Goal: Task Accomplishment & Management: Manage account settings

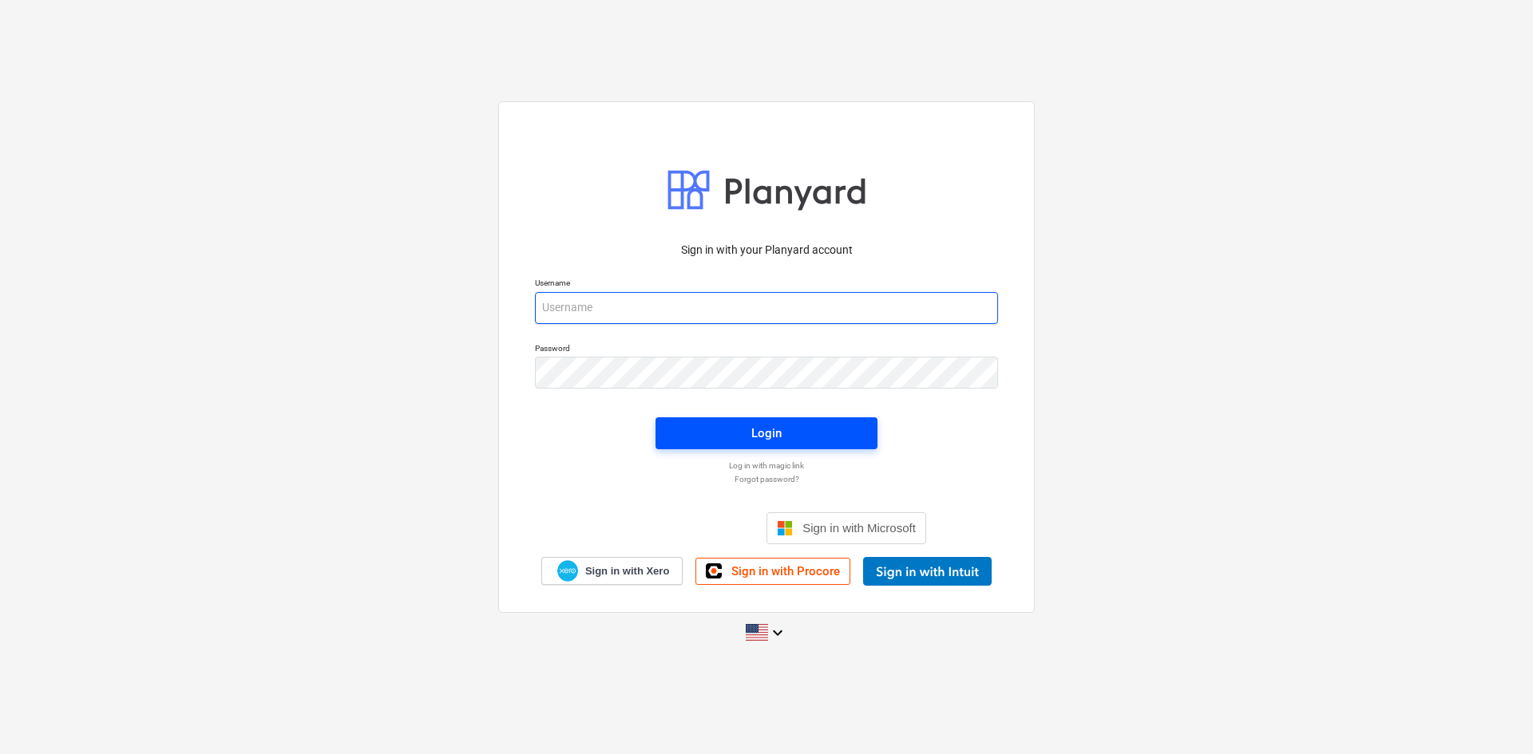
type input "[PERSON_NAME][EMAIL_ADDRESS][DOMAIN_NAME]"
click at [738, 428] on span "Login" at bounding box center [767, 433] width 184 height 21
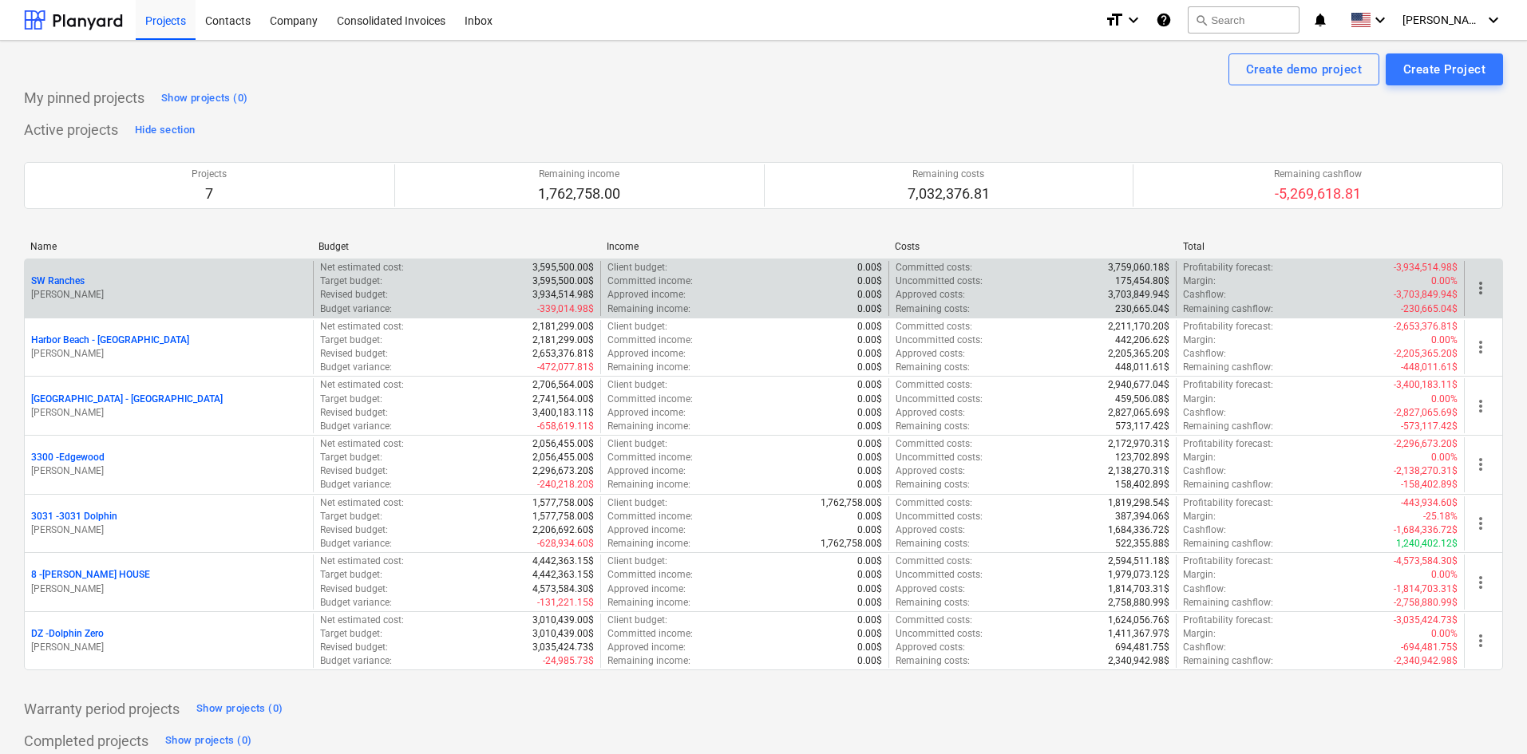
click at [77, 279] on p "SW Ranches" at bounding box center [57, 282] width 53 height 14
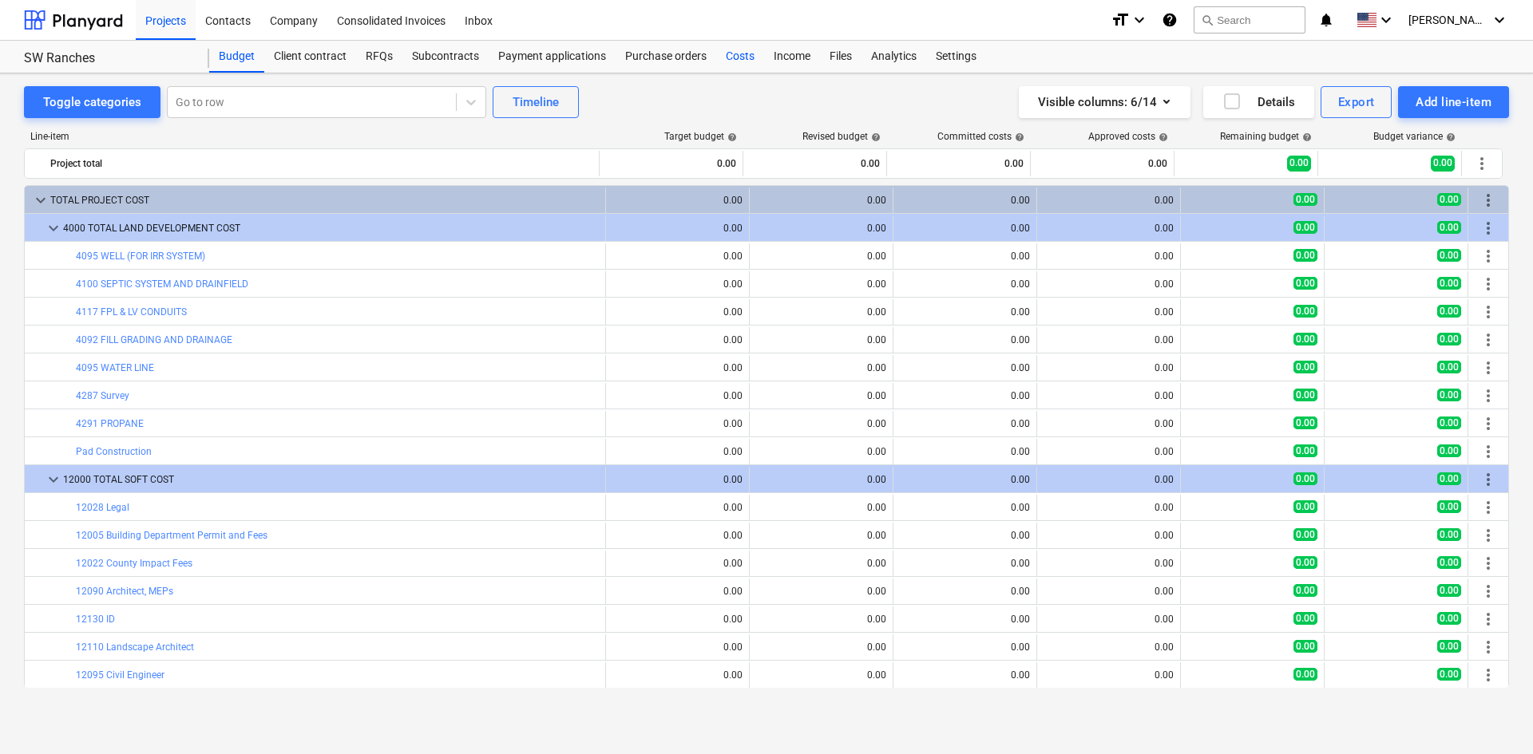
click at [742, 57] on div "Costs" at bounding box center [740, 57] width 48 height 32
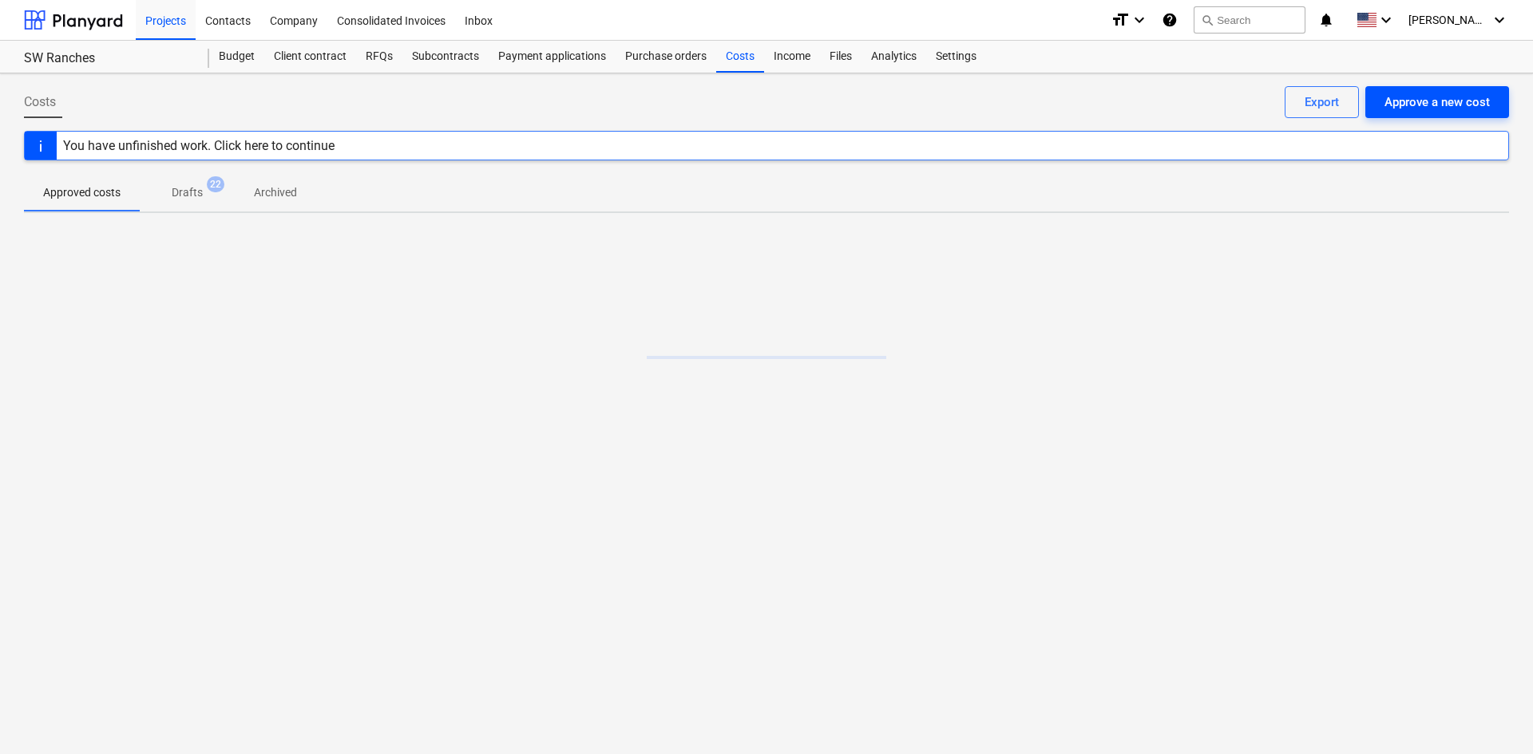
click at [1471, 104] on div "Approve a new cost" at bounding box center [1436, 102] width 105 height 21
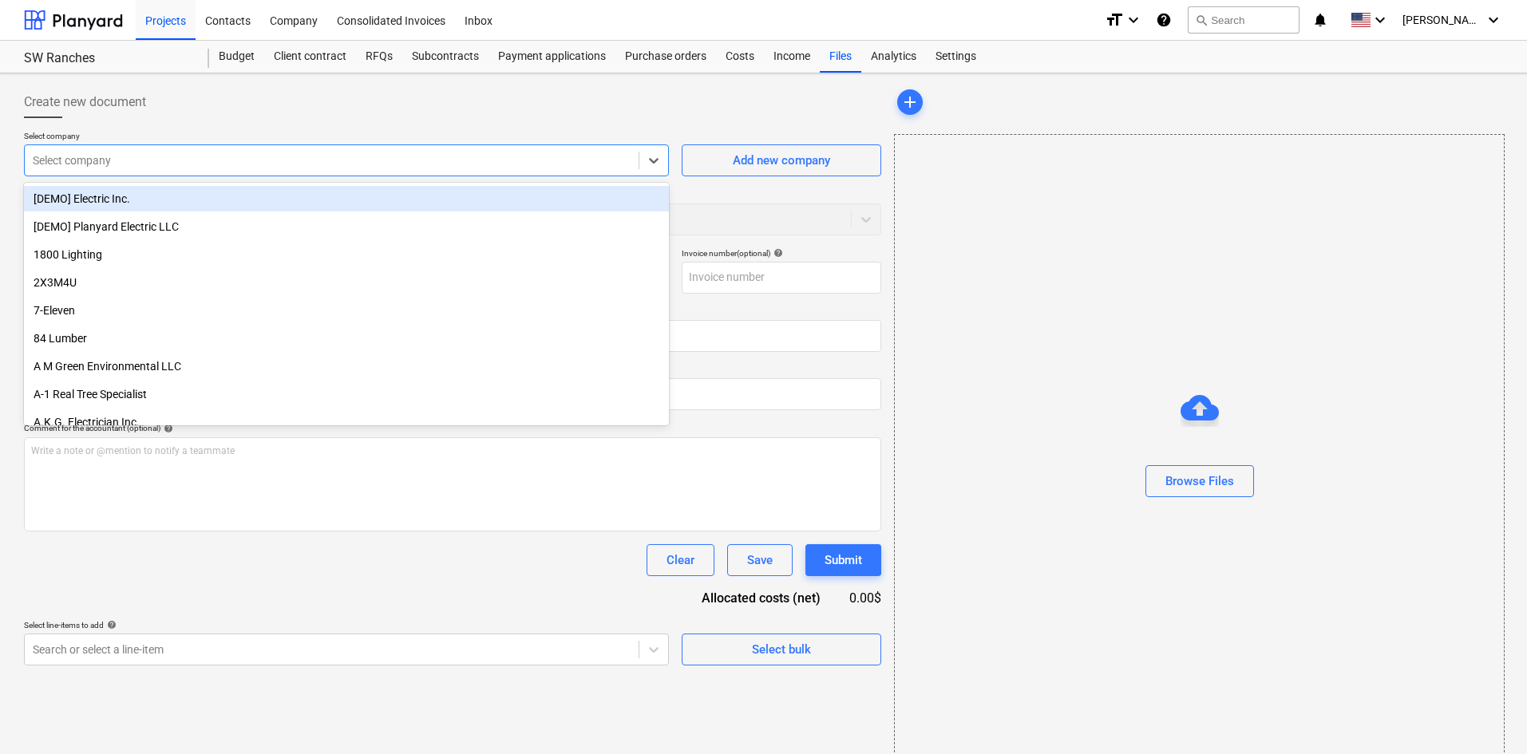
click at [147, 151] on div "Select company" at bounding box center [332, 160] width 614 height 22
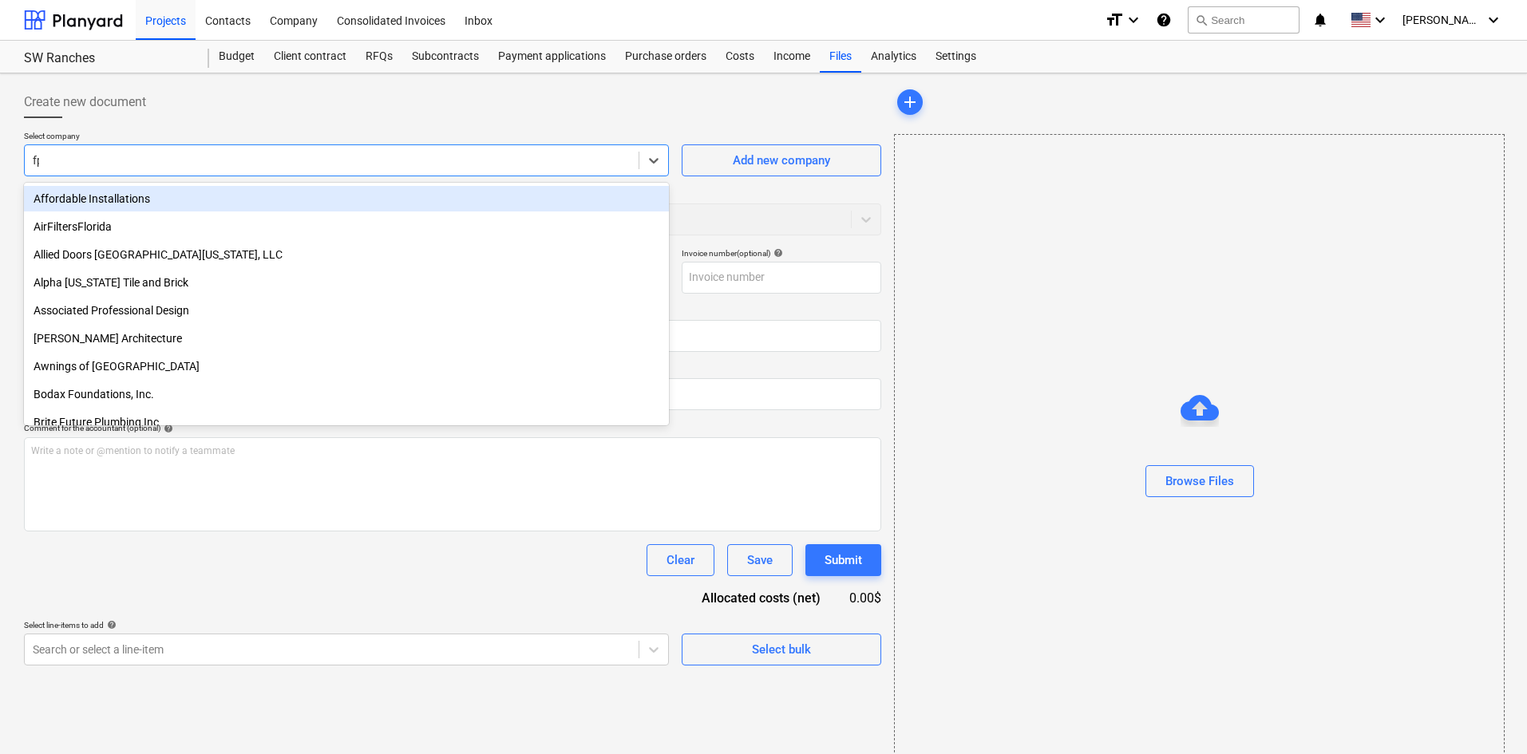
type input "fpl"
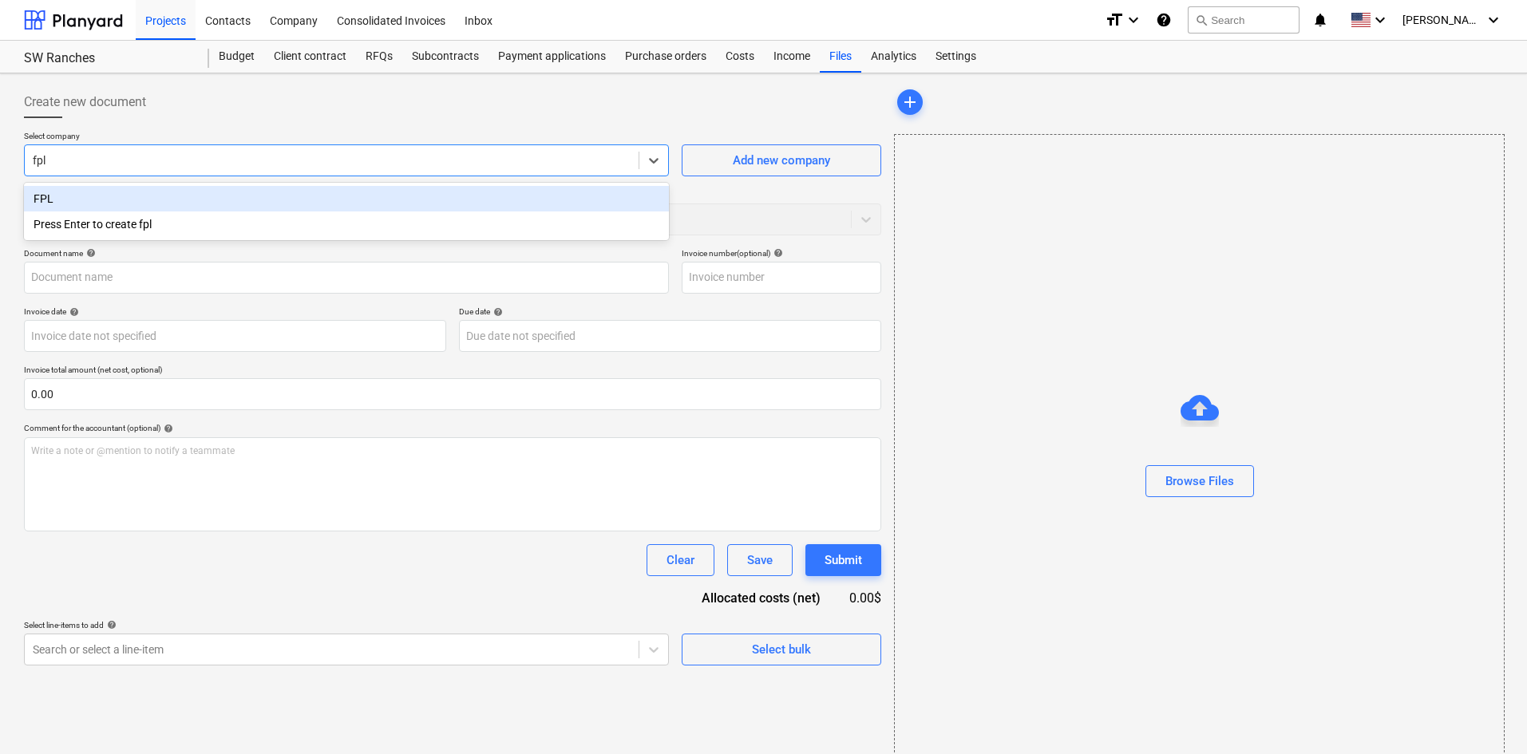
click at [267, 208] on div "FPL" at bounding box center [346, 199] width 645 height 26
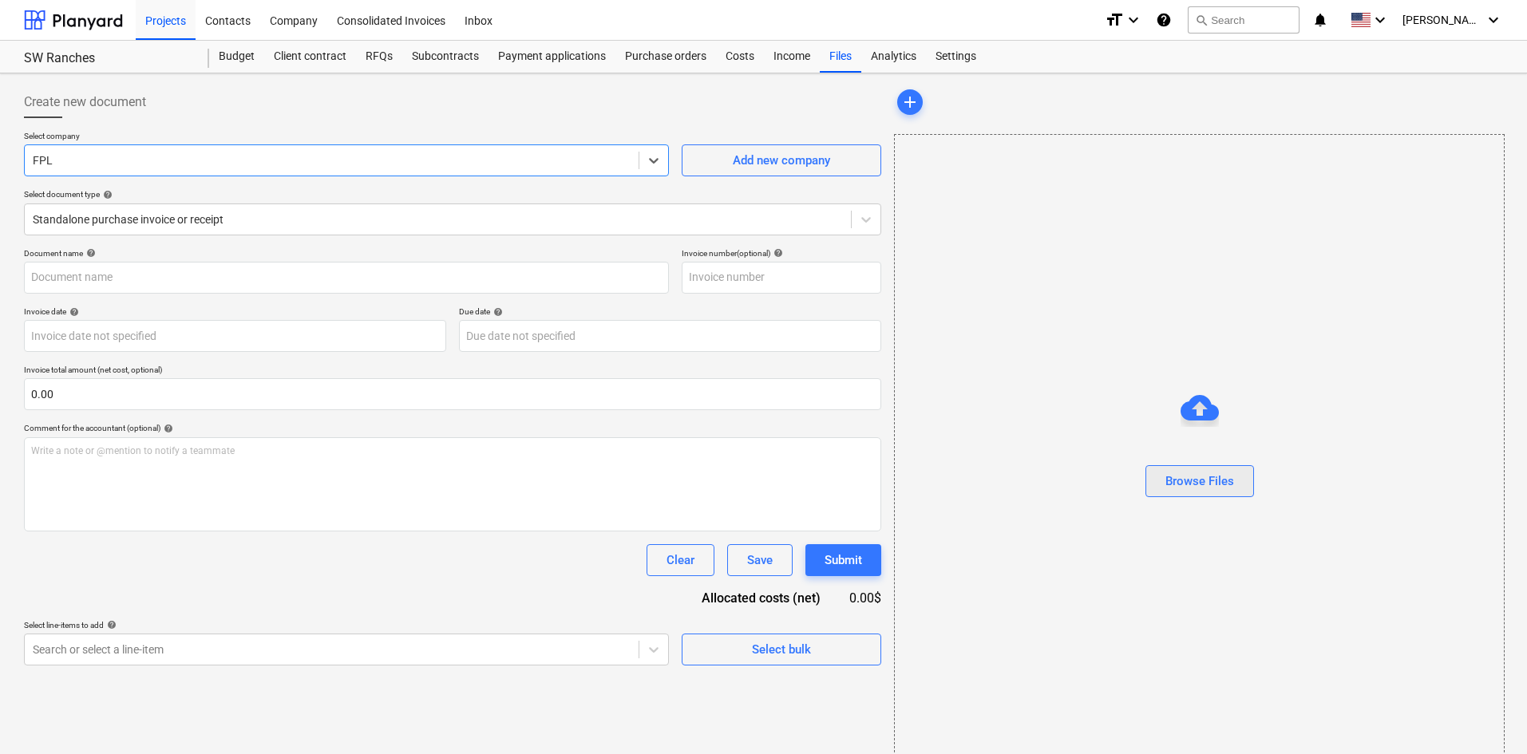
click at [1199, 467] on button "Browse Files" at bounding box center [1200, 481] width 109 height 32
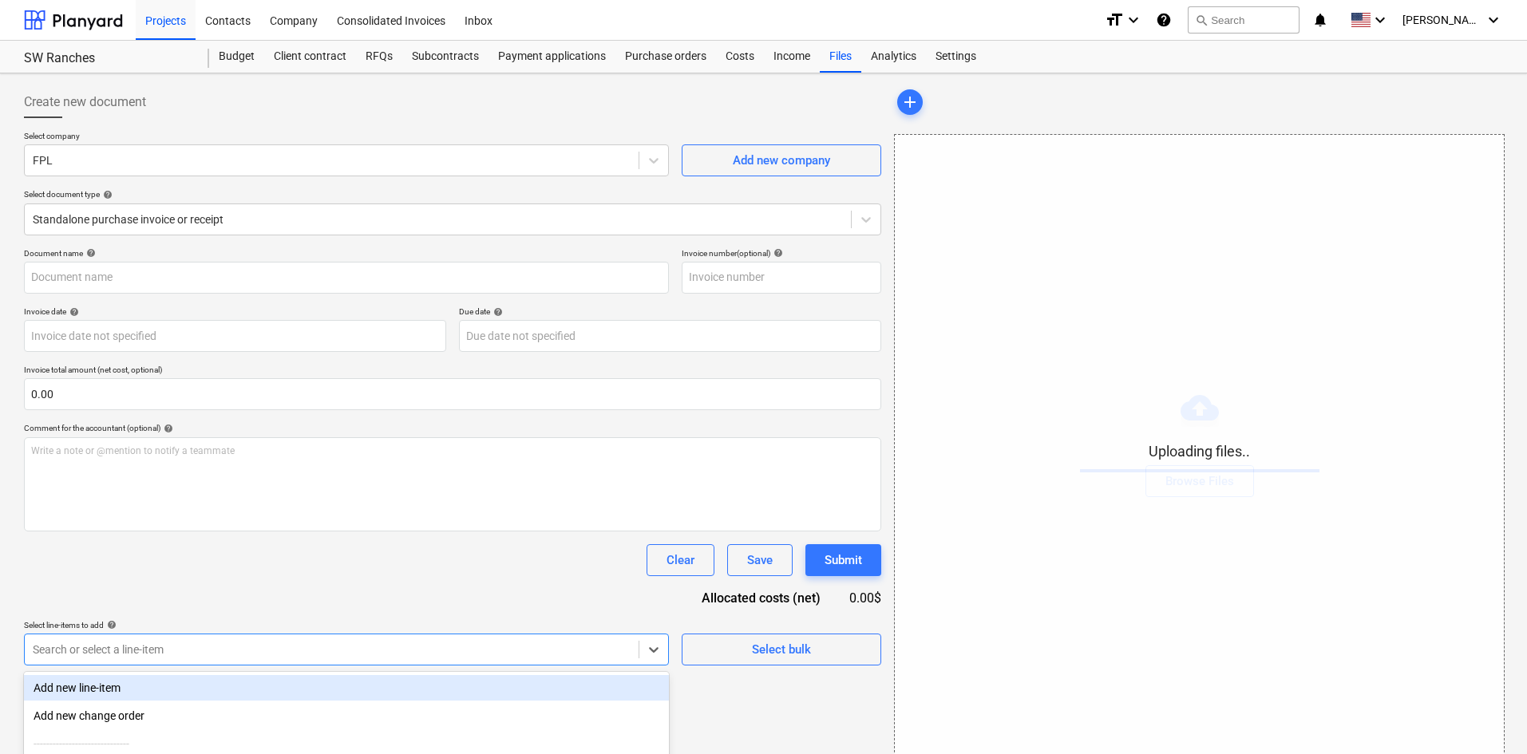
click at [454, 639] on body "Projects Contacts Company Consolidated Invoices Inbox format_size keyboard_arro…" at bounding box center [763, 377] width 1527 height 754
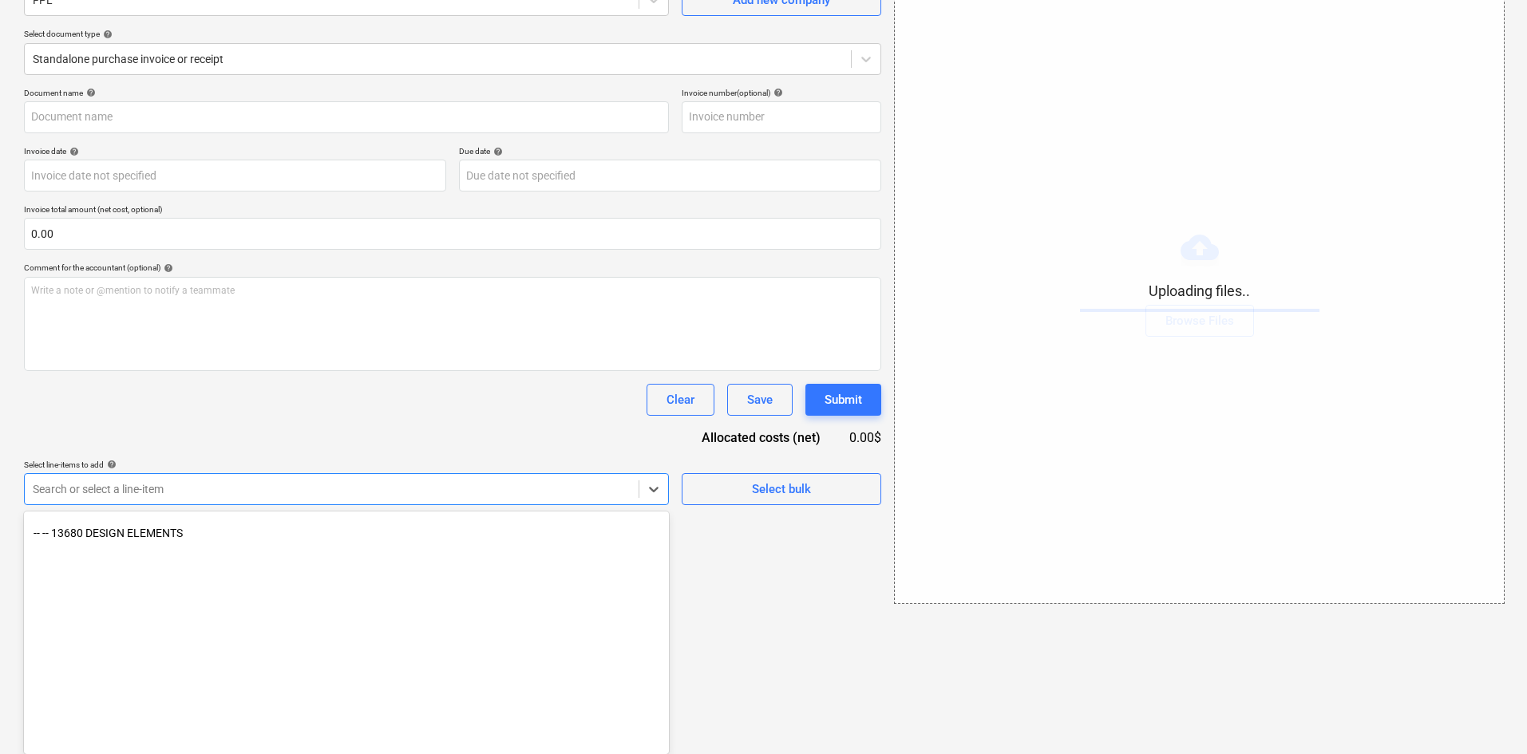
scroll to position [1940, 0]
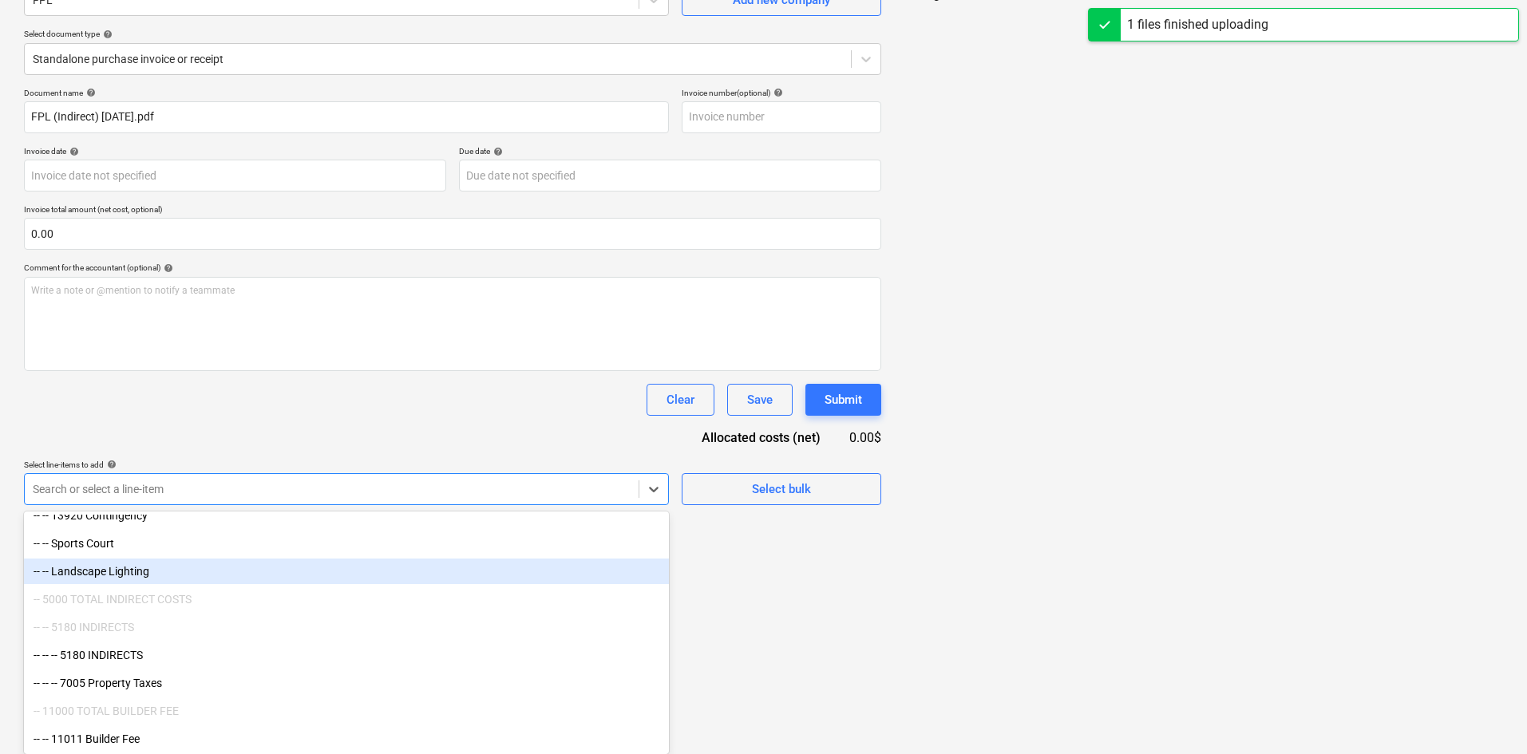
type input "FPL (Indirect) [DATE].pdf"
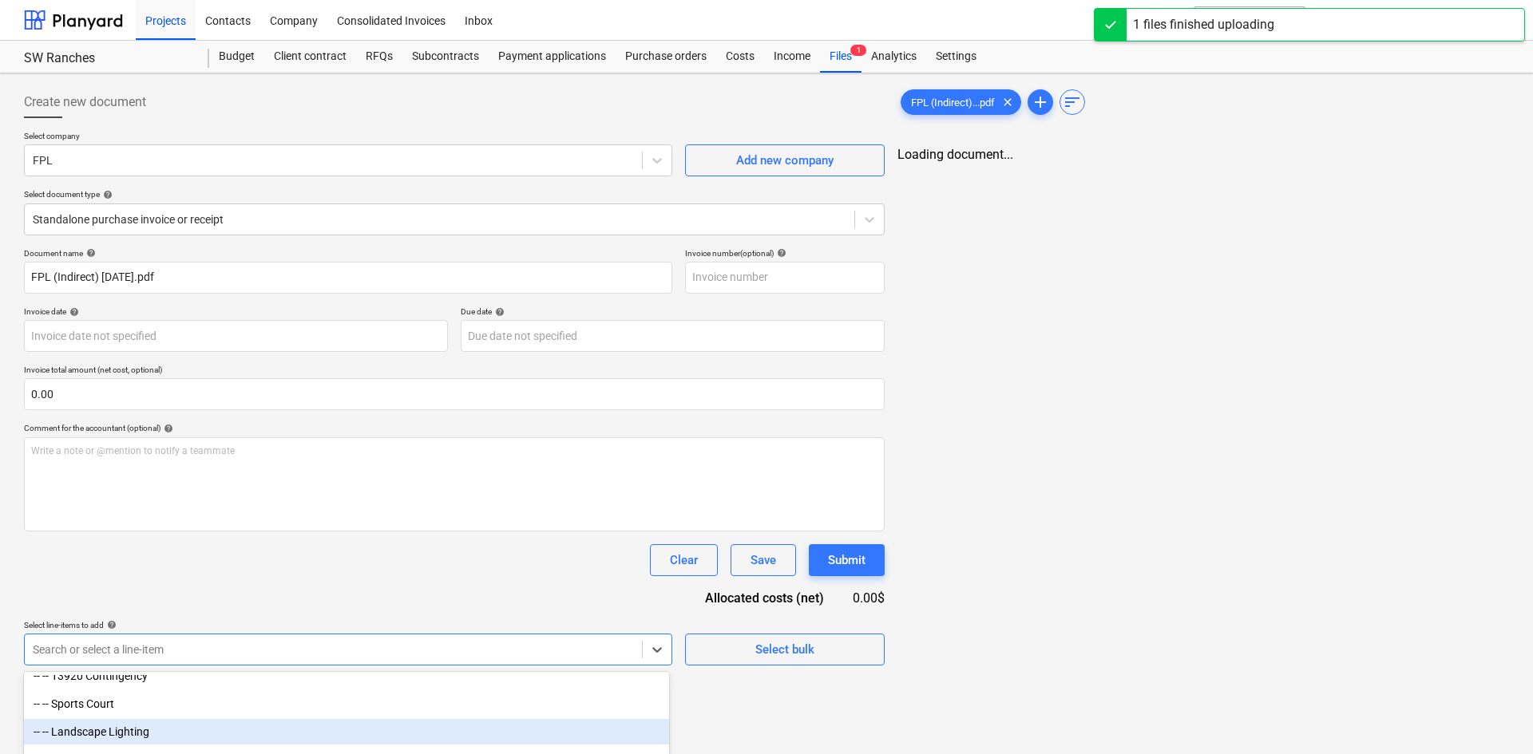
click at [393, 457] on div "Document name help FPL (Indirect) [DATE].pdf Invoice number (optional) help Inv…" at bounding box center [454, 457] width 861 height 418
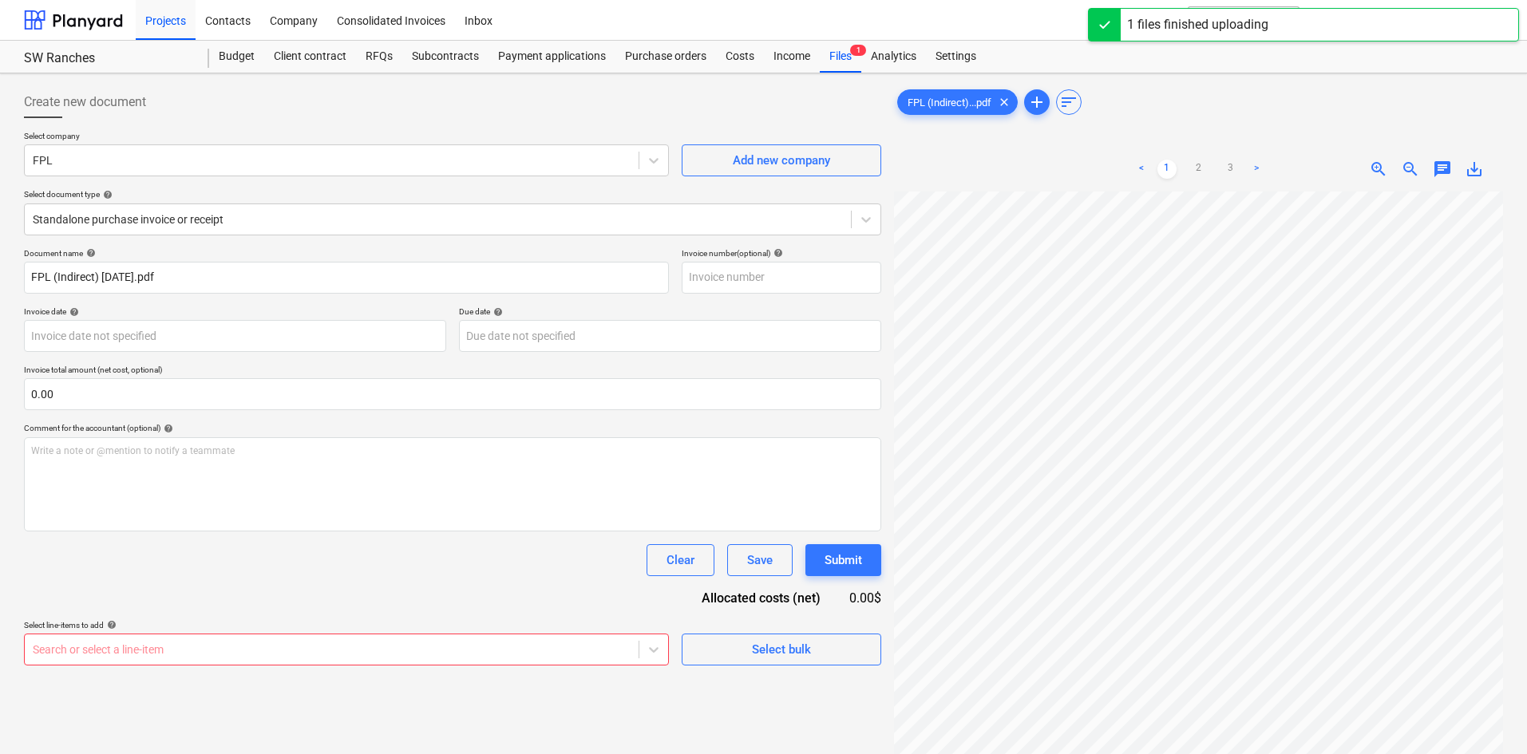
click at [445, 647] on body "Projects Contacts Company Consolidated Invoices Inbox format_size keyboard_arro…" at bounding box center [763, 377] width 1527 height 754
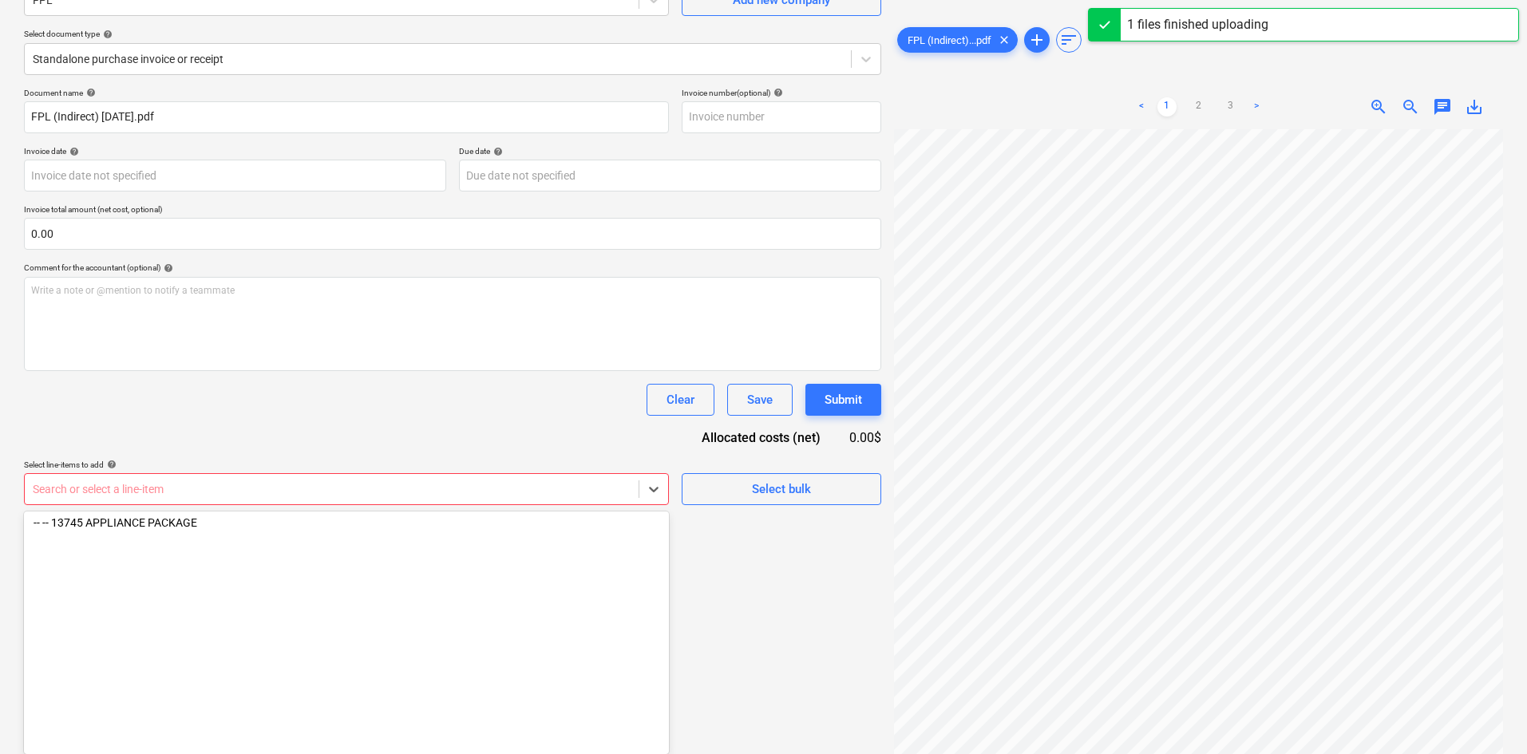
scroll to position [1940, 0]
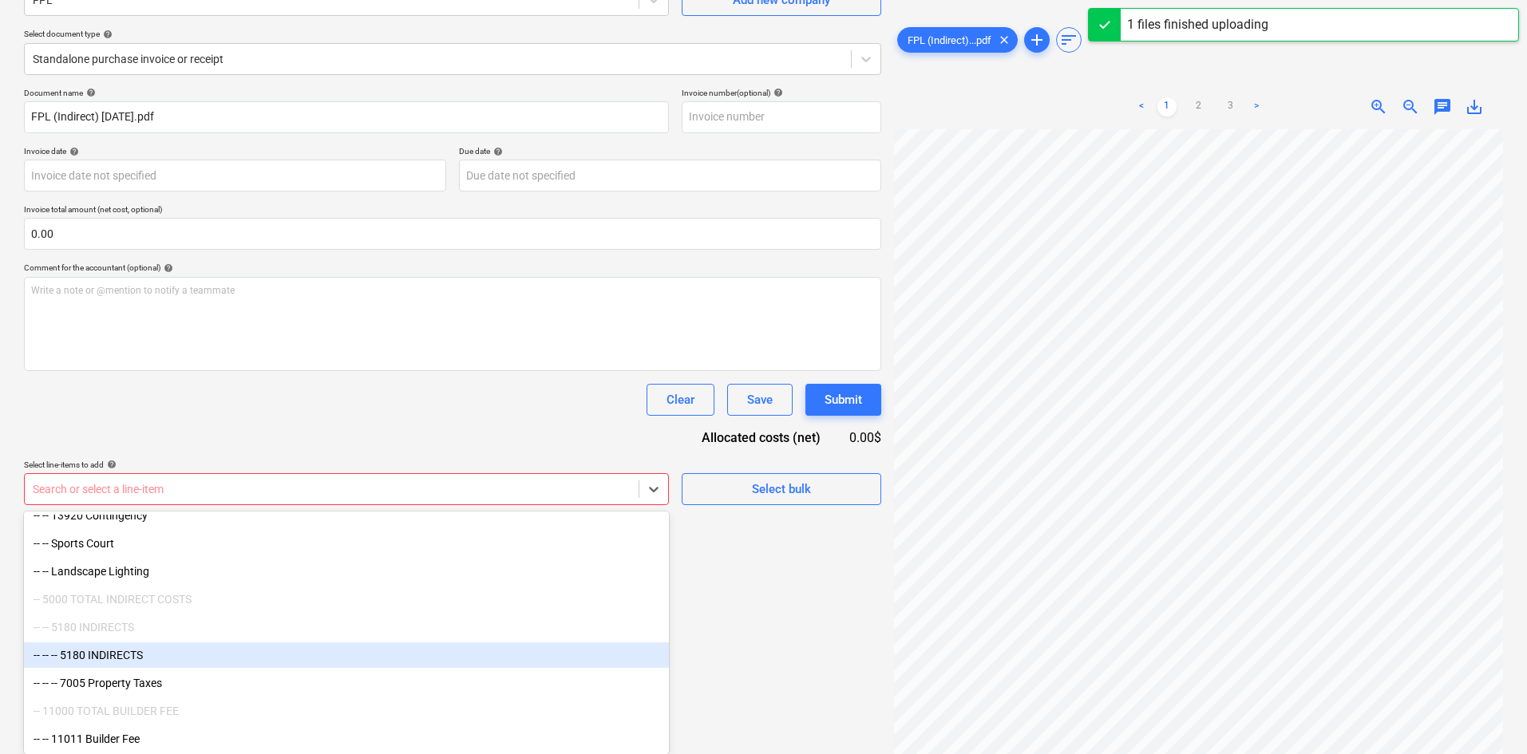
click at [112, 654] on div "-- -- -- 5180 INDIRECTS" at bounding box center [346, 656] width 645 height 26
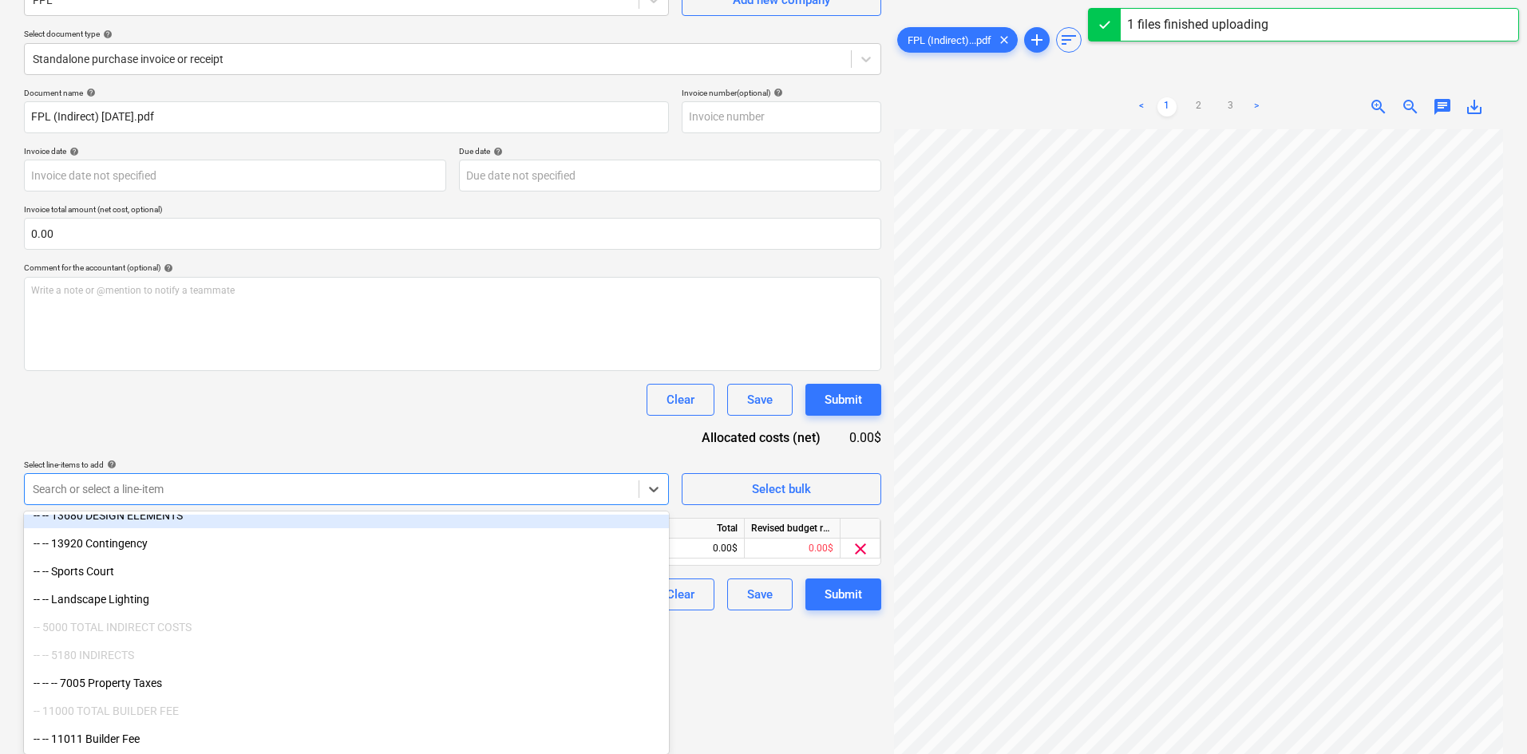
scroll to position [160, 0]
click at [445, 397] on div "Clear Save Submit" at bounding box center [452, 401] width 857 height 32
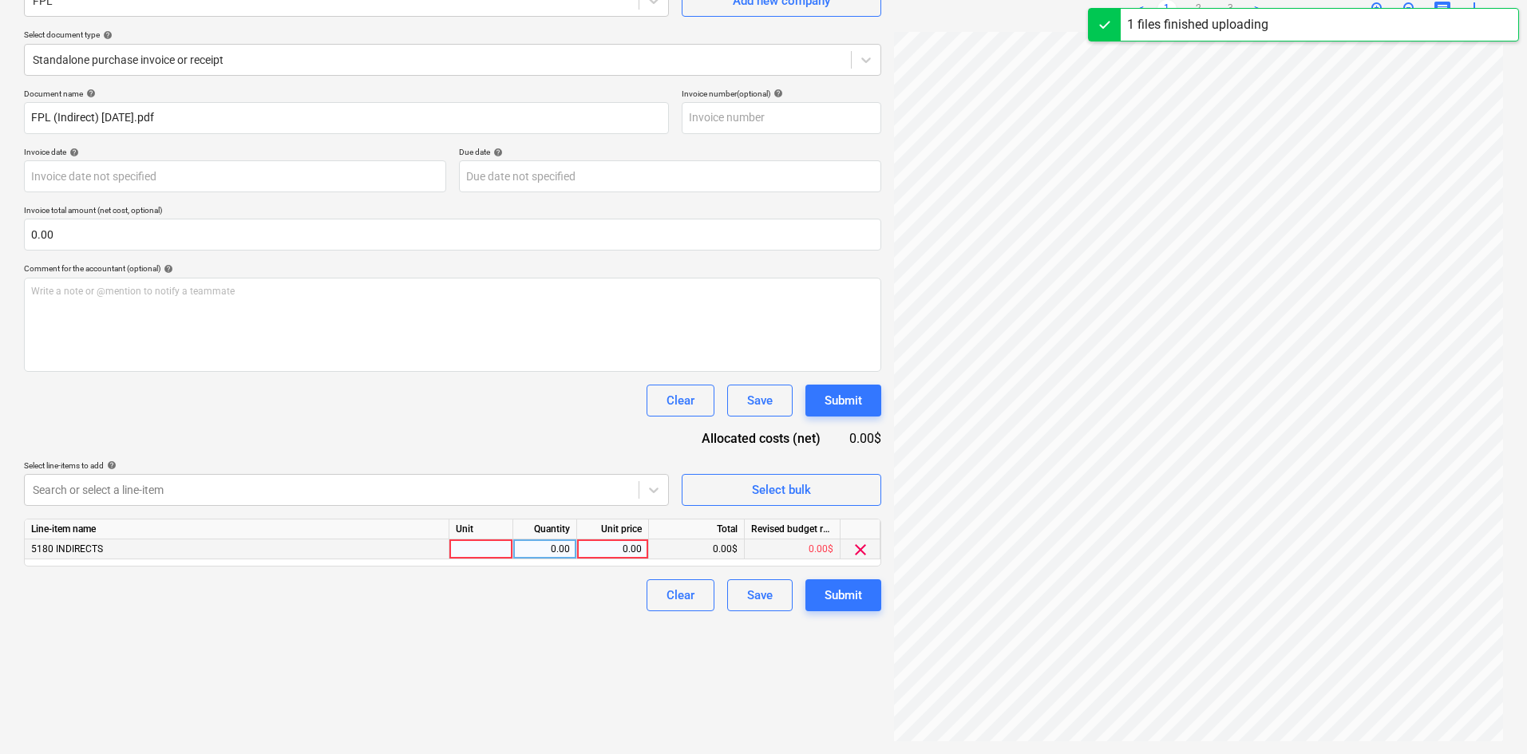
click at [596, 544] on div "0.00" at bounding box center [613, 550] width 58 height 20
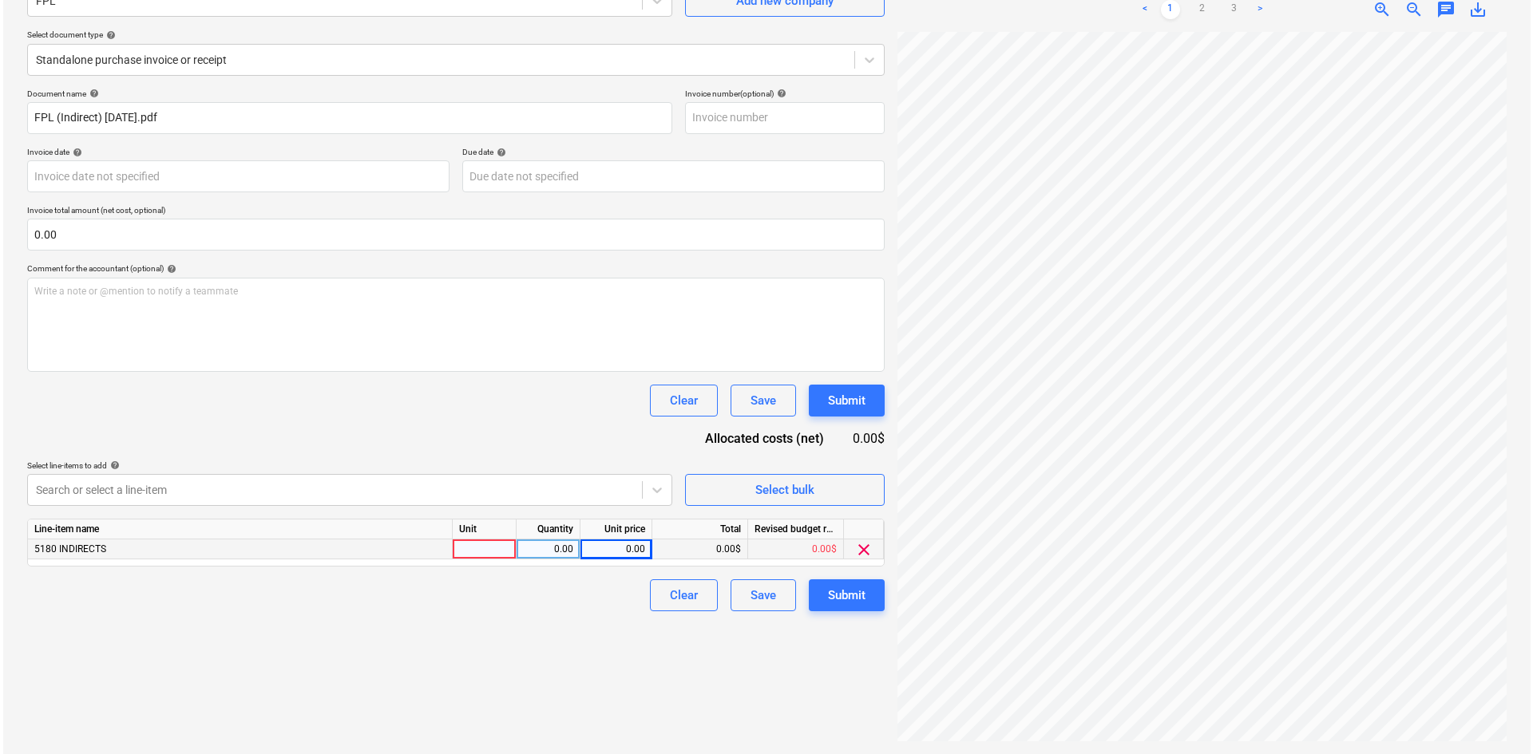
scroll to position [117, 60]
click at [623, 551] on div "0.00" at bounding box center [613, 550] width 58 height 20
type input "690.82"
click at [571, 621] on div "Create new document Select company FPL Add new company Select document type hel…" at bounding box center [453, 334] width 870 height 828
click at [861, 594] on div "Submit" at bounding box center [844, 595] width 38 height 21
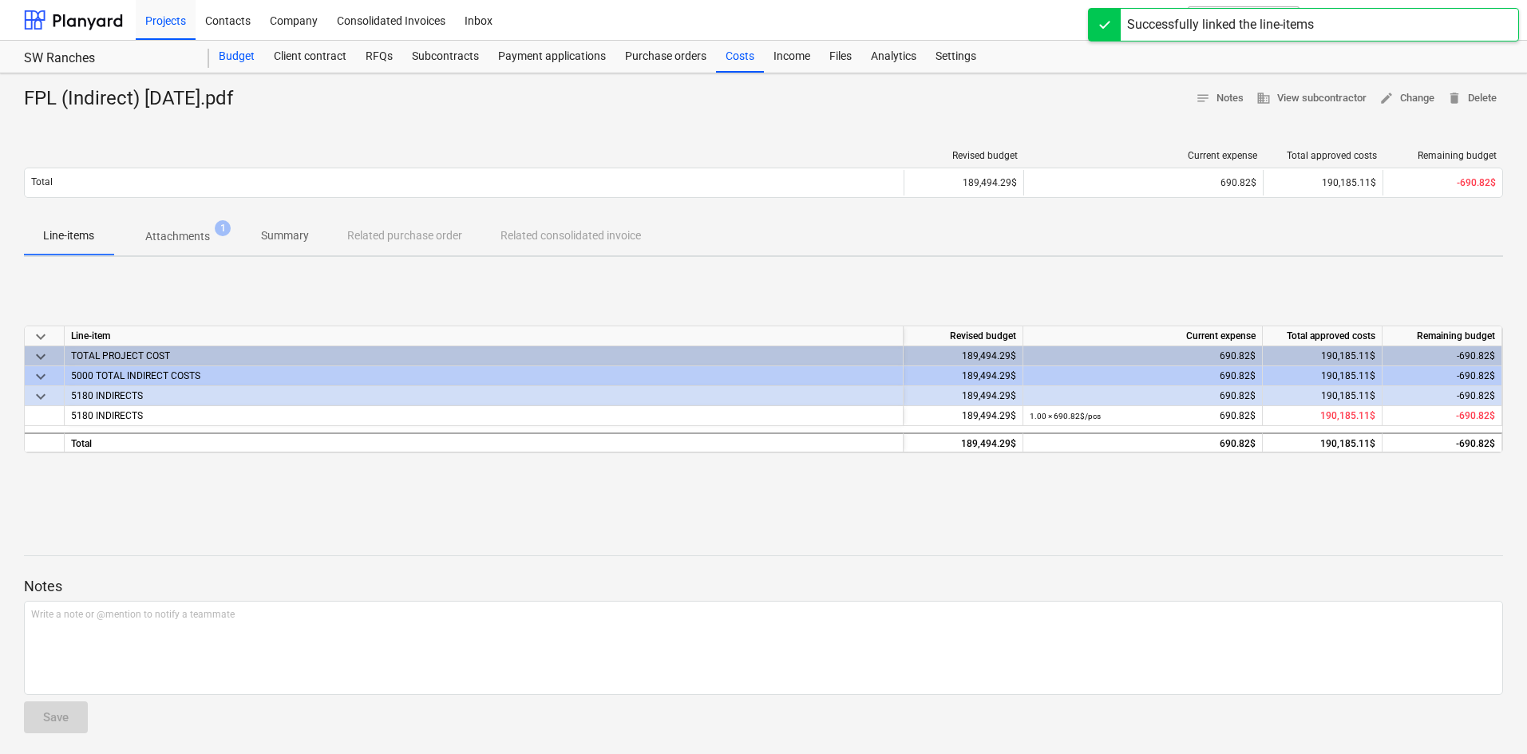
click at [228, 63] on div "Budget" at bounding box center [236, 57] width 55 height 32
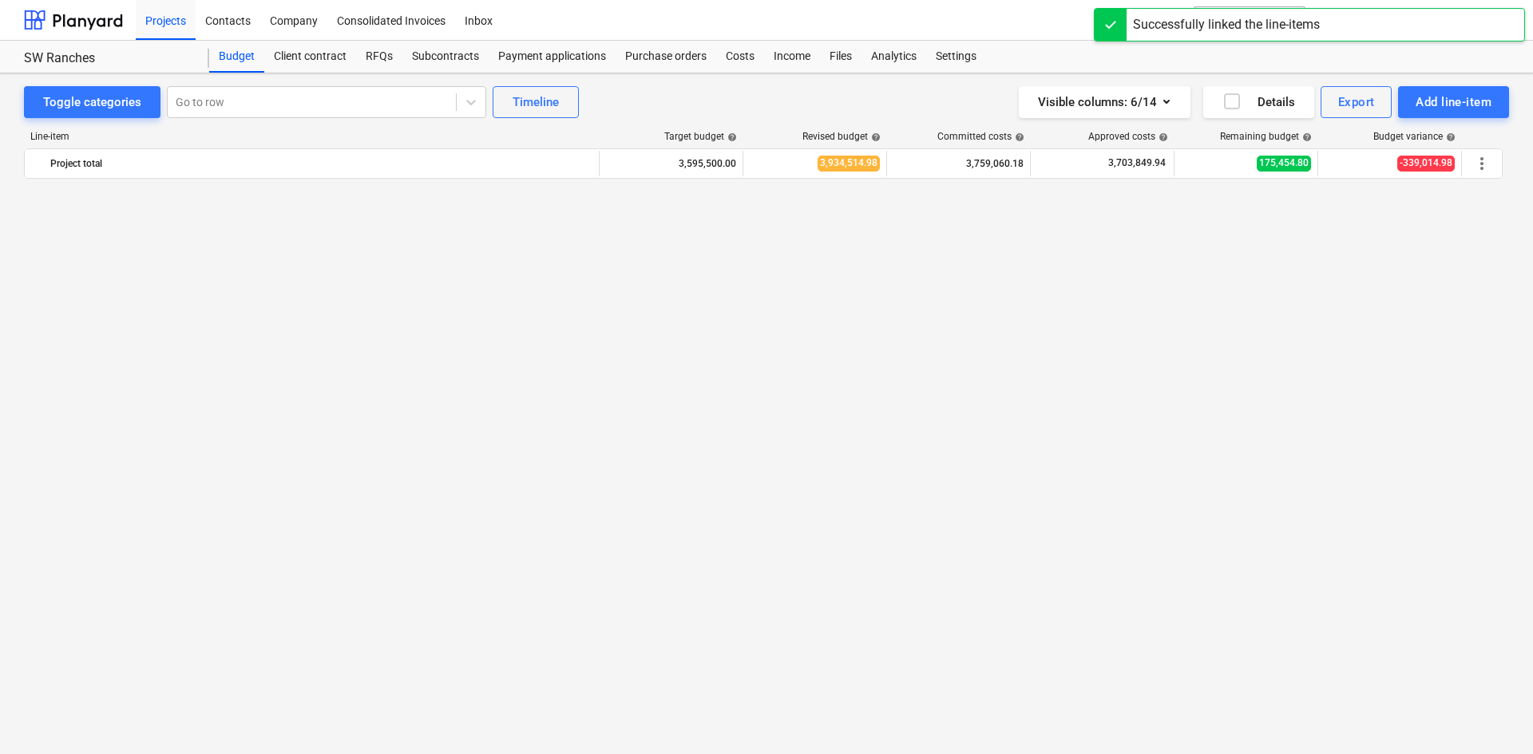
scroll to position [1593, 0]
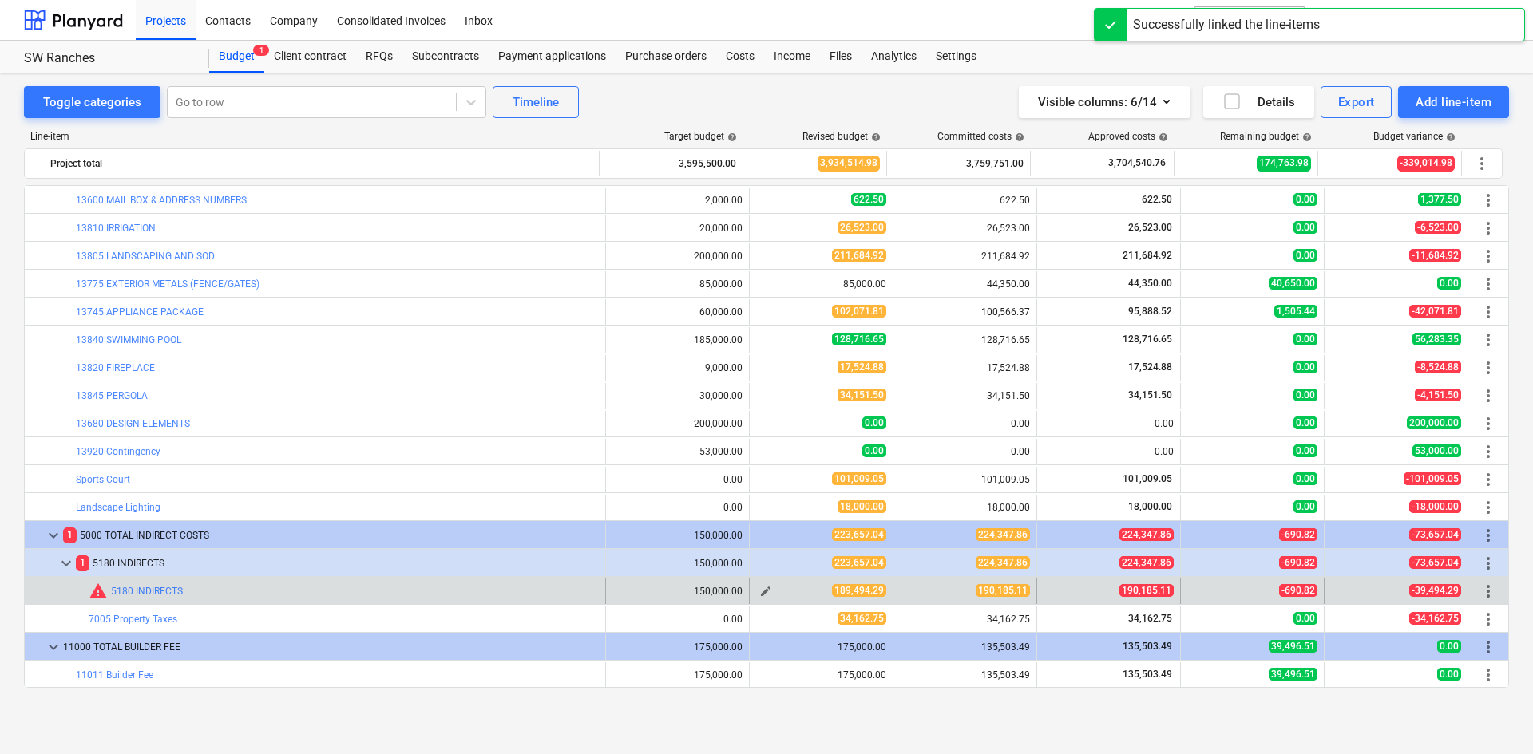
click at [763, 589] on span "edit" at bounding box center [765, 591] width 13 height 13
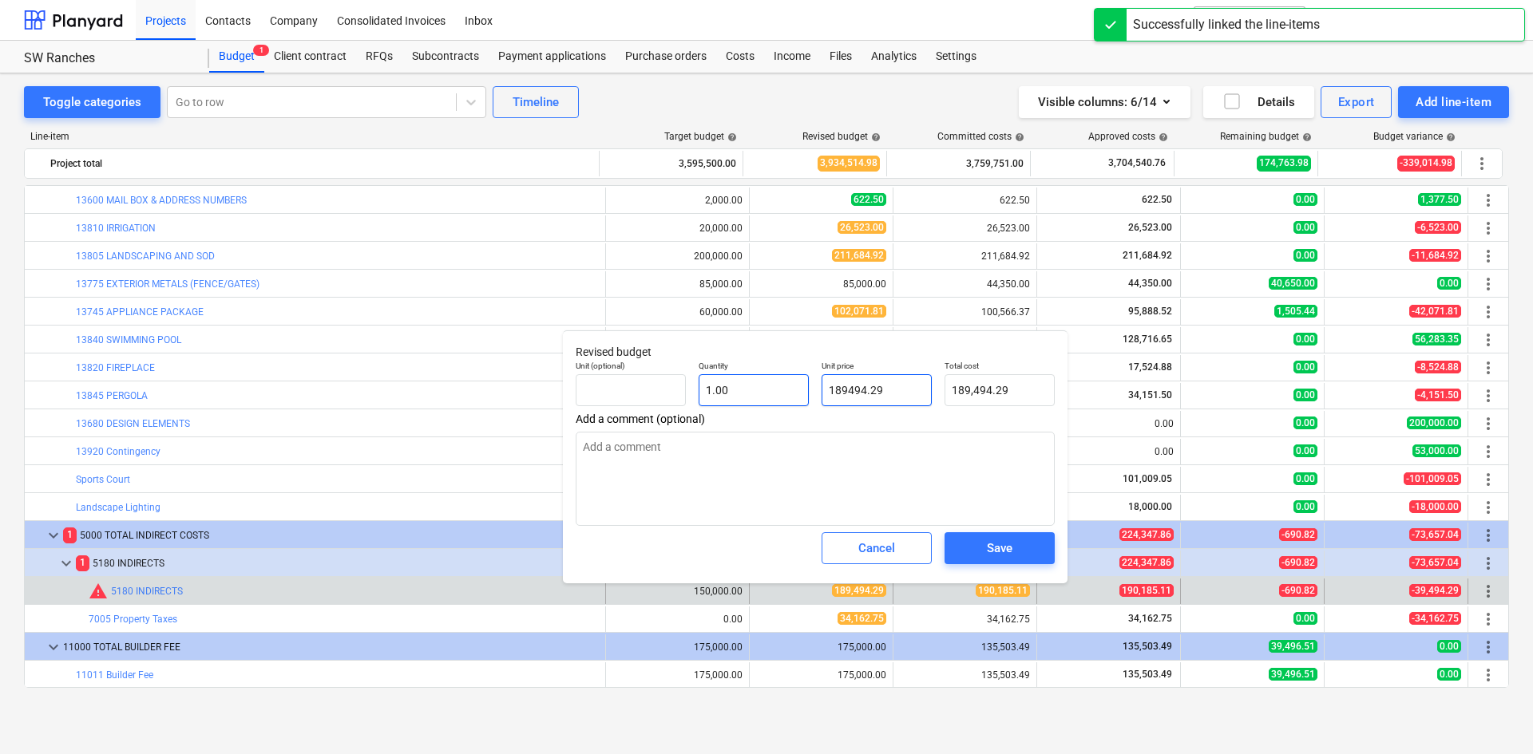
drag, startPoint x: 809, startPoint y: 393, endPoint x: 753, endPoint y: 394, distance: 55.9
click at [753, 394] on div "Unit (optional) Quantity 1.00 Unit price 189494.29 Total cost 189,494.29" at bounding box center [815, 383] width 492 height 58
type input "1"
type textarea "x"
type input "1.00"
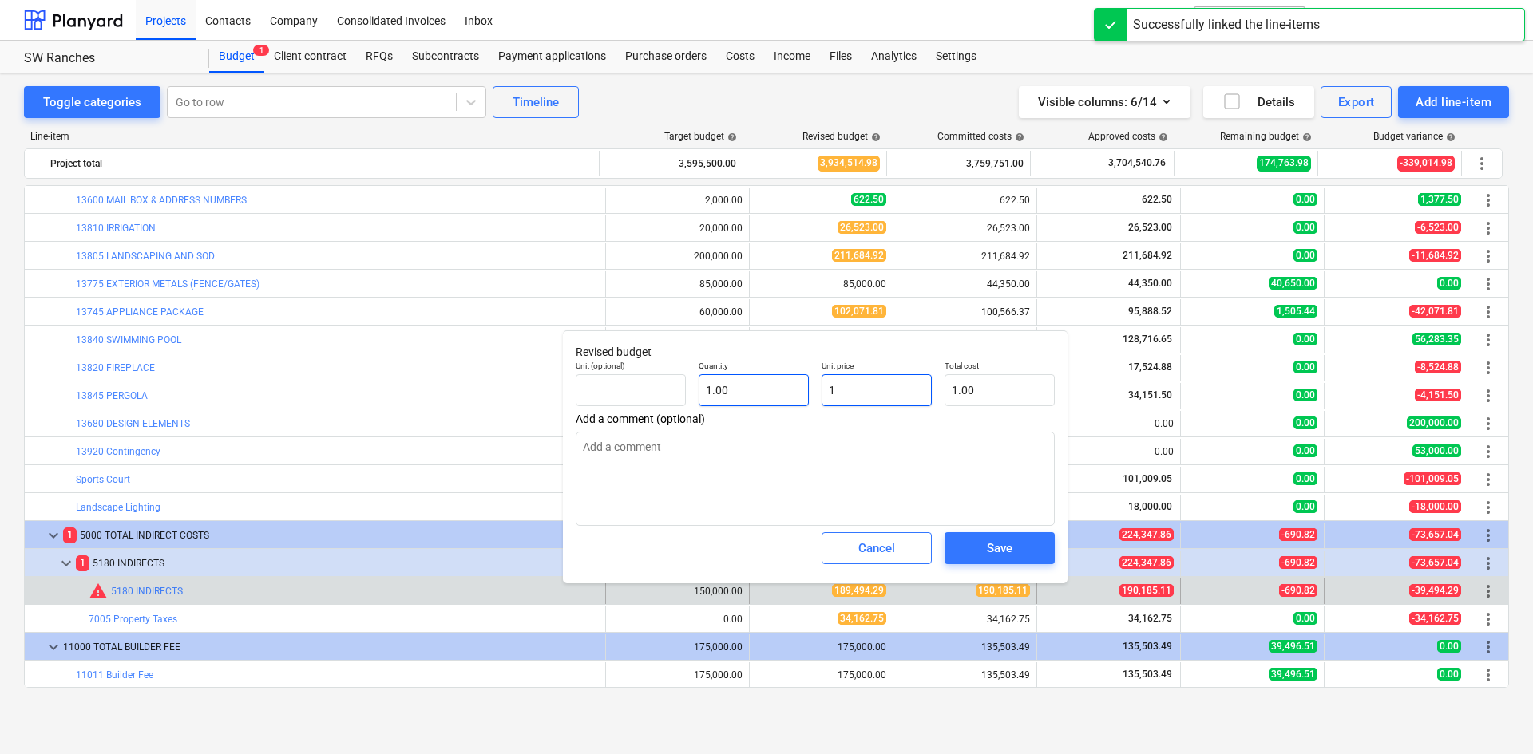
type input "19"
type textarea "x"
type input "19.00"
type input "190"
type textarea "x"
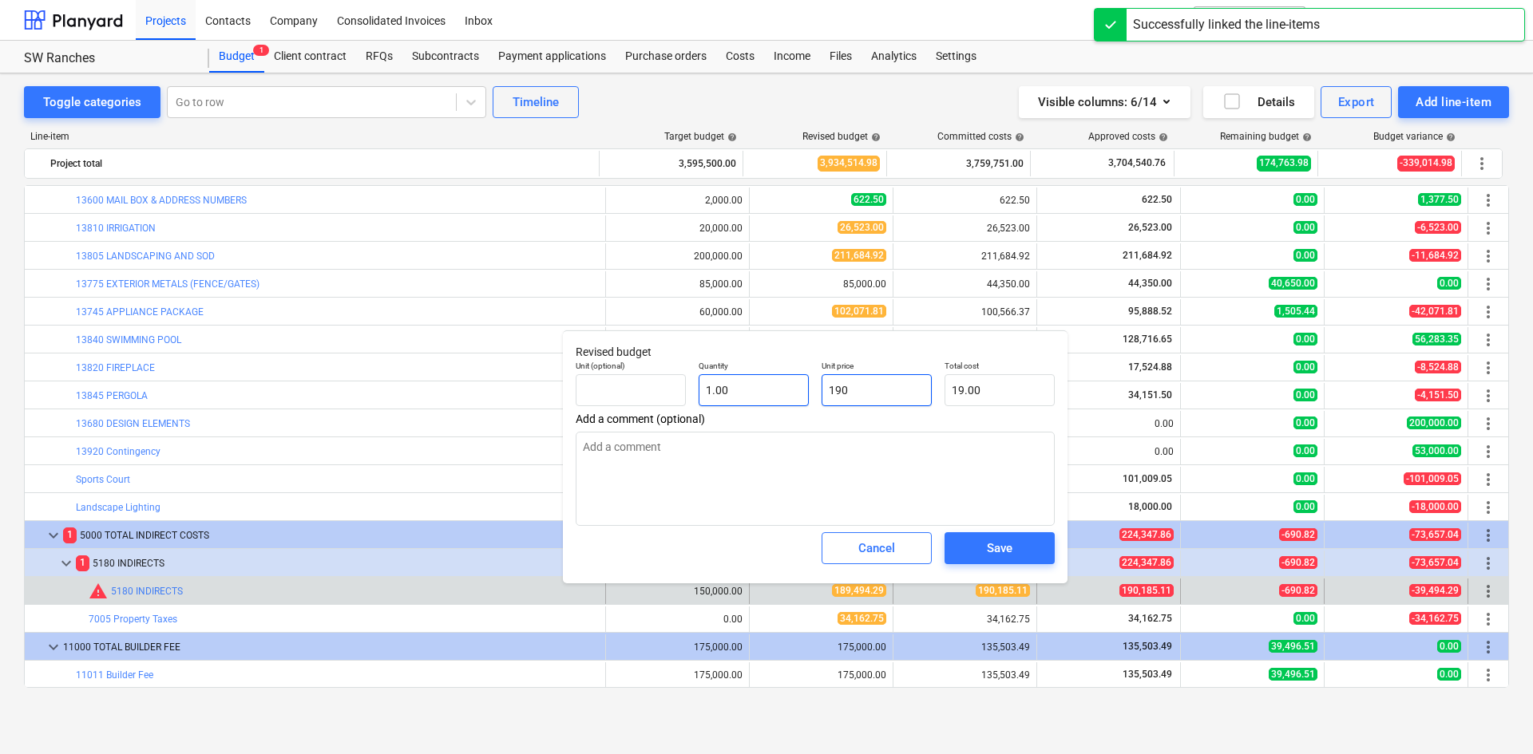
type input "190.00"
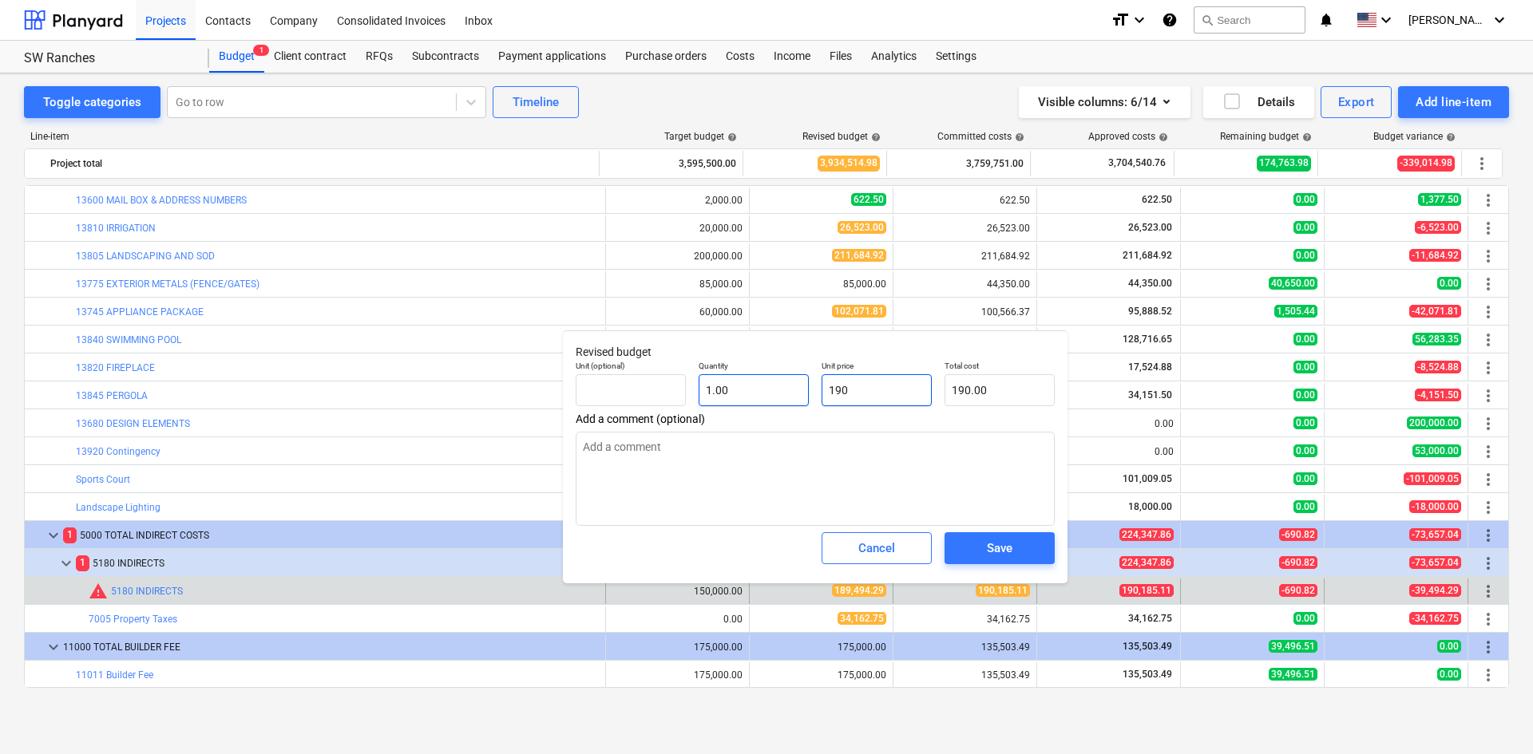
type input "1901"
type textarea "x"
type input "1,901.00"
type input "19018"
type textarea "x"
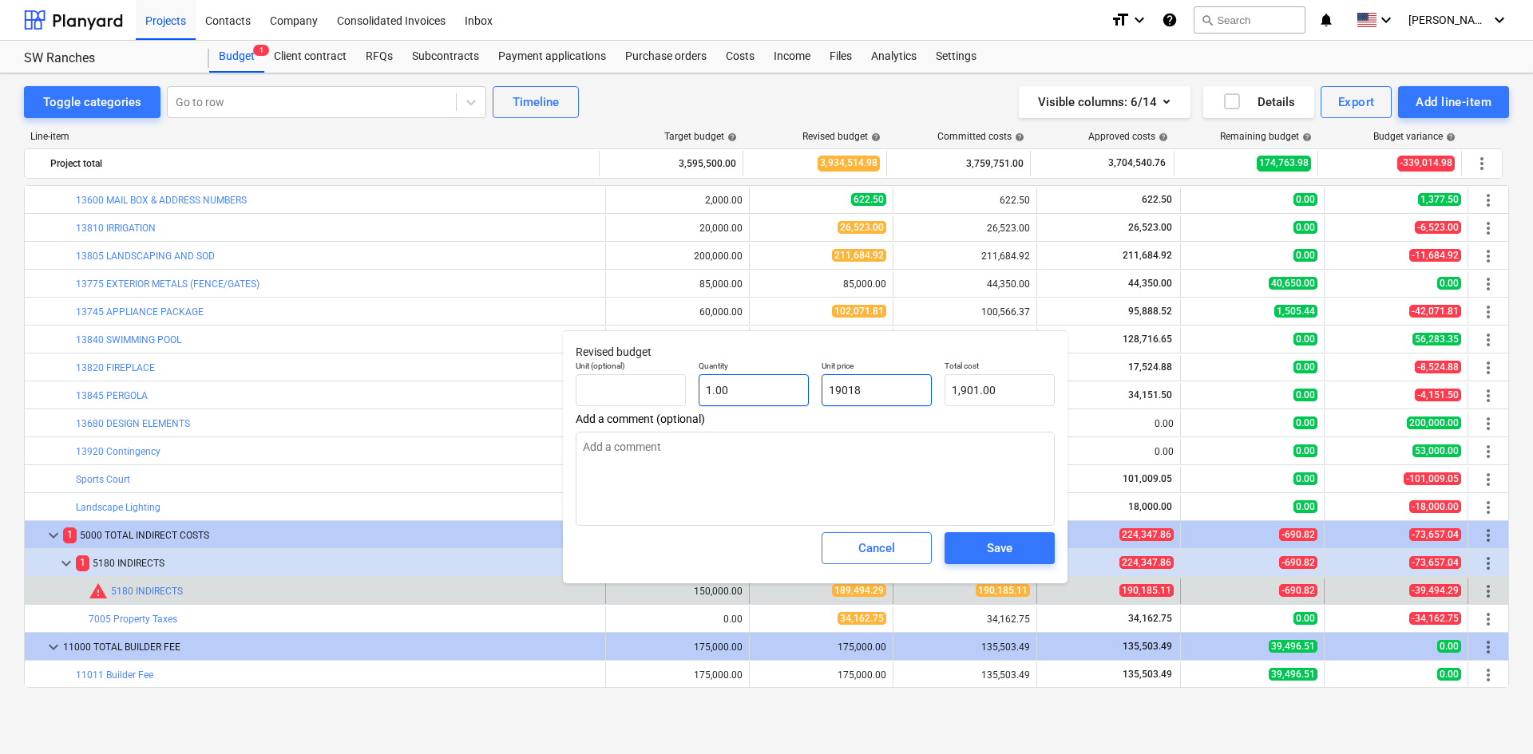
type input "19,018.00"
type input "190185"
type textarea "x"
type input "190,185.00"
type input "190185."
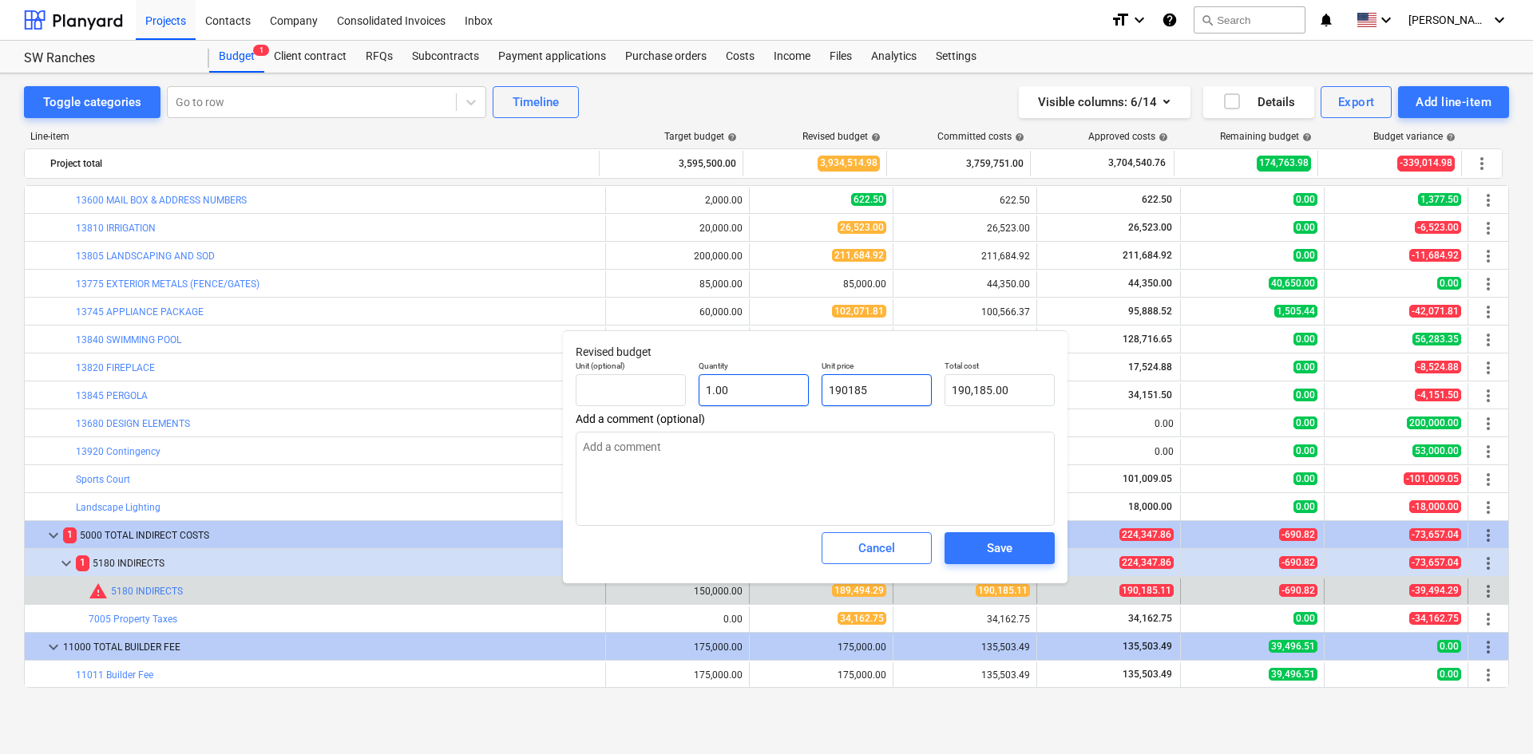
type textarea "x"
type input "190185.1"
type textarea "x"
type input "190,185.10"
type input "190185.11"
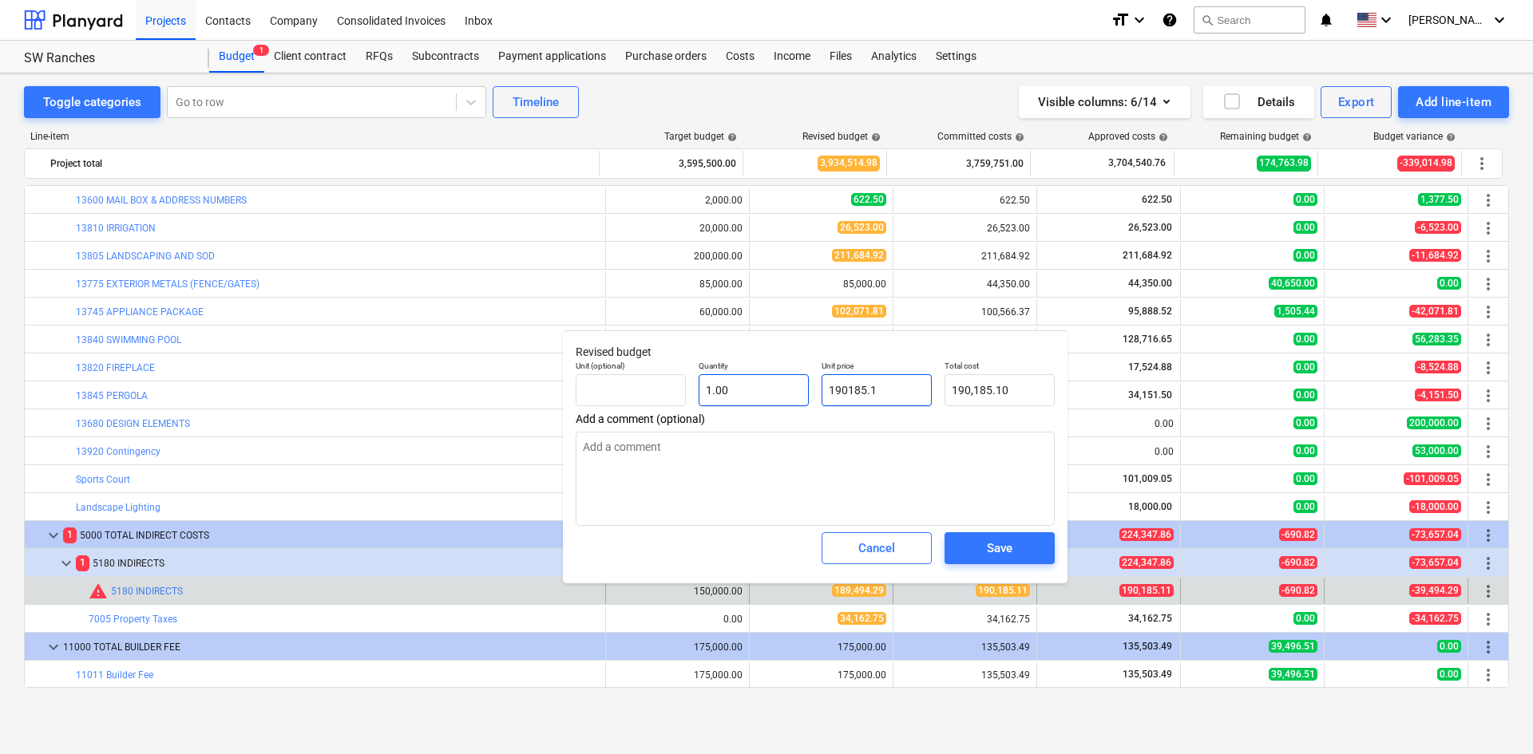
type textarea "x"
type input "190,185.11"
click at [1031, 556] on span "Save" at bounding box center [1000, 548] width 72 height 21
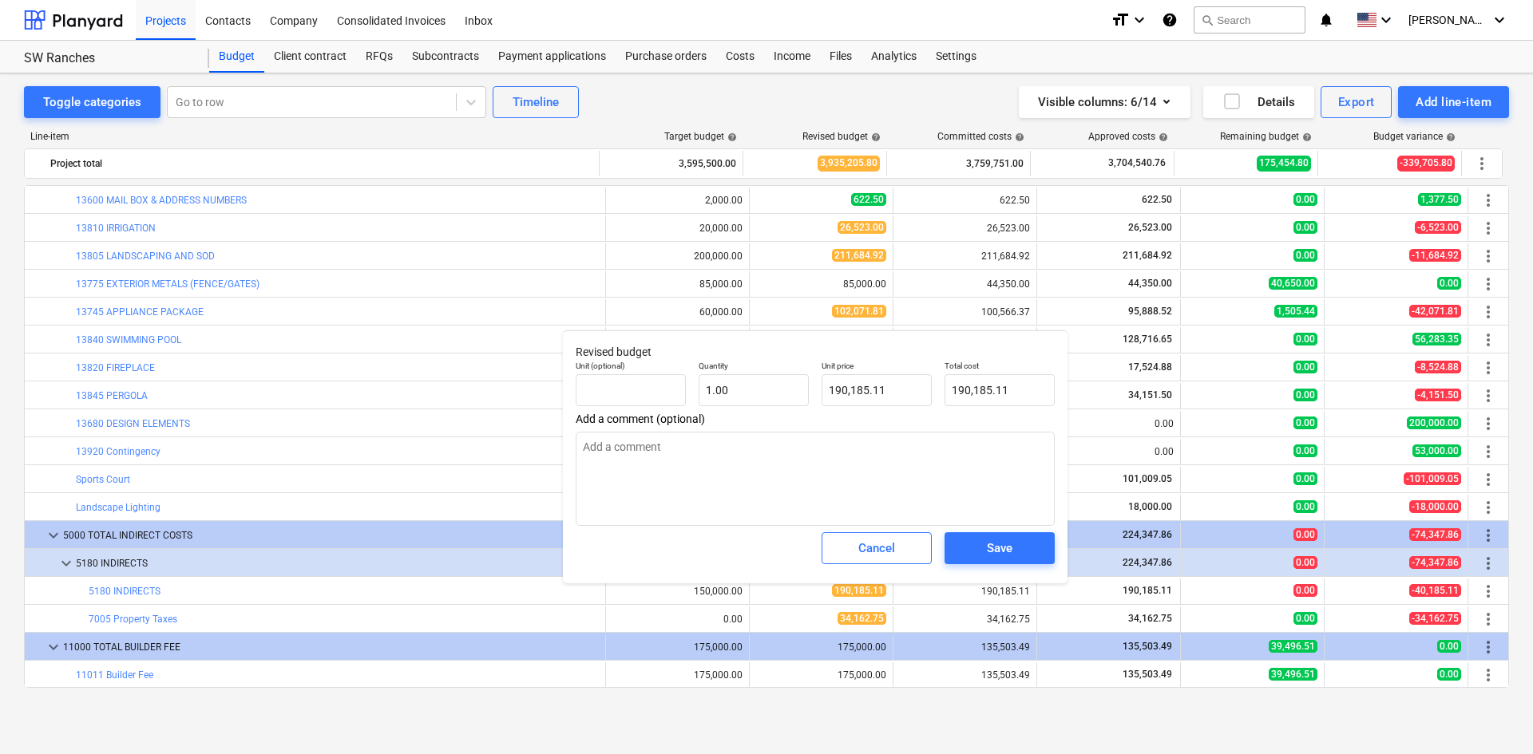
type textarea "x"
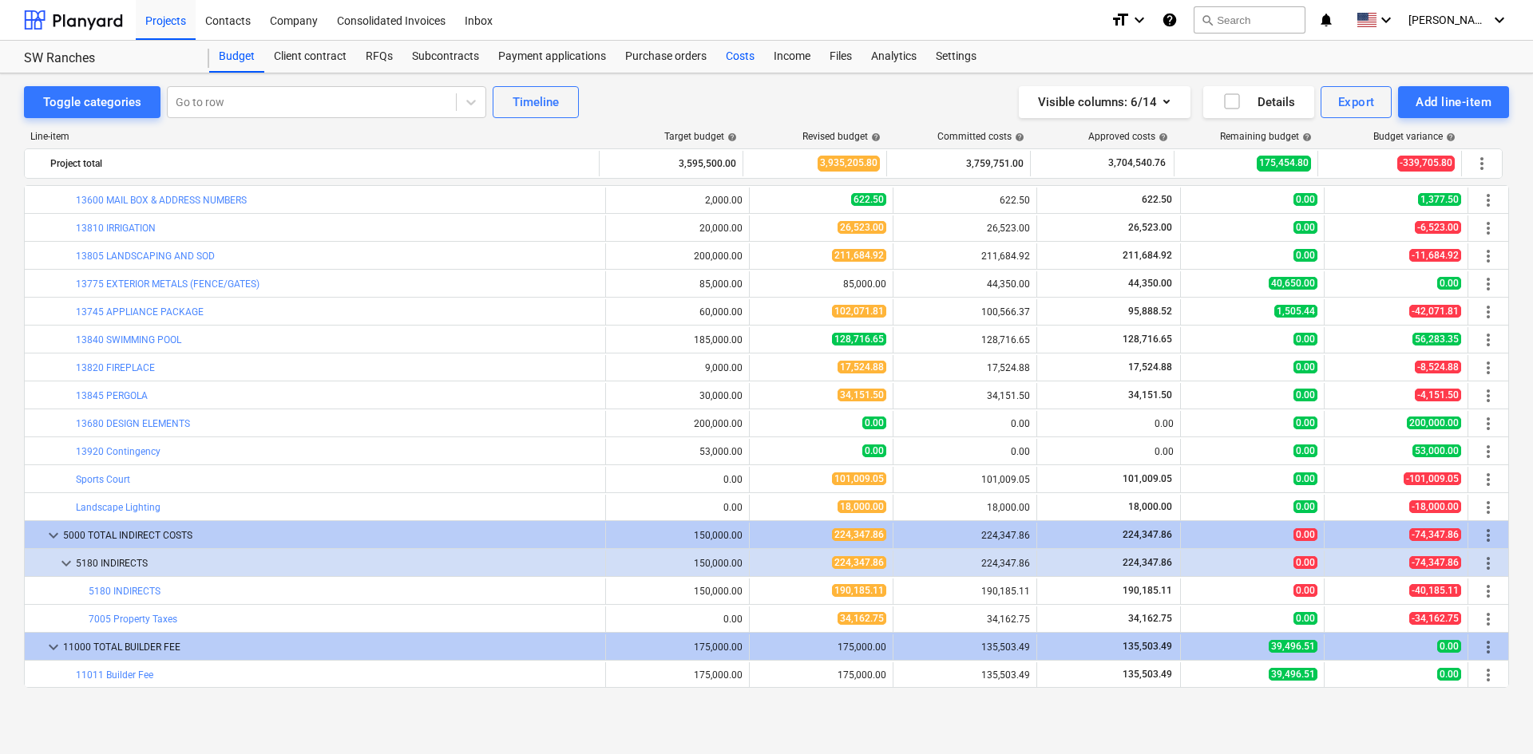
drag, startPoint x: 740, startPoint y: 64, endPoint x: 748, endPoint y: 66, distance: 8.3
click at [740, 64] on div "Costs" at bounding box center [740, 57] width 48 height 32
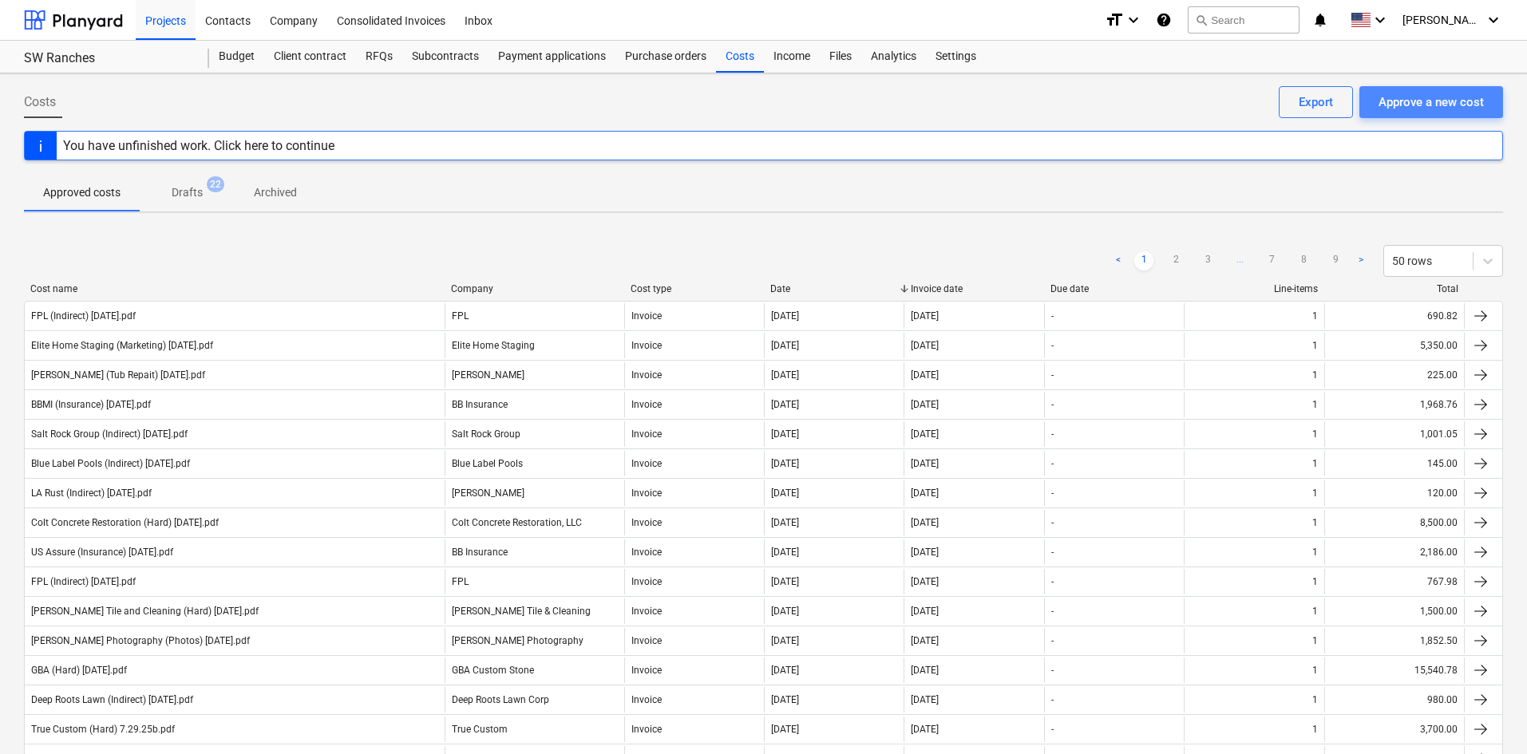
click at [1399, 98] on div "Approve a new cost" at bounding box center [1431, 102] width 105 height 21
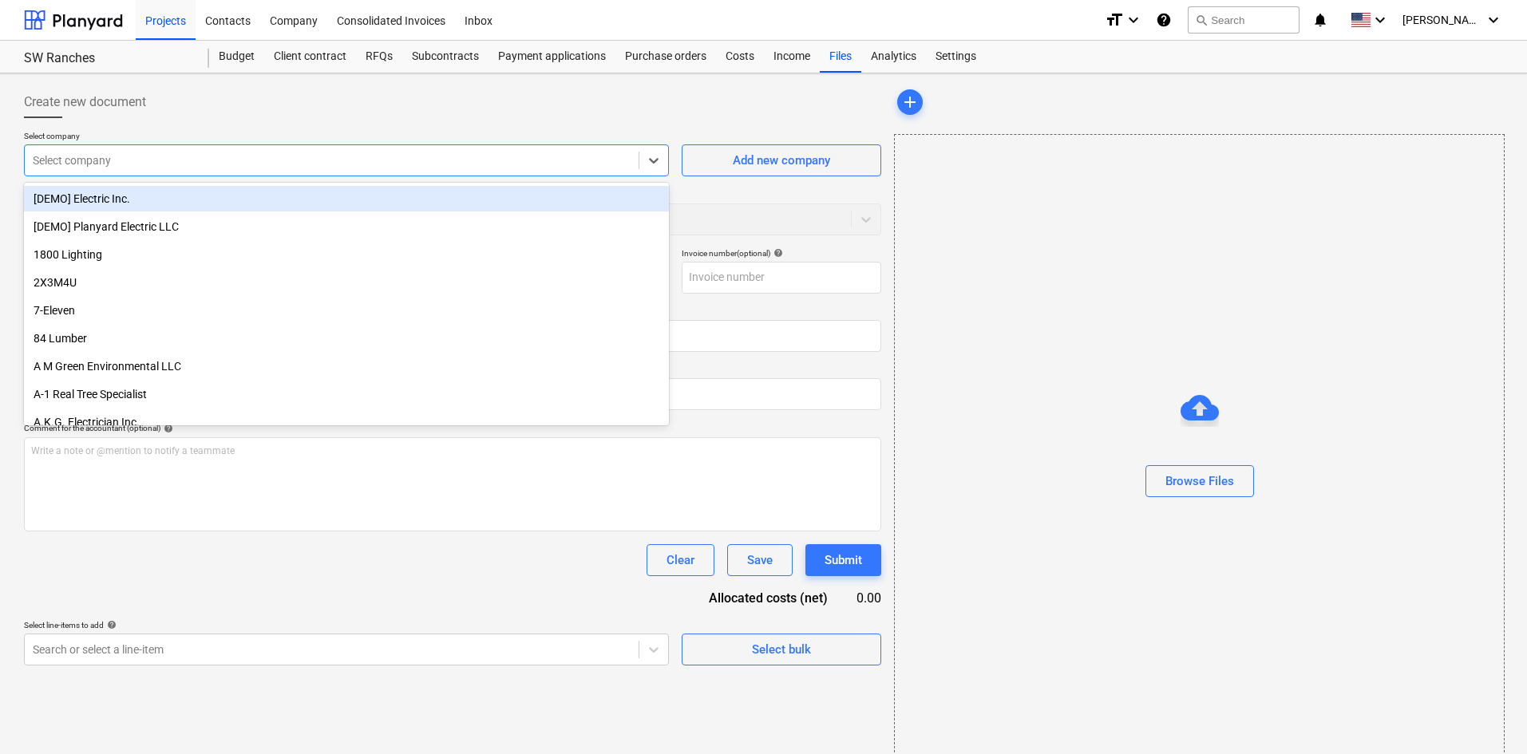
click at [200, 157] on div at bounding box center [332, 160] width 598 height 16
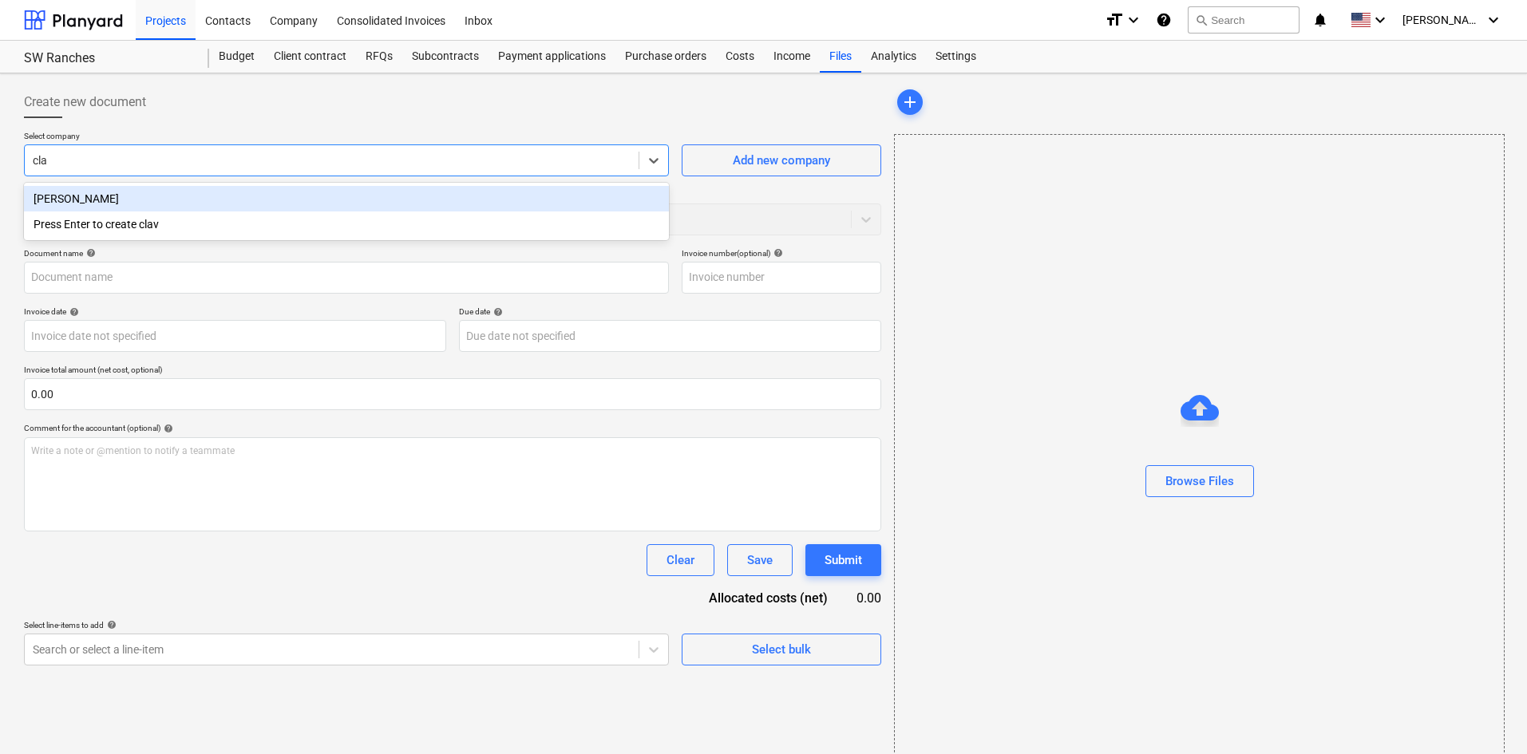
type input "clav"
click at [186, 204] on div "[PERSON_NAME]" at bounding box center [346, 199] width 645 height 26
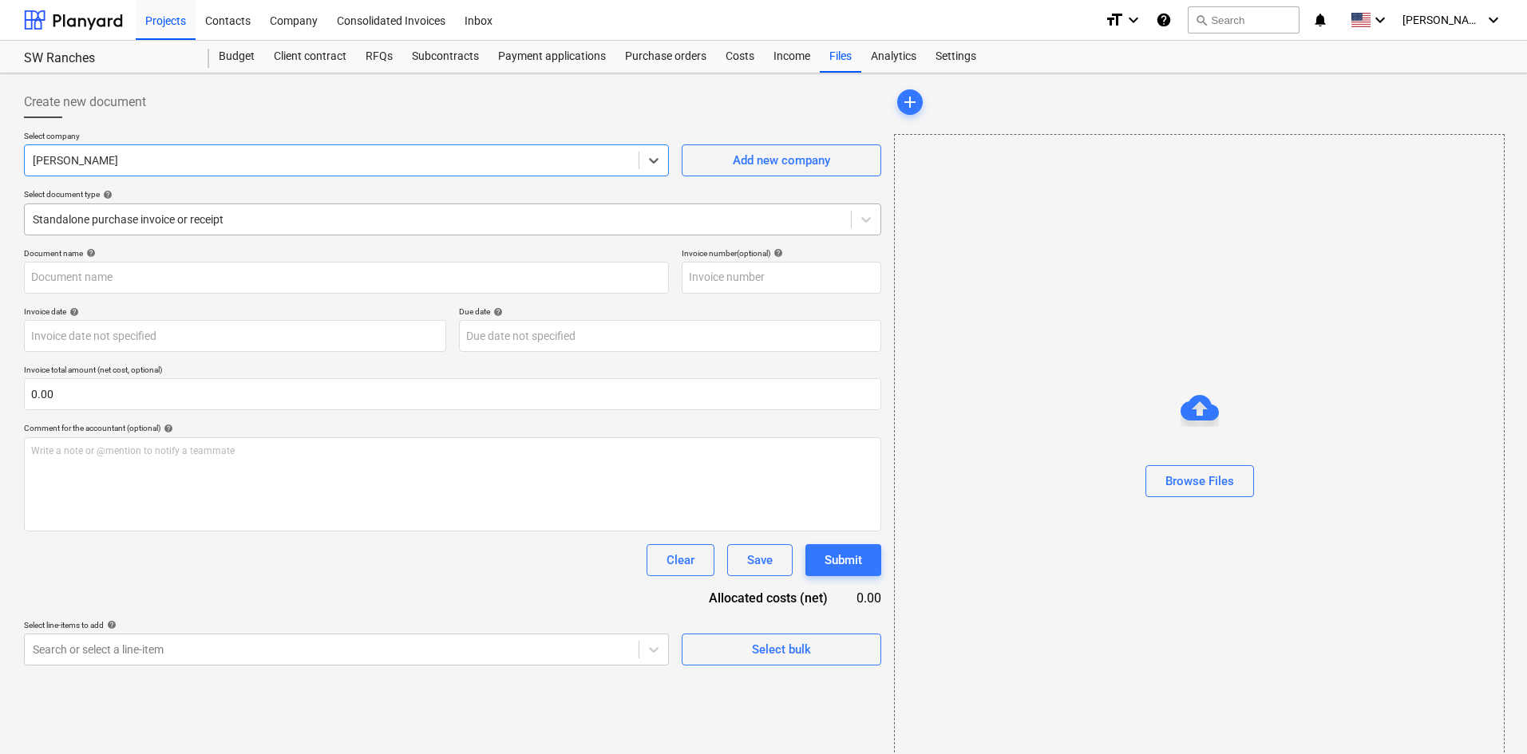
click at [173, 233] on div "Standalone purchase invoice or receipt" at bounding box center [452, 220] width 857 height 32
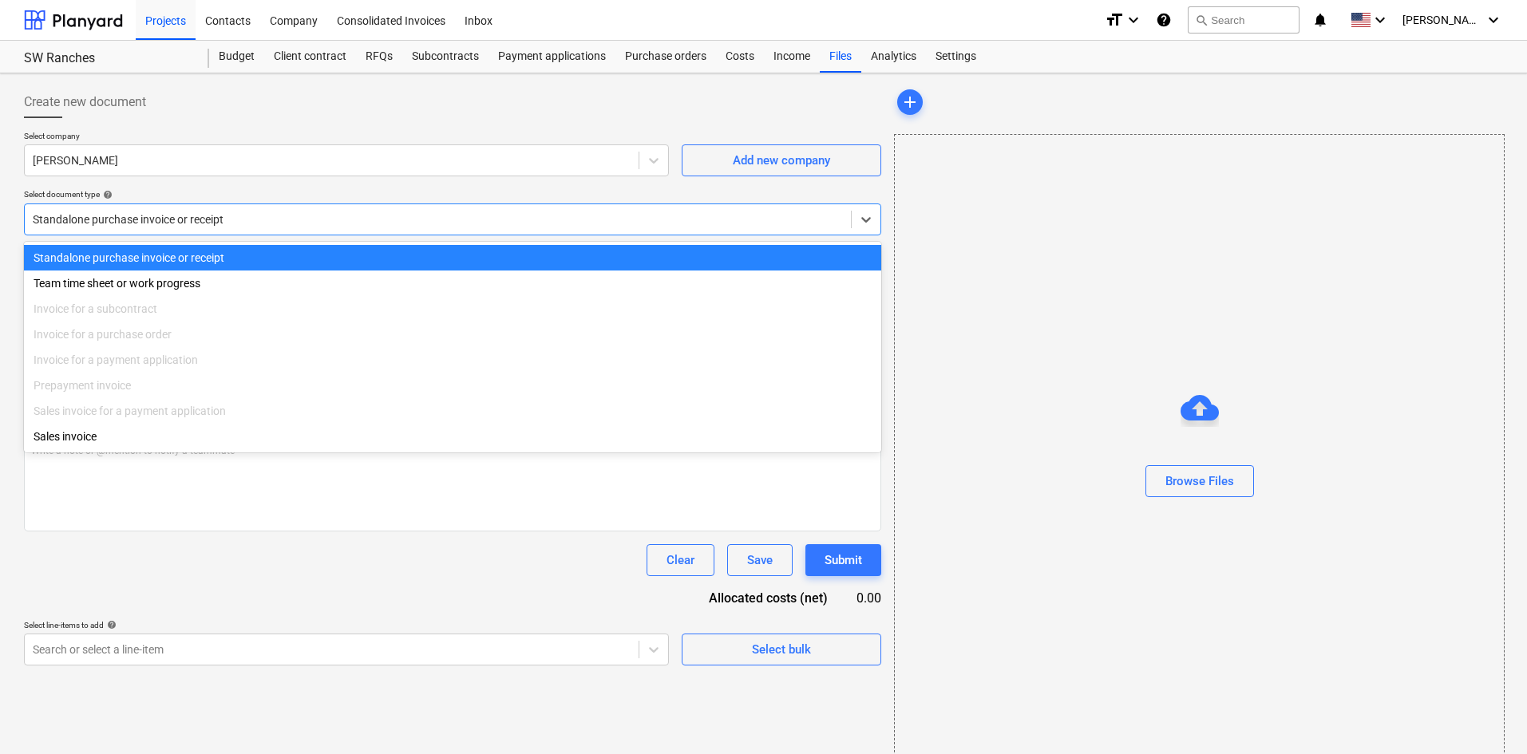
click at [174, 230] on div "Standalone purchase invoice or receipt" at bounding box center [438, 219] width 826 height 22
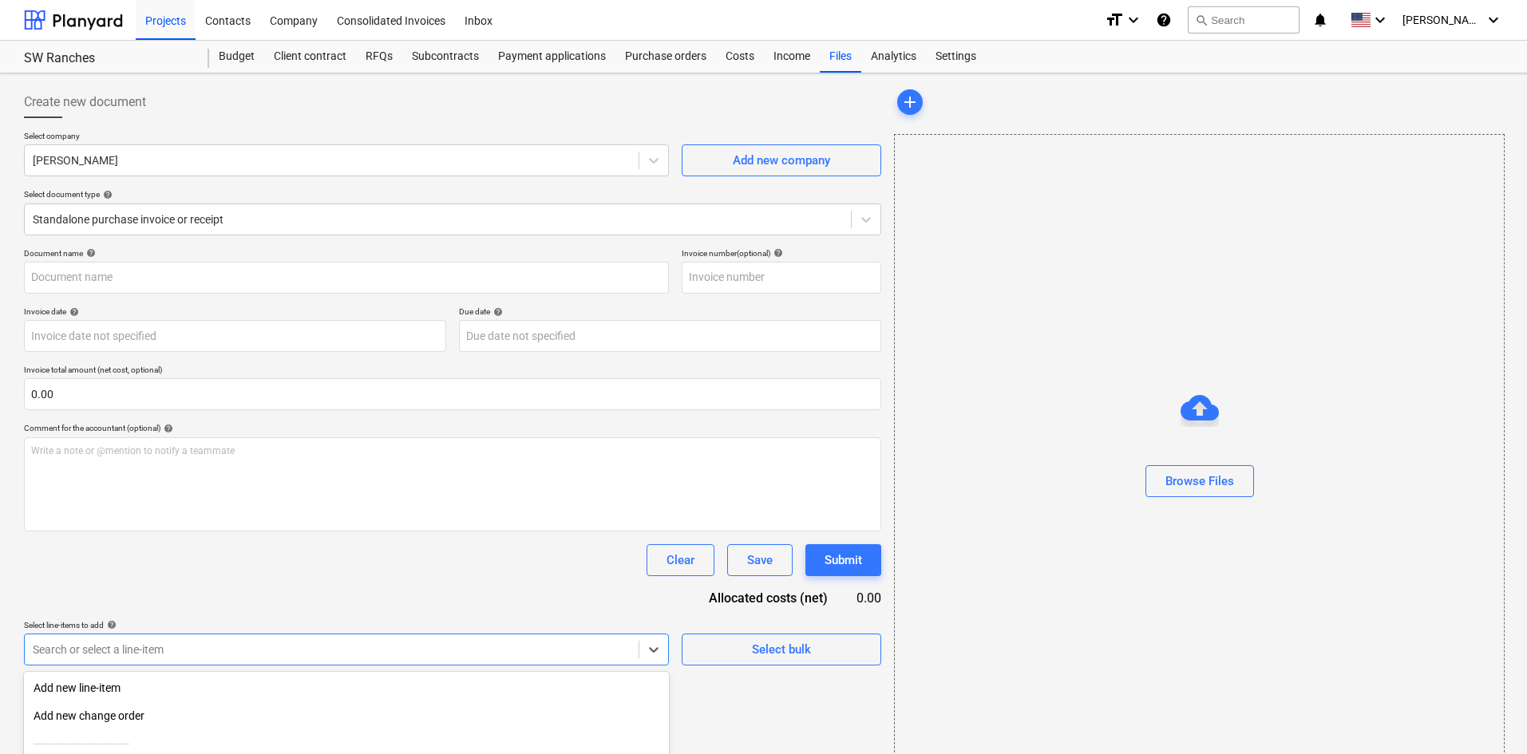
scroll to position [160, 0]
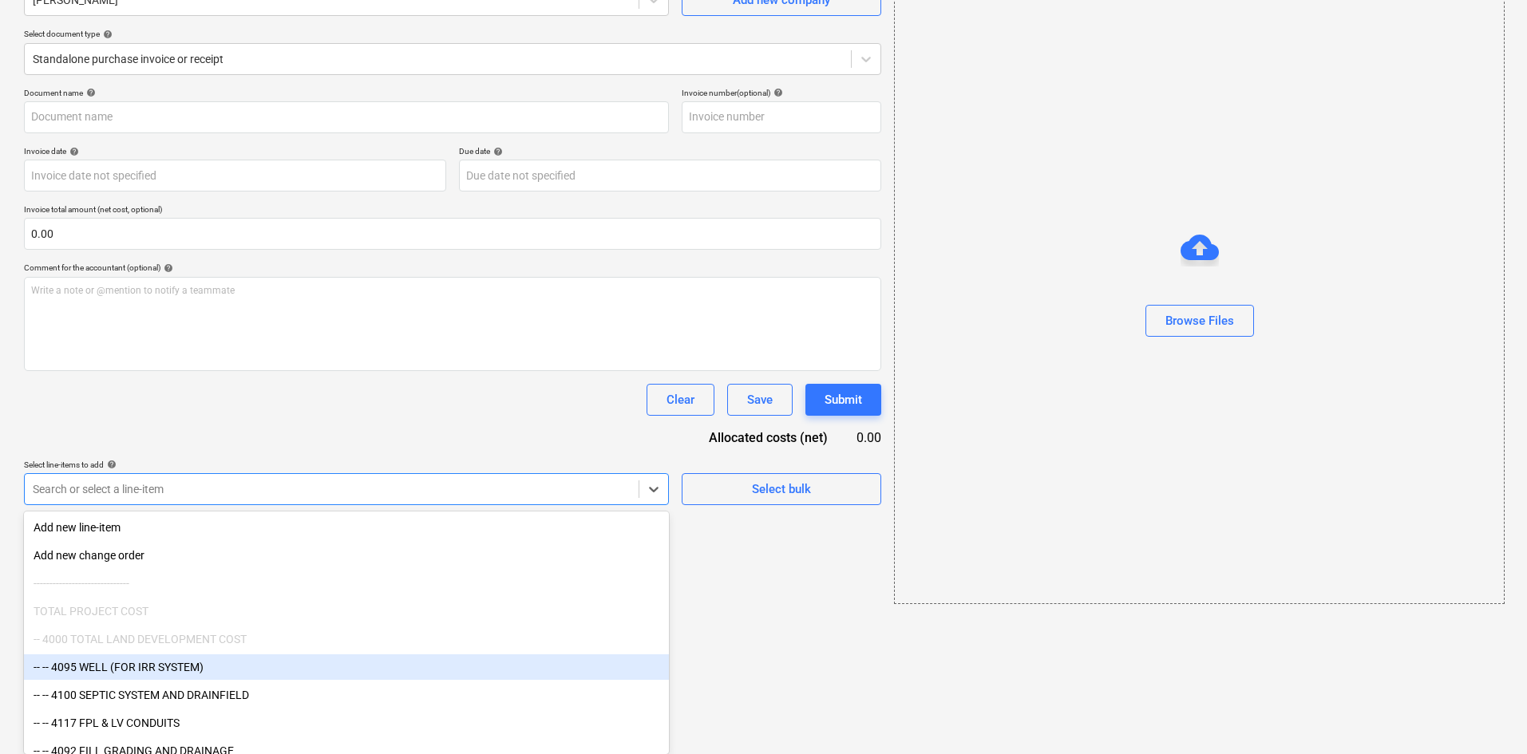
click at [263, 594] on body "Projects Contacts Company Consolidated Invoices Inbox format_size keyboard_arro…" at bounding box center [763, 217] width 1527 height 754
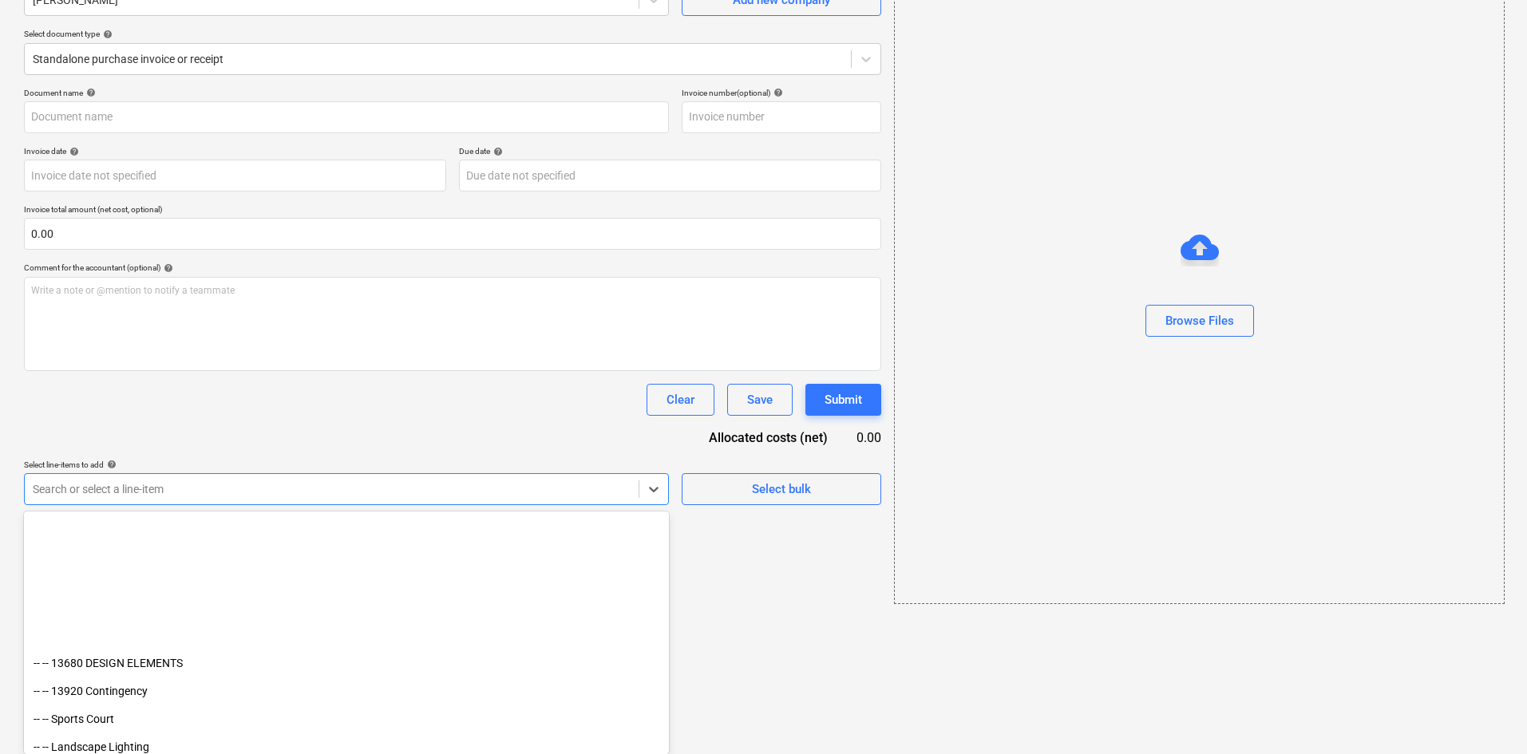
scroll to position [1940, 0]
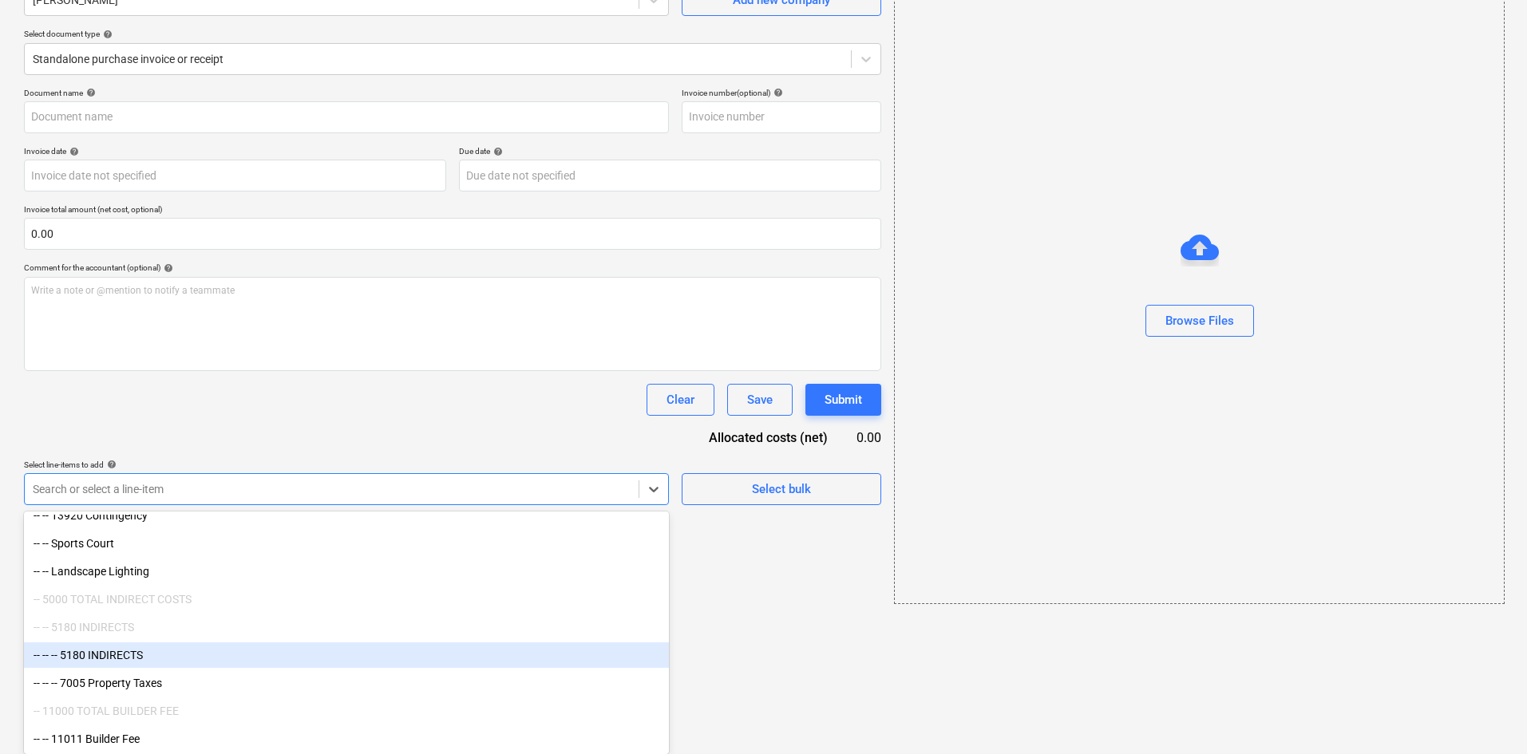
click at [196, 662] on div "-- -- -- 5180 INDIRECTS" at bounding box center [346, 656] width 645 height 26
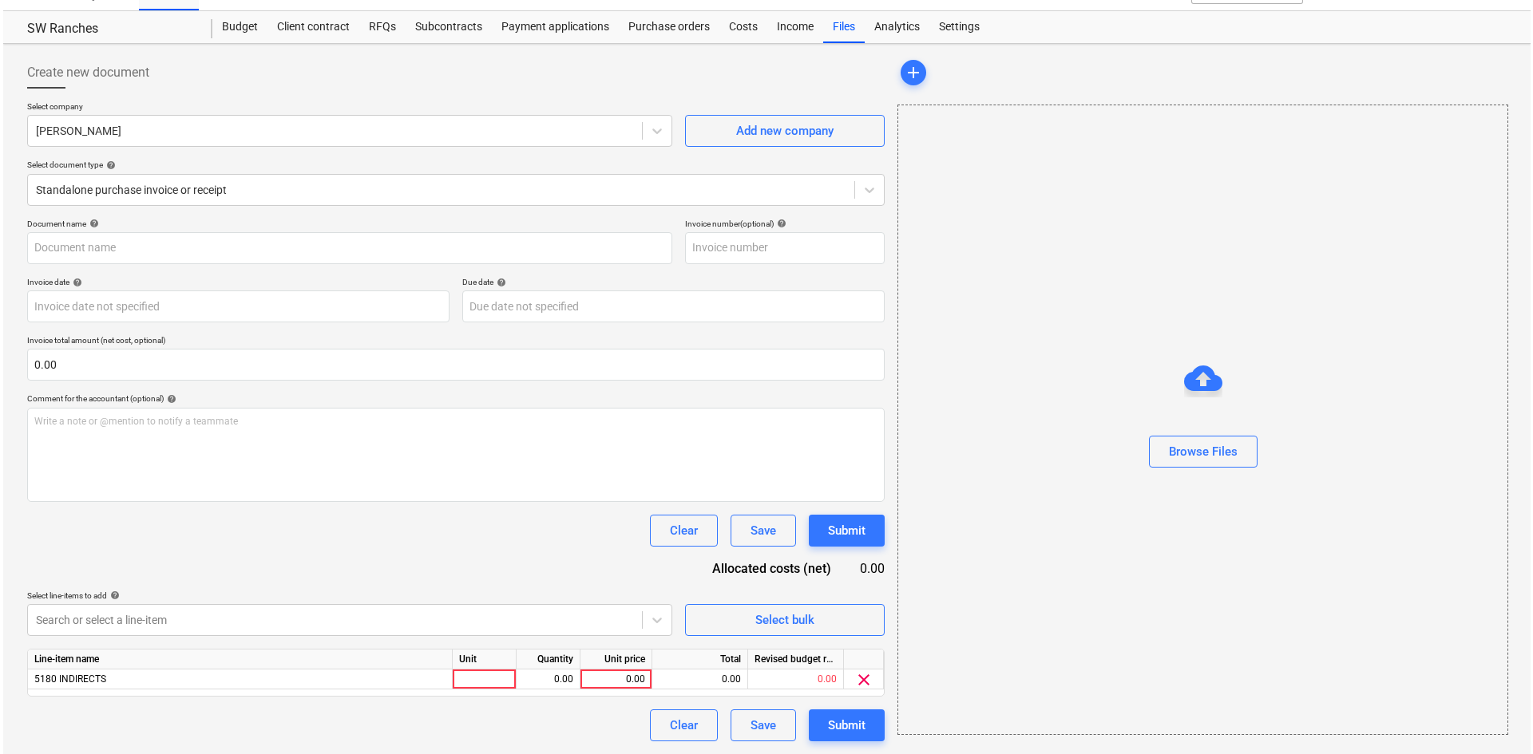
scroll to position [30, 0]
click at [374, 445] on div "Document name help Invoice number (optional) help Invoice date help Press the d…" at bounding box center [452, 480] width 857 height 523
click at [1229, 436] on button "Browse Files" at bounding box center [1200, 452] width 109 height 32
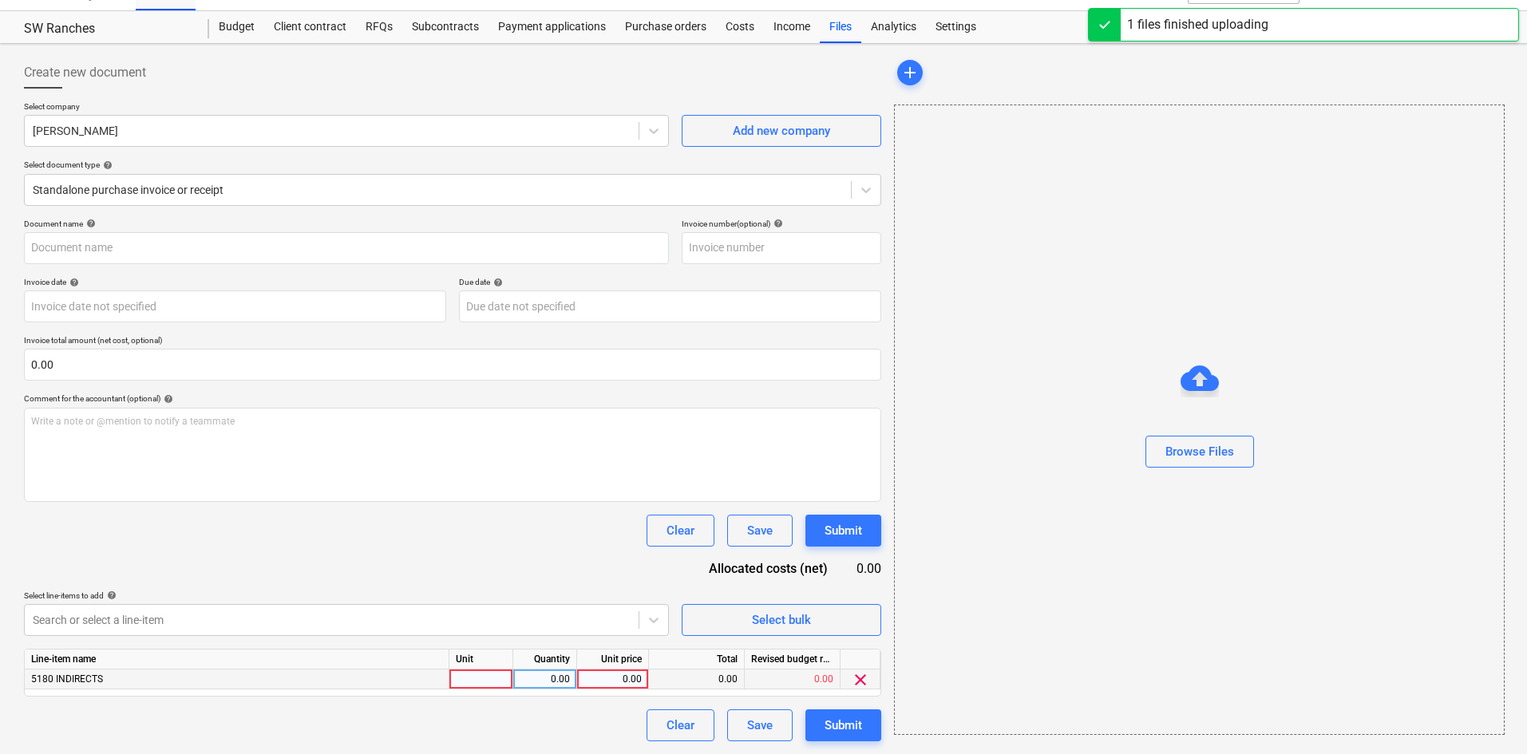
type input "[PERSON_NAME] (Tub Repait) [DATE].pdf"
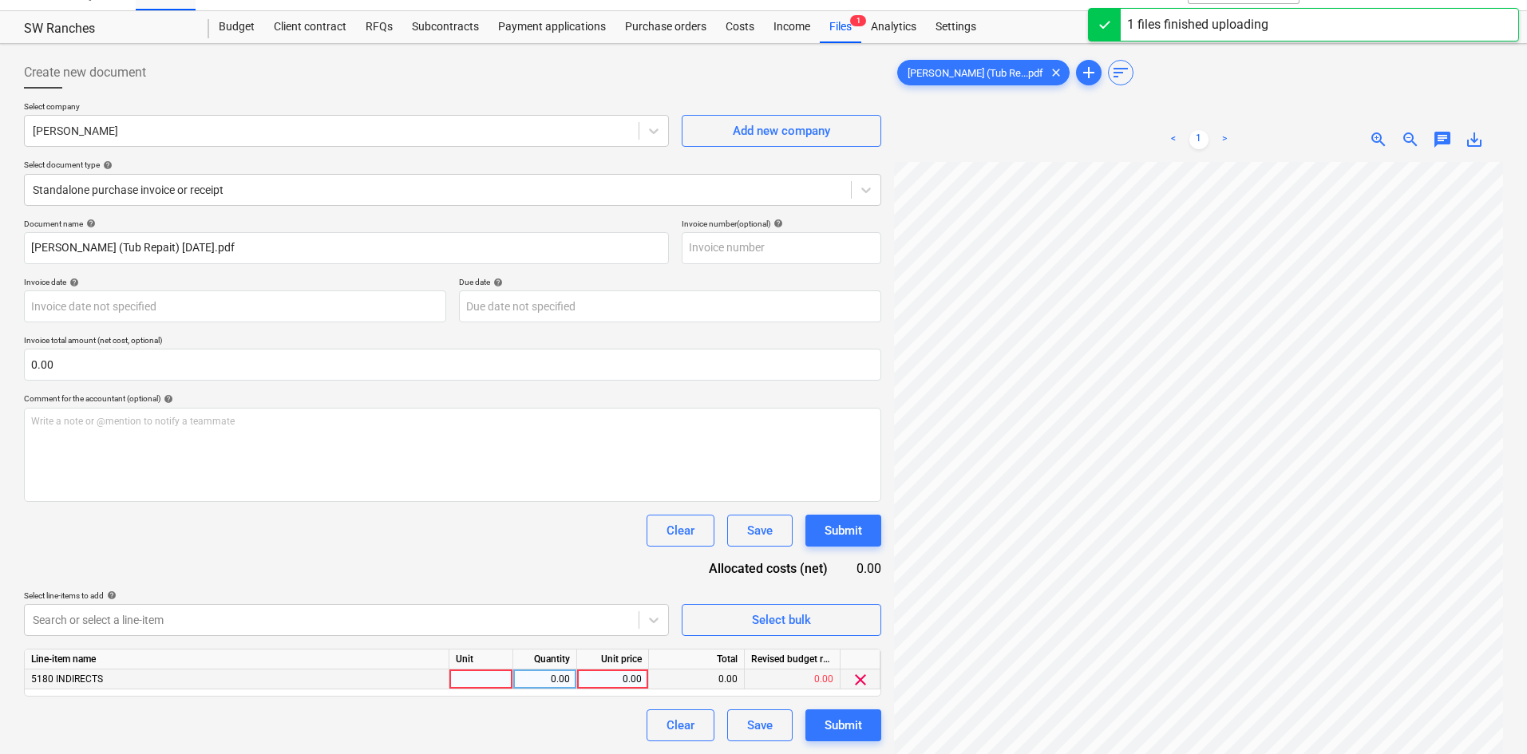
click at [612, 683] on div "0.00" at bounding box center [613, 680] width 58 height 20
type input "225"
click at [573, 559] on div "Document name help [PERSON_NAME] (Tub Repait) [DATE].pdf Invoice number (option…" at bounding box center [452, 480] width 857 height 523
click at [864, 729] on button "Submit" at bounding box center [844, 726] width 76 height 32
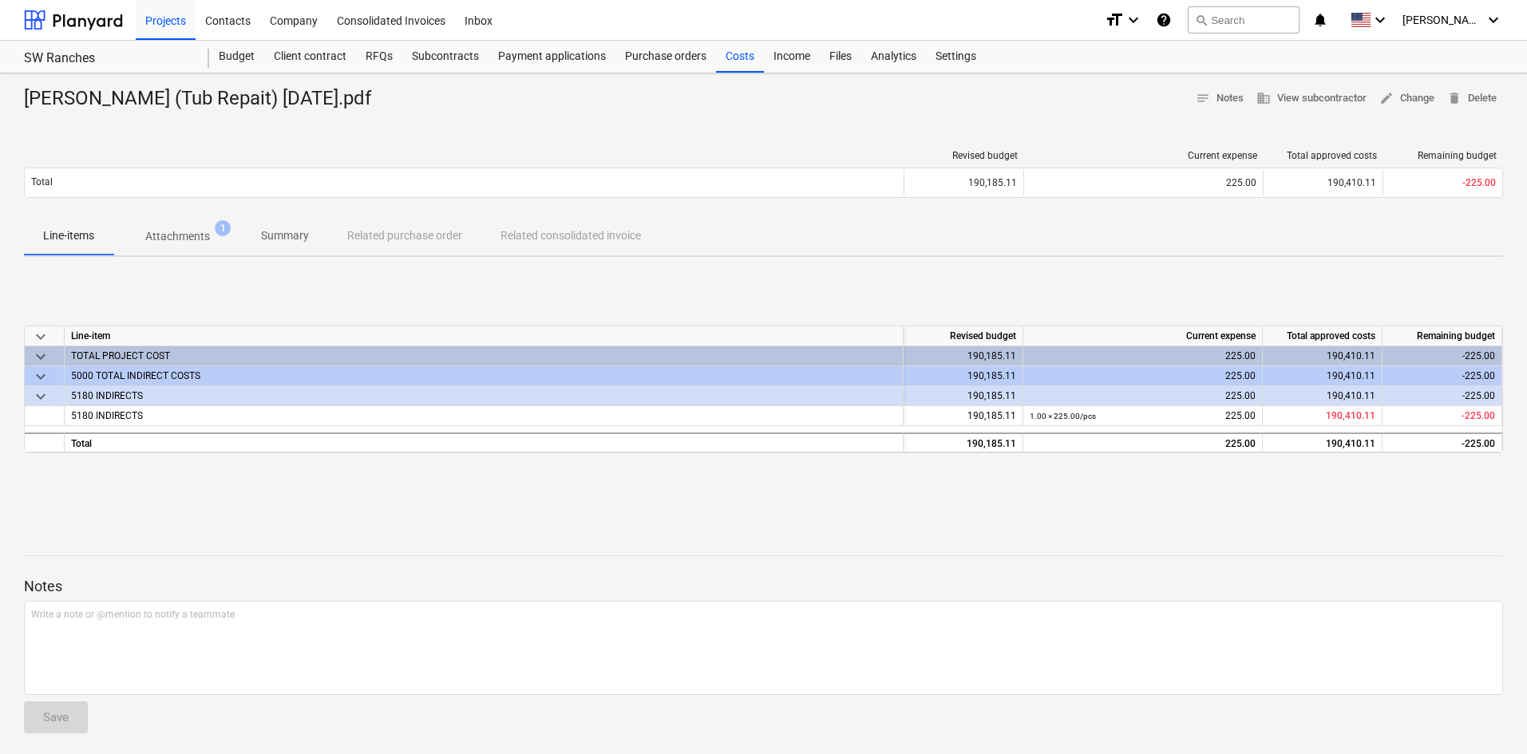
click at [1438, 546] on div at bounding box center [763, 541] width 1479 height 13
click at [245, 52] on div "Budget 1" at bounding box center [236, 57] width 55 height 32
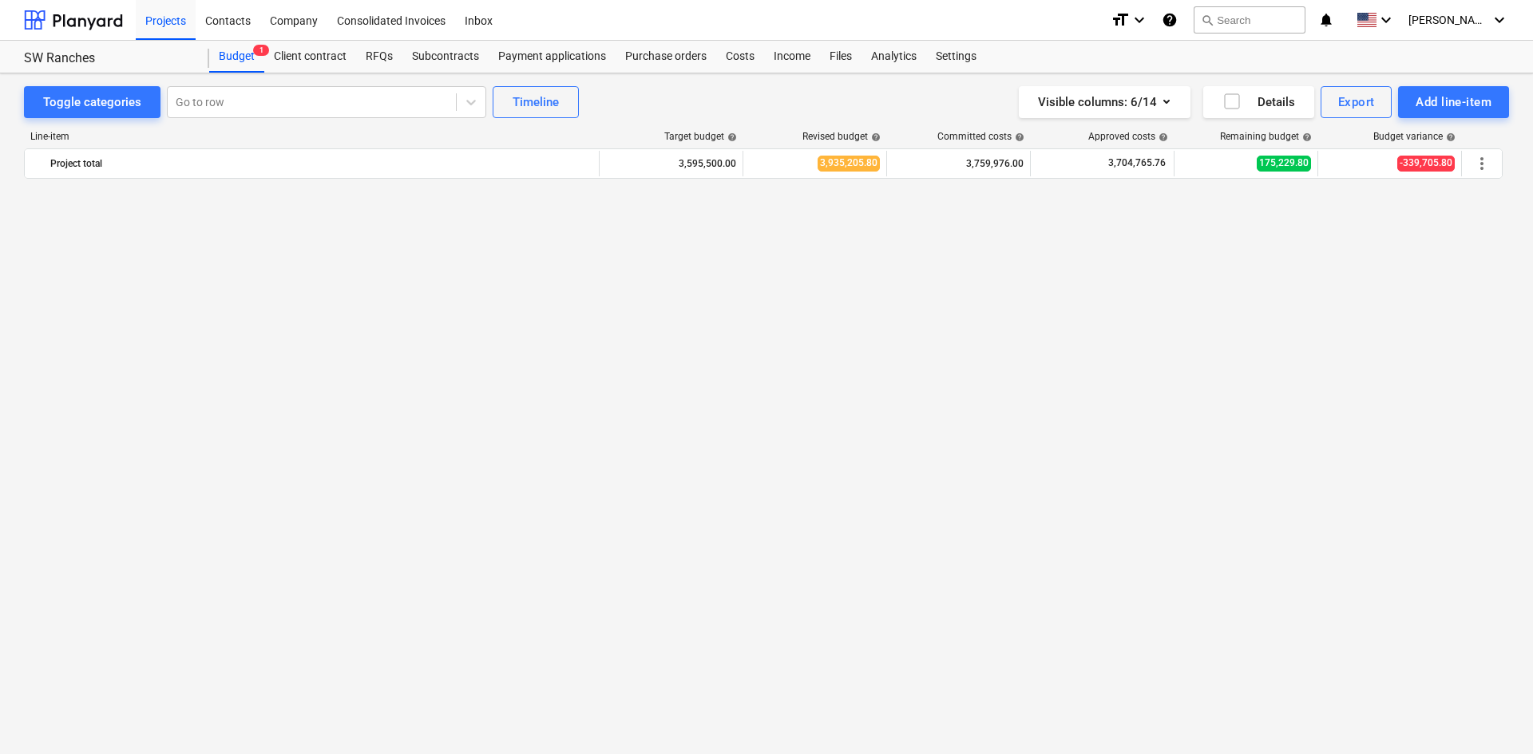
scroll to position [1593, 0]
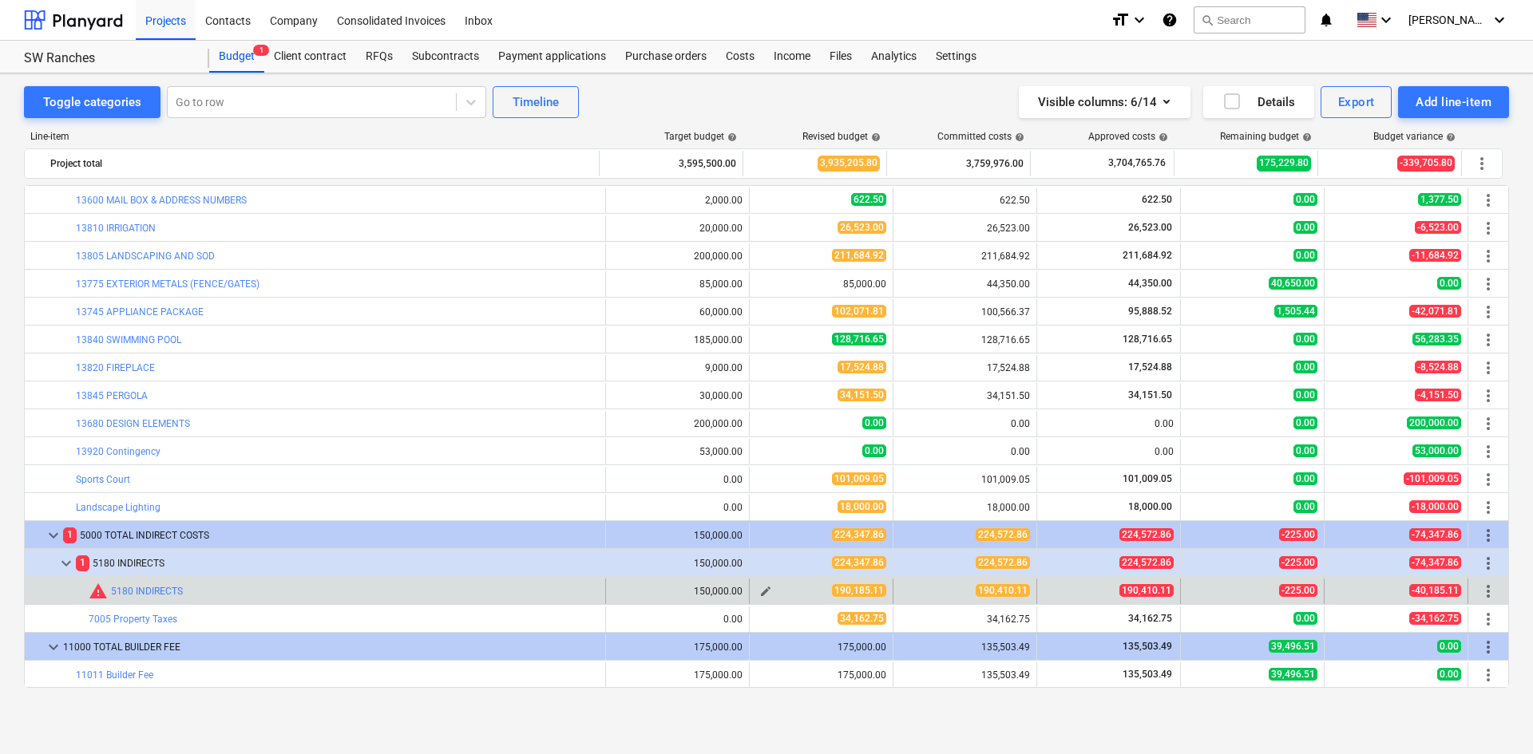
click at [759, 597] on span "edit" at bounding box center [765, 591] width 13 height 13
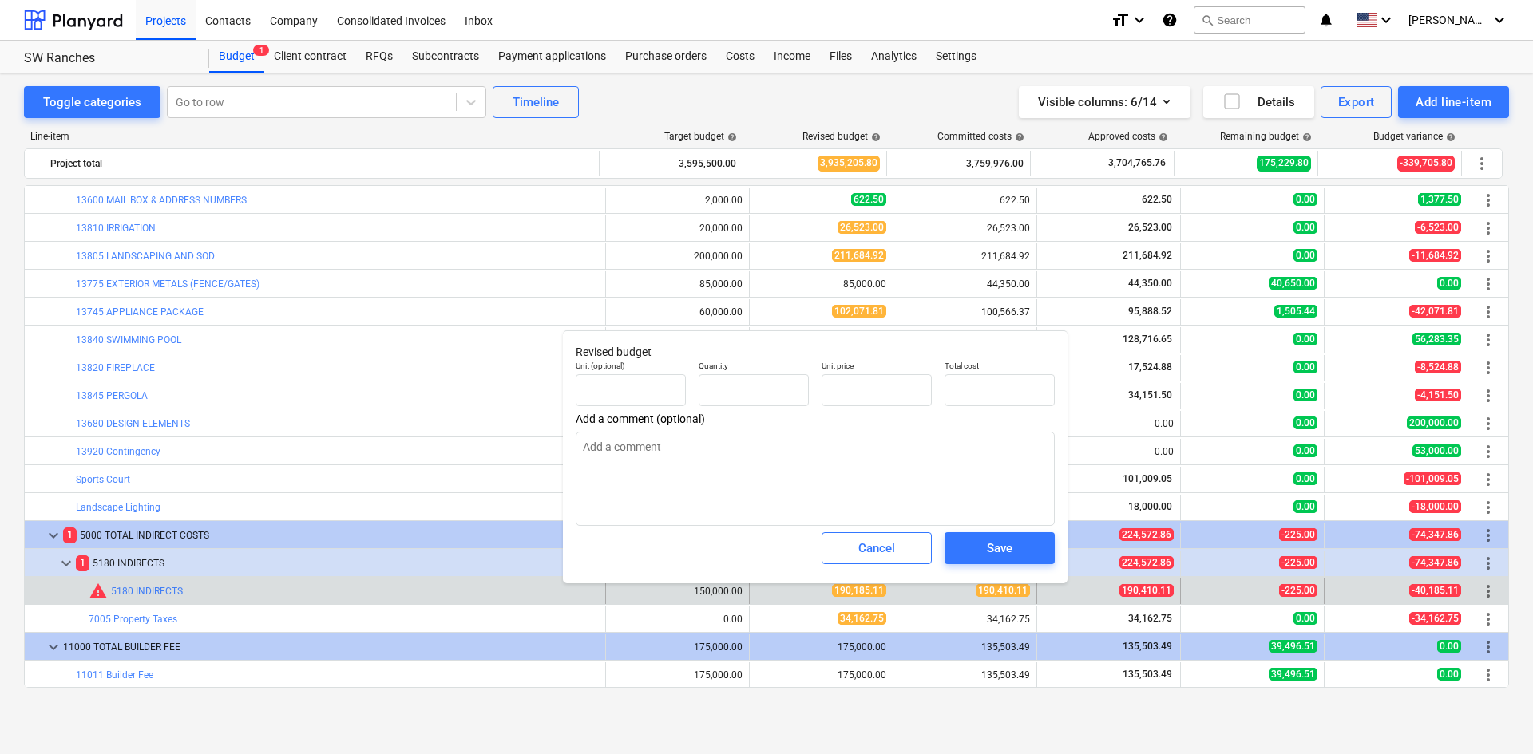
type textarea "x"
type input "1.00"
type input "190,185.11"
type input "190185.11"
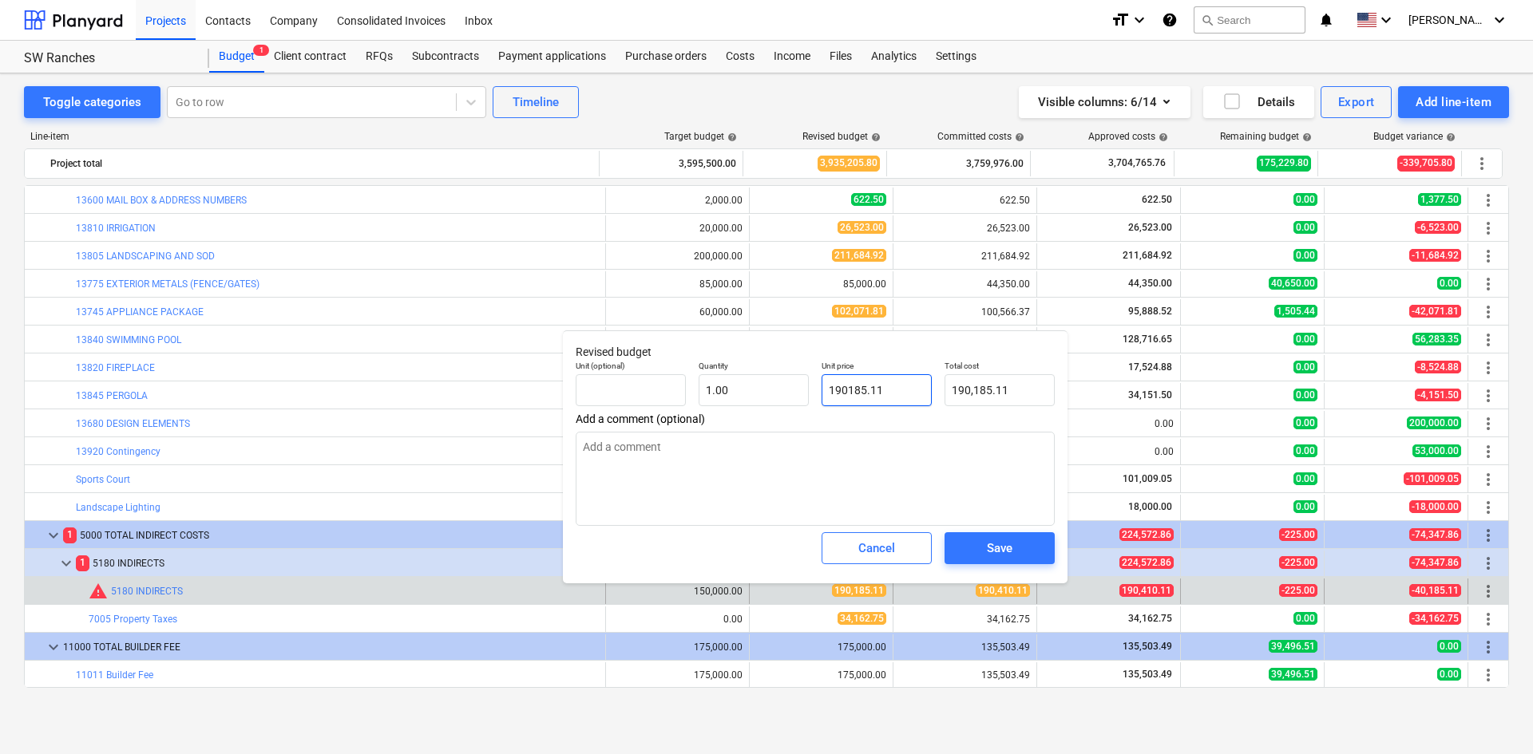
drag, startPoint x: 843, startPoint y: 395, endPoint x: 690, endPoint y: 410, distance: 154.0
click at [703, 399] on div "Unit (optional) Quantity 1.00 Unit price 190185.11 Total cost 190,185.11" at bounding box center [815, 383] width 492 height 58
type textarea "x"
type input "1"
type input "1.00"
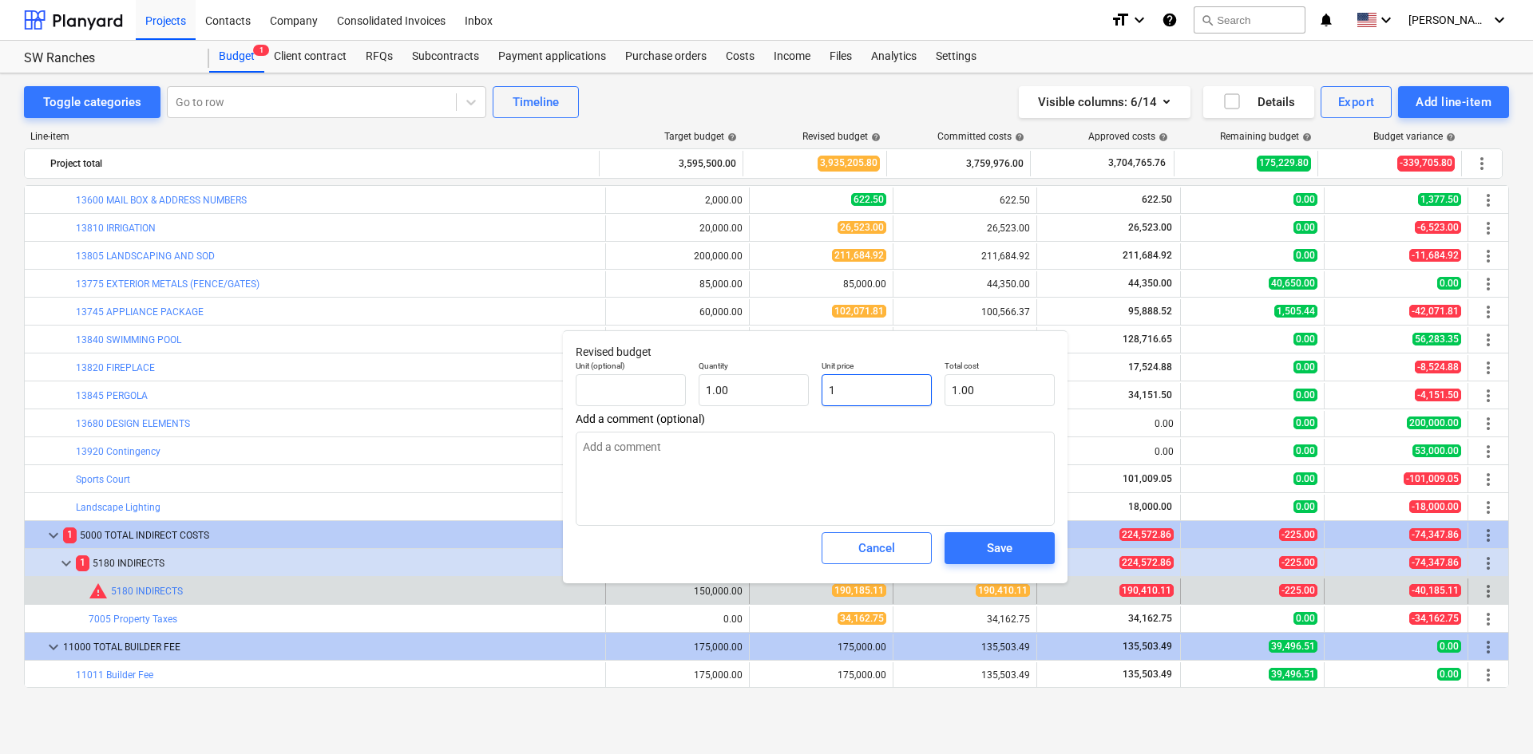
type textarea "x"
type input "19"
type input "19.00"
type textarea "x"
type input "192"
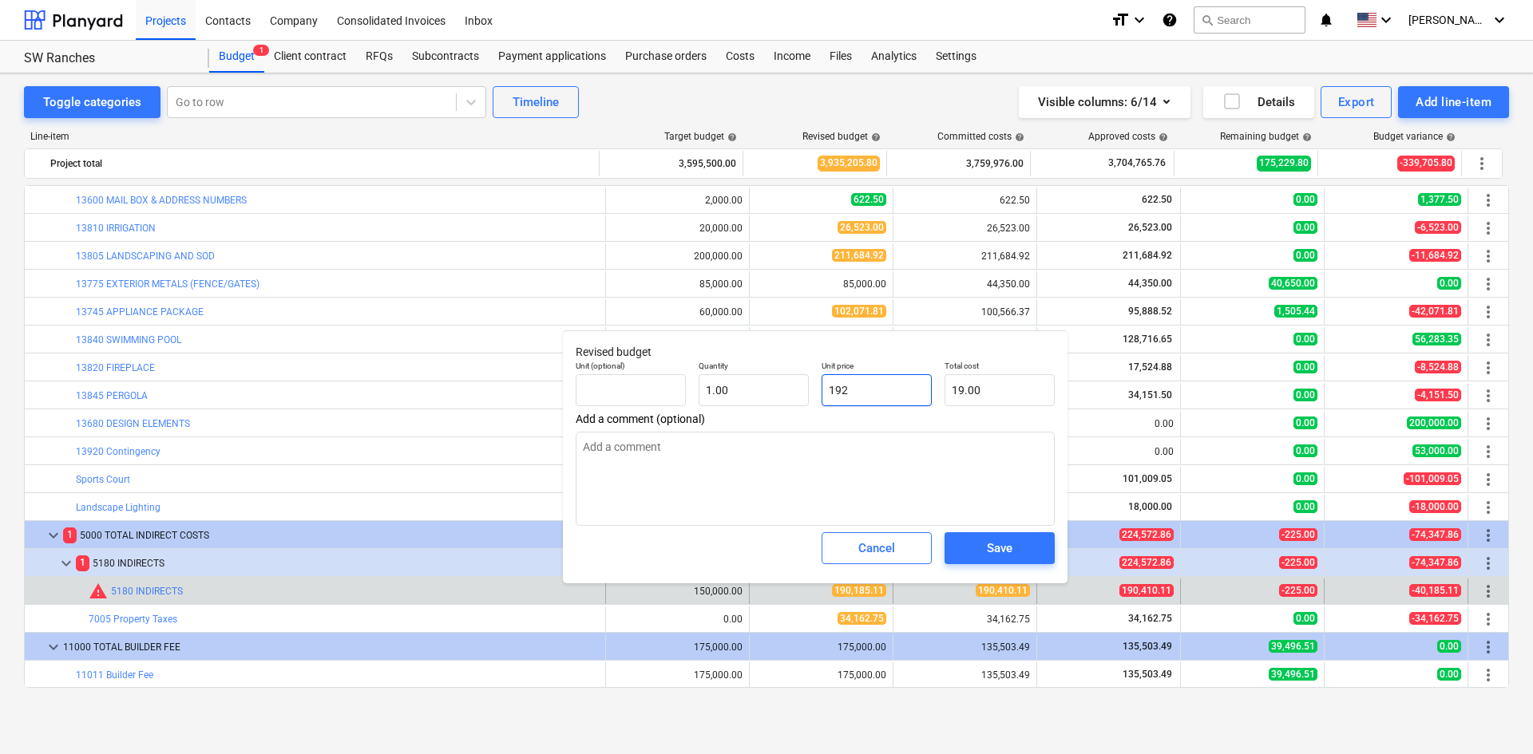
type input "192.00"
type textarea "x"
type input "1920"
type input "1,920.00"
type textarea "x"
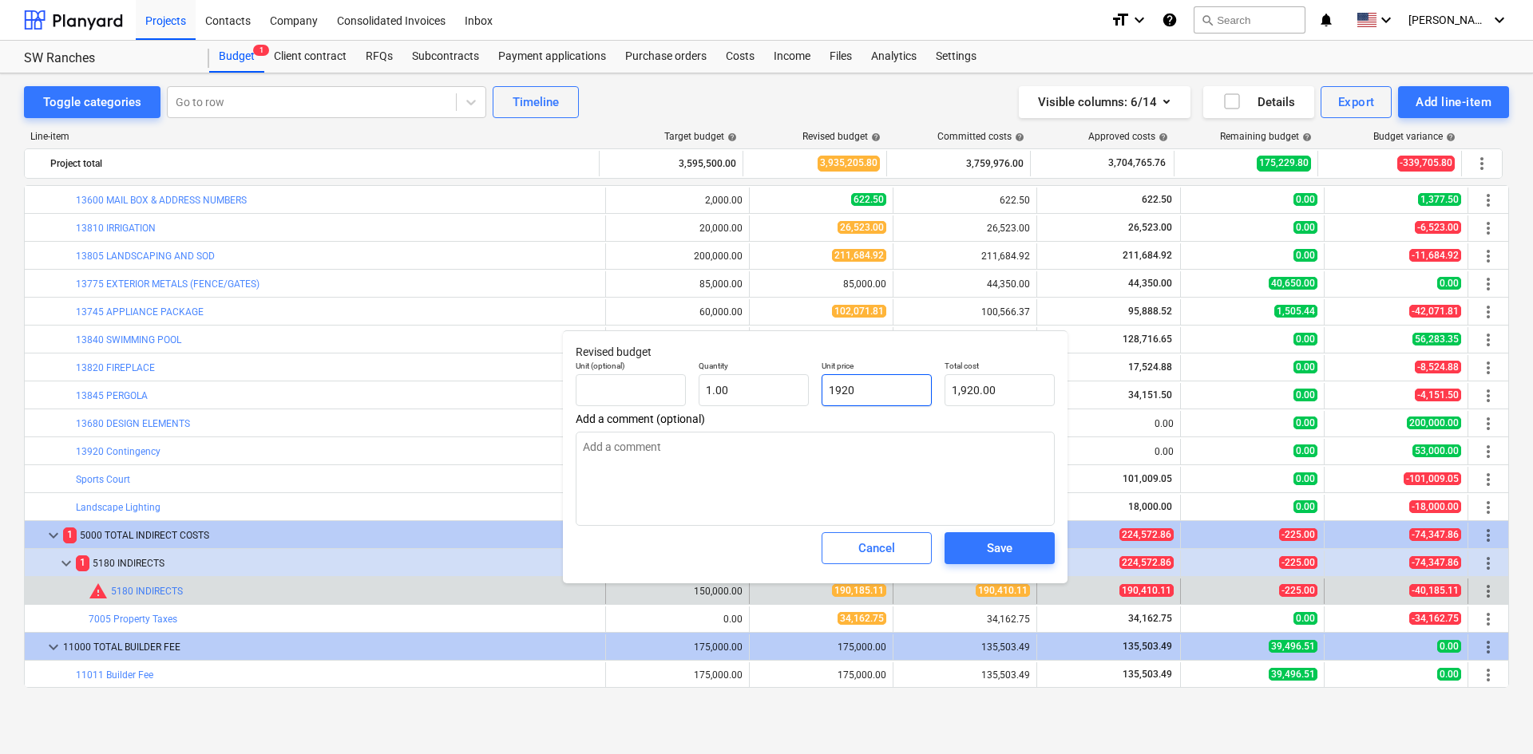
type input "19200"
type input "19,200.00"
type textarea "x"
type input "192000"
type input "192,000.00"
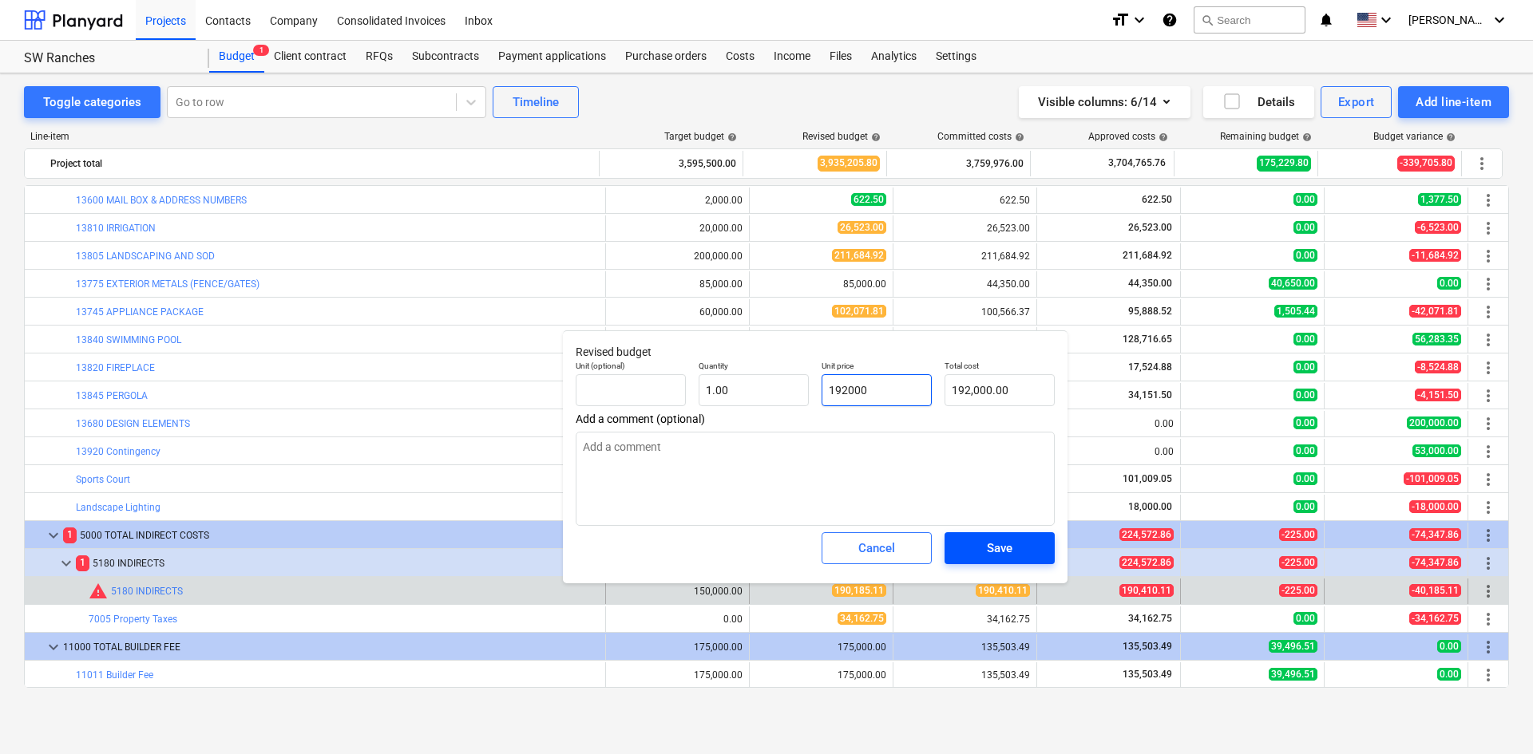
type input "192000"
type textarea "x"
type input "192,000.00"
click at [1007, 548] on div "Save" at bounding box center [1000, 548] width 26 height 21
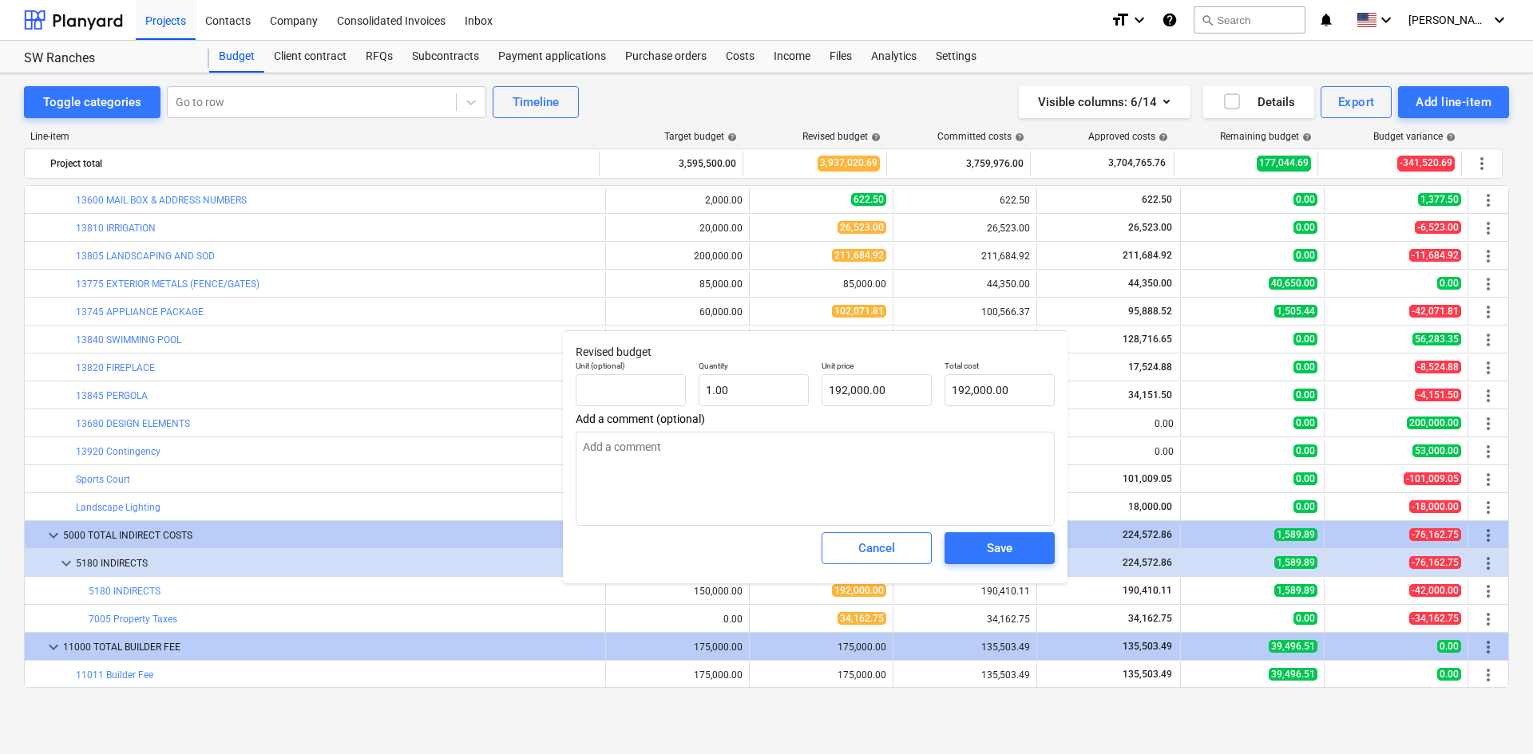
type textarea "x"
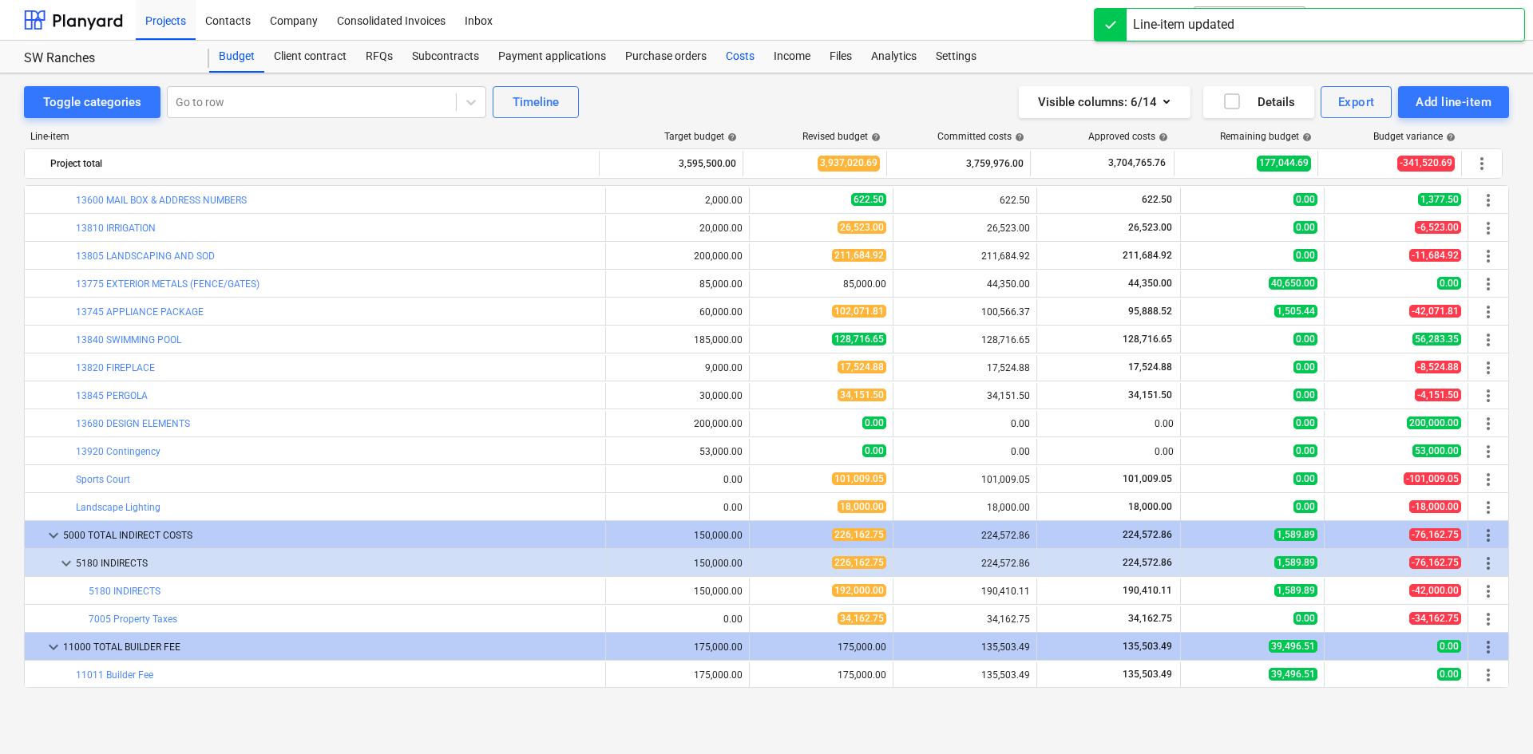
click at [741, 62] on div "Costs" at bounding box center [740, 57] width 48 height 32
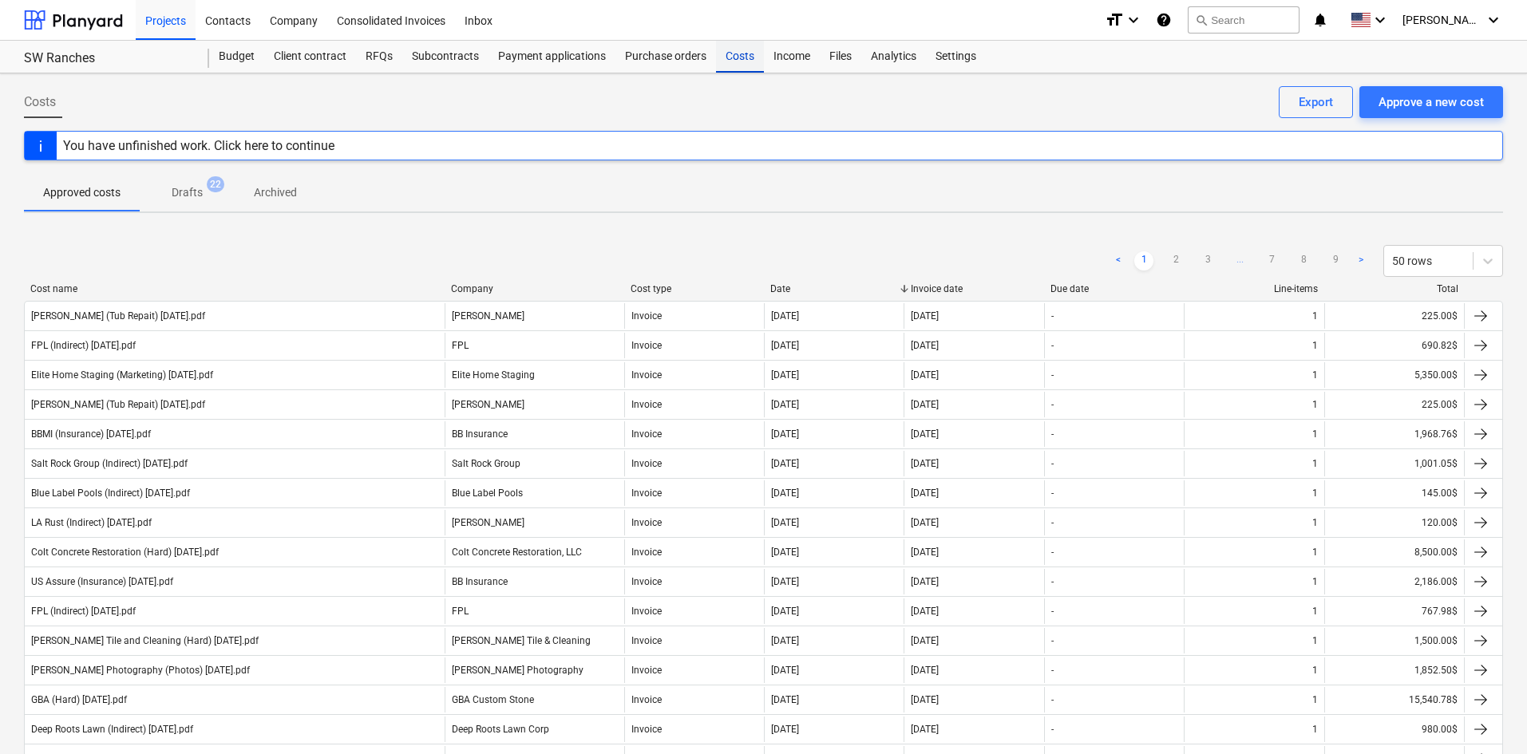
click at [735, 64] on div "Costs" at bounding box center [740, 57] width 48 height 32
click at [1437, 107] on div "Approve a new cost" at bounding box center [1431, 102] width 105 height 21
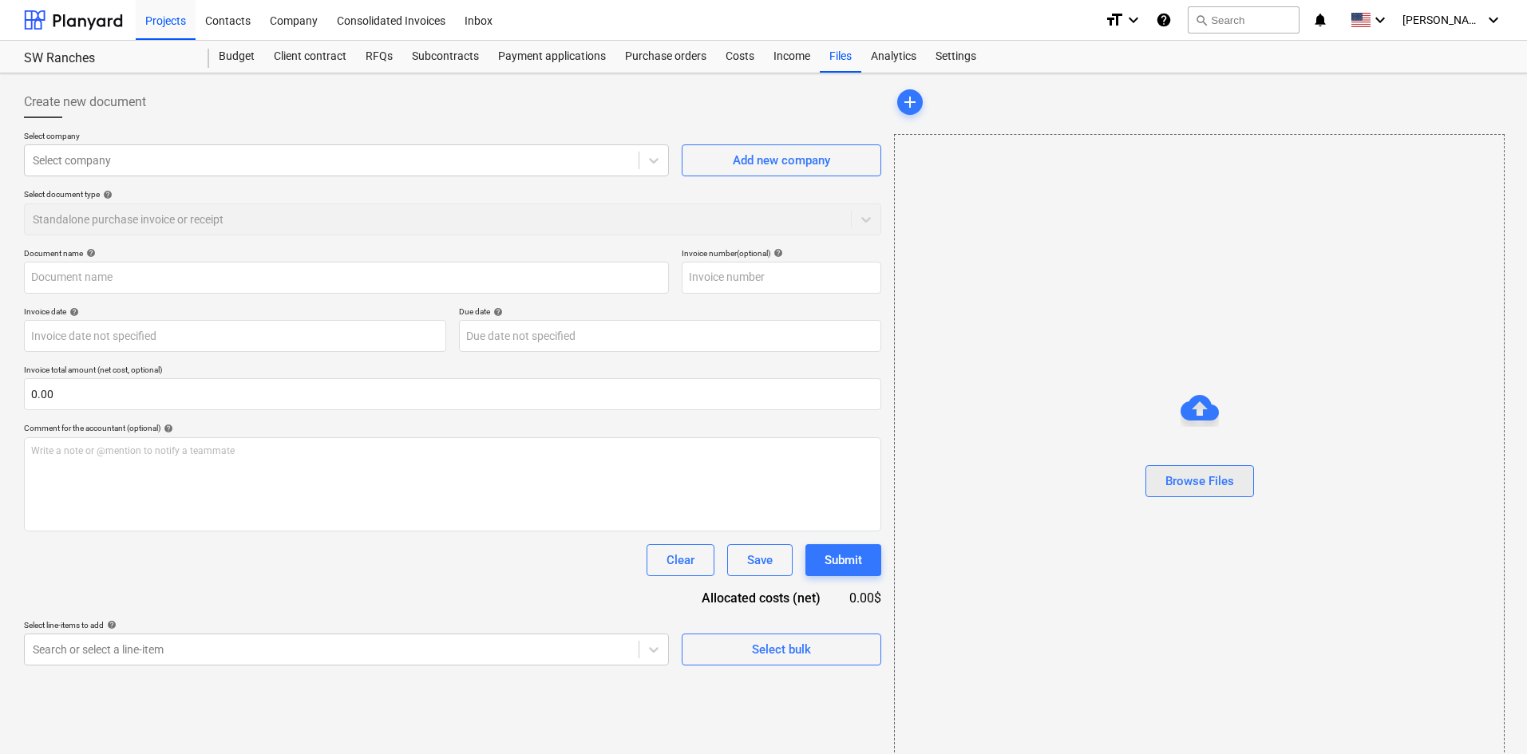
click at [1170, 489] on div "Browse Files" at bounding box center [1200, 481] width 69 height 21
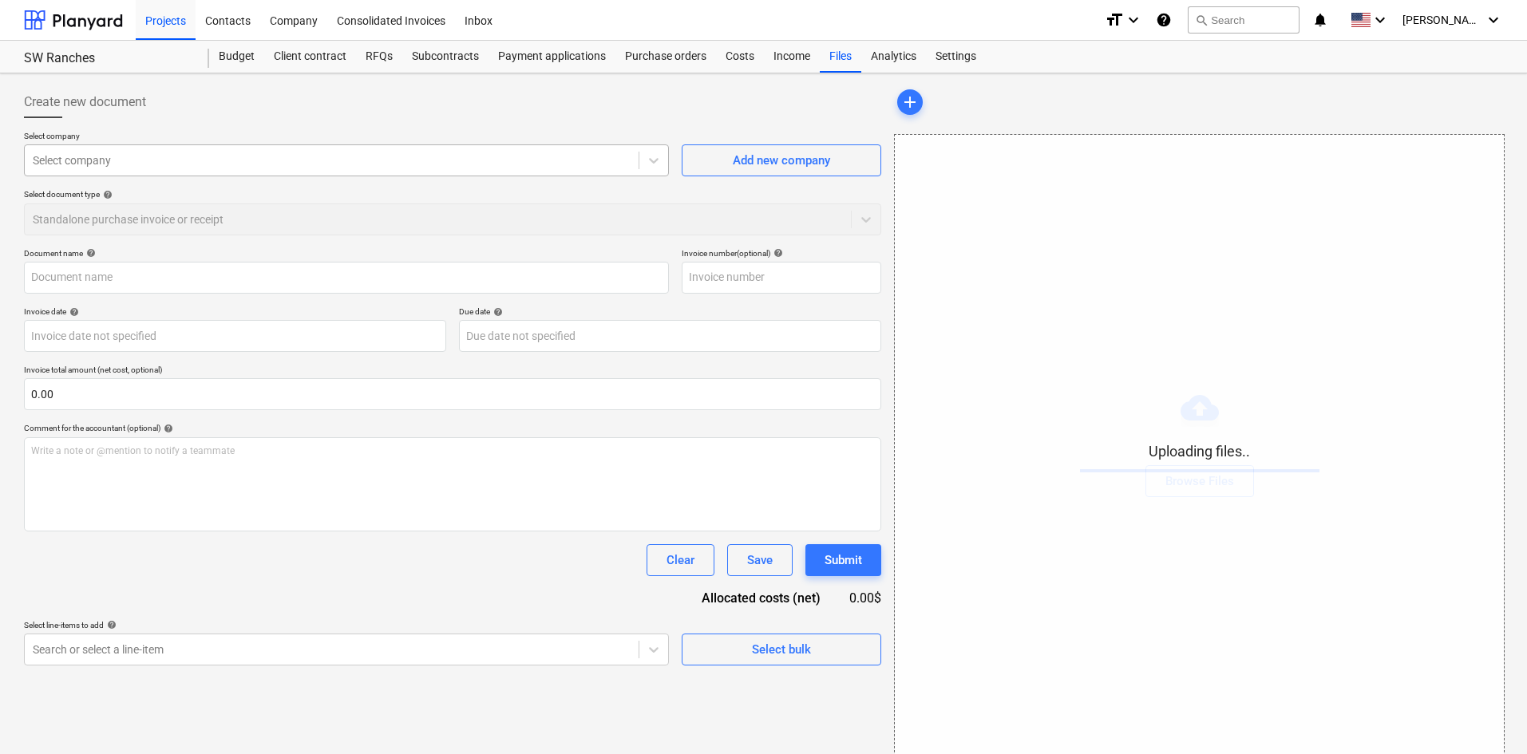
click at [291, 170] on div "Select company" at bounding box center [332, 160] width 614 height 22
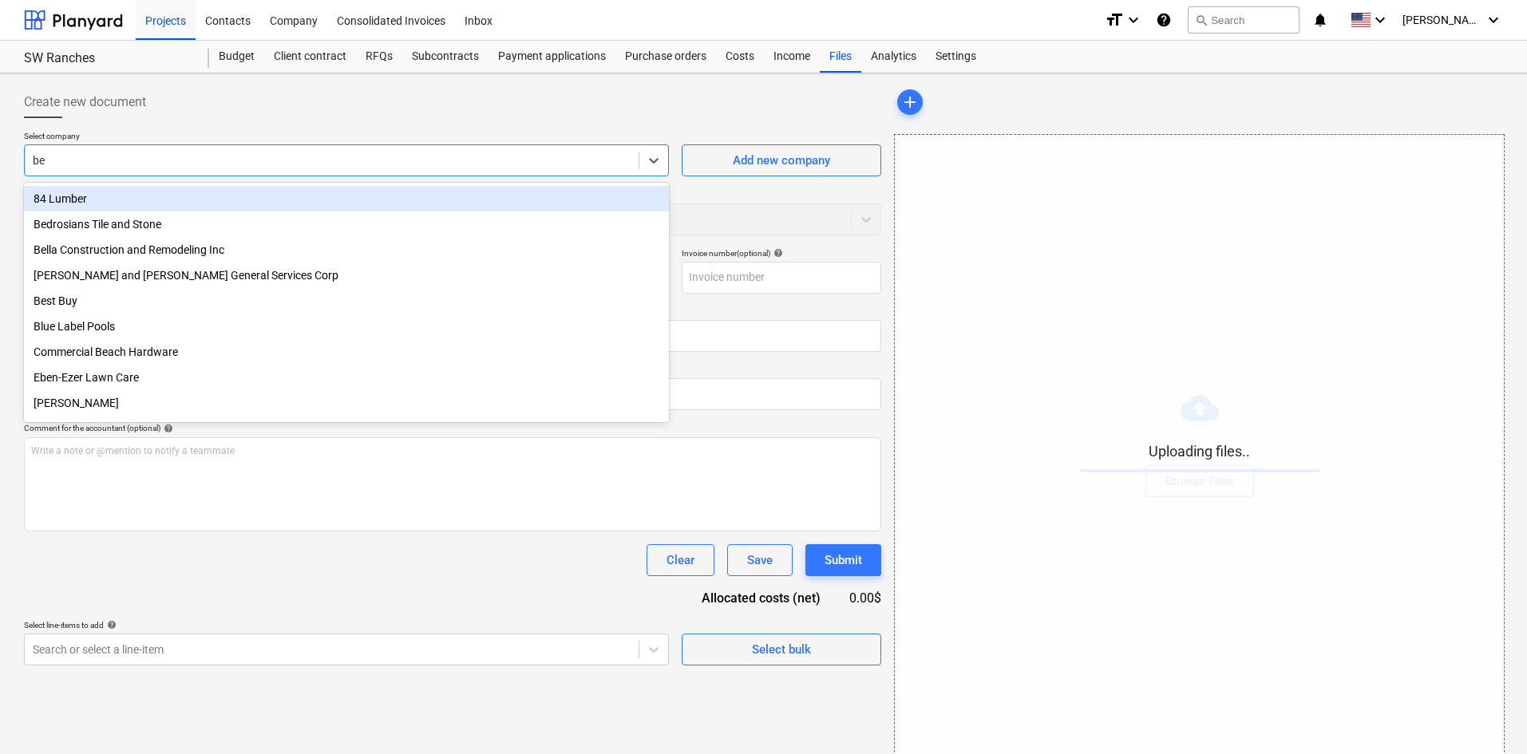
type input "ben"
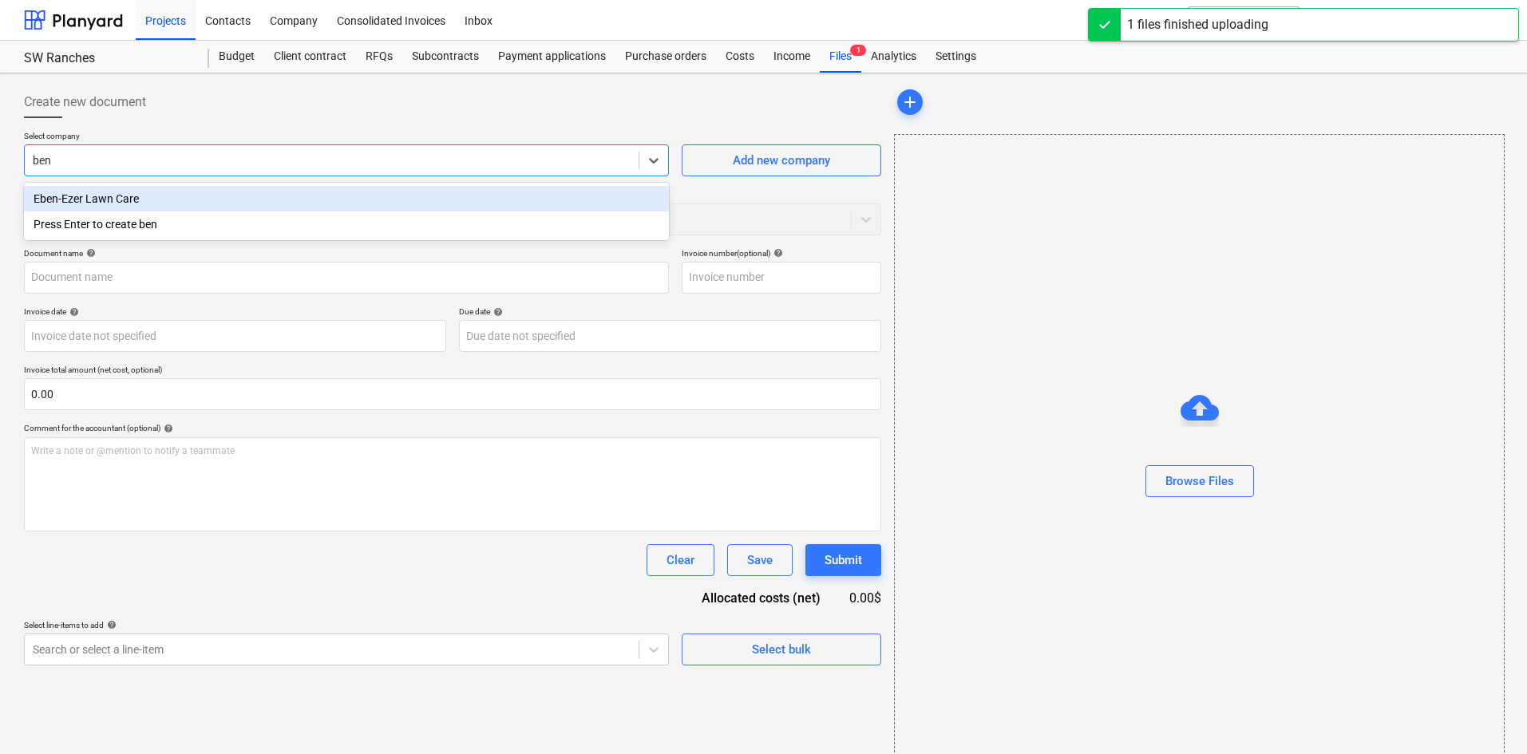
type input "[PERSON_NAME] Pressure Washing (Indirect) [DATE].pdf"
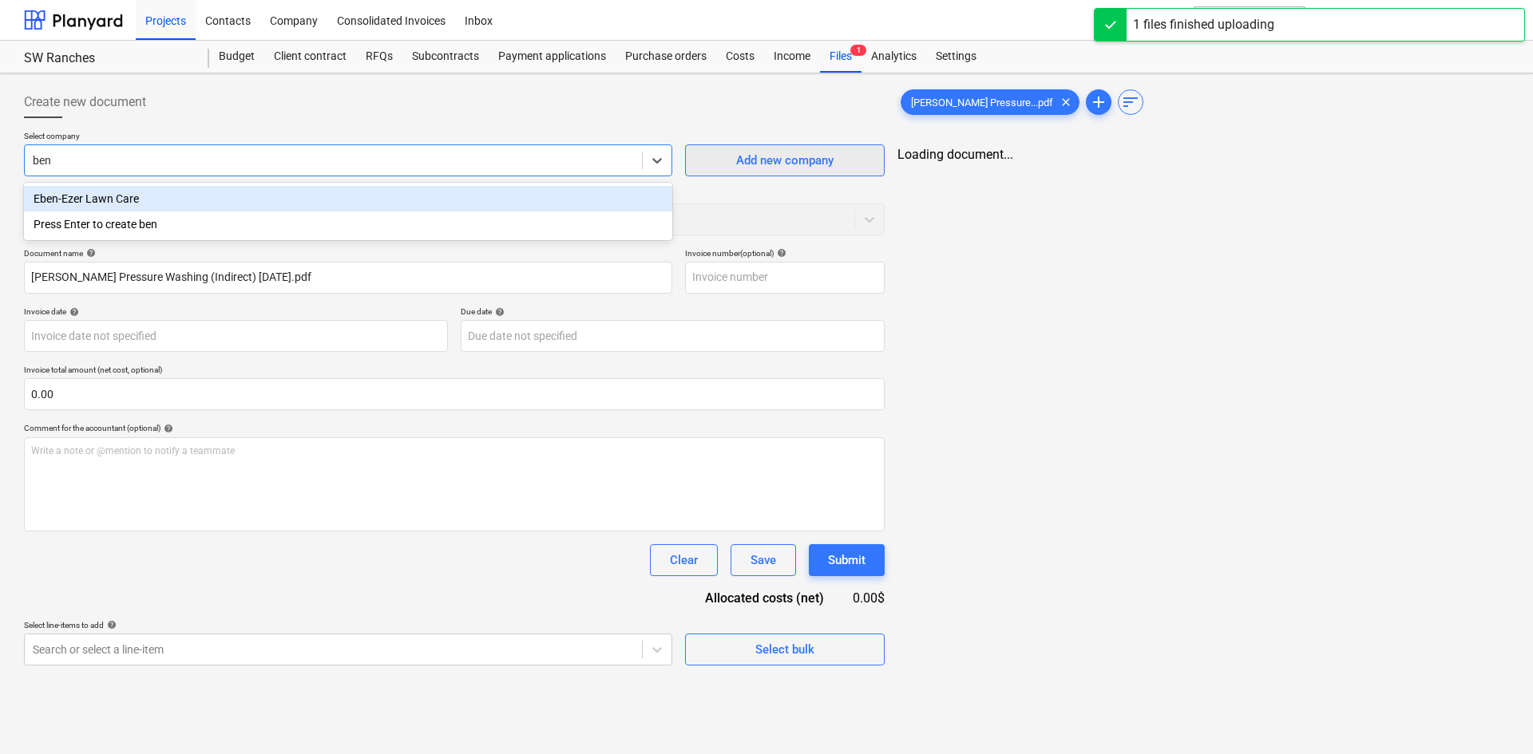
type input "ben"
click at [792, 151] on div "Add new company" at bounding box center [784, 160] width 97 height 21
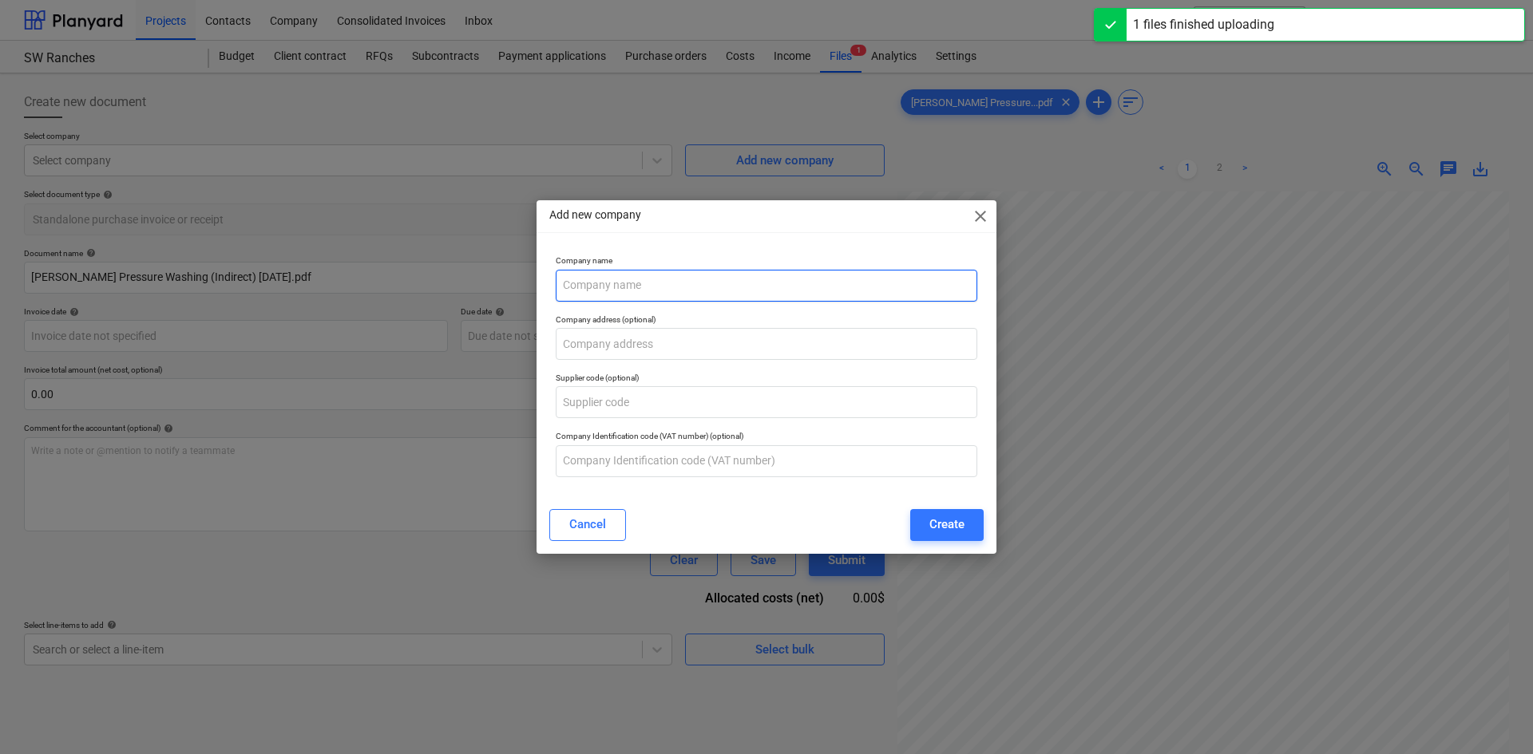
click at [700, 289] on input "text" at bounding box center [767, 286] width 422 height 32
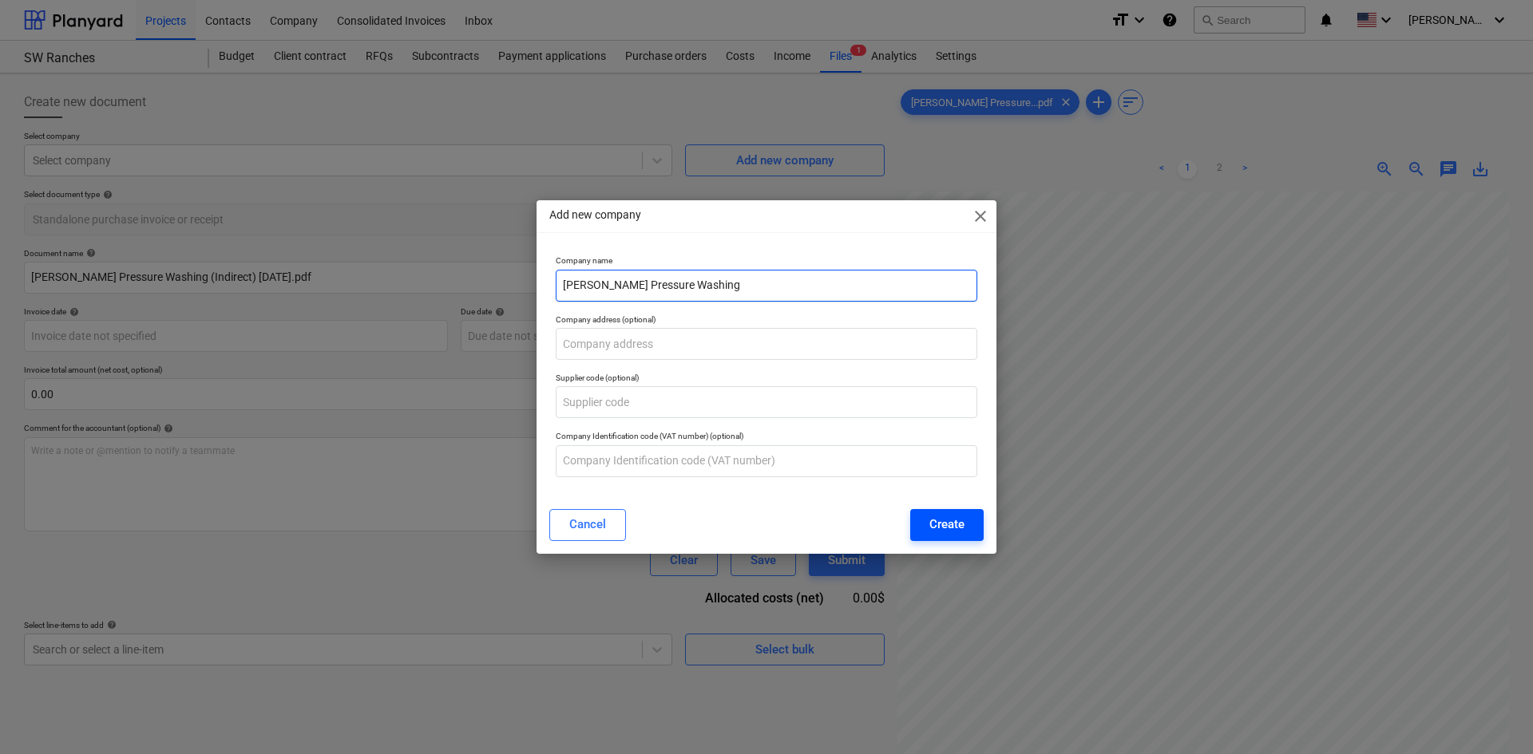
type input "[PERSON_NAME] Pressure Washing"
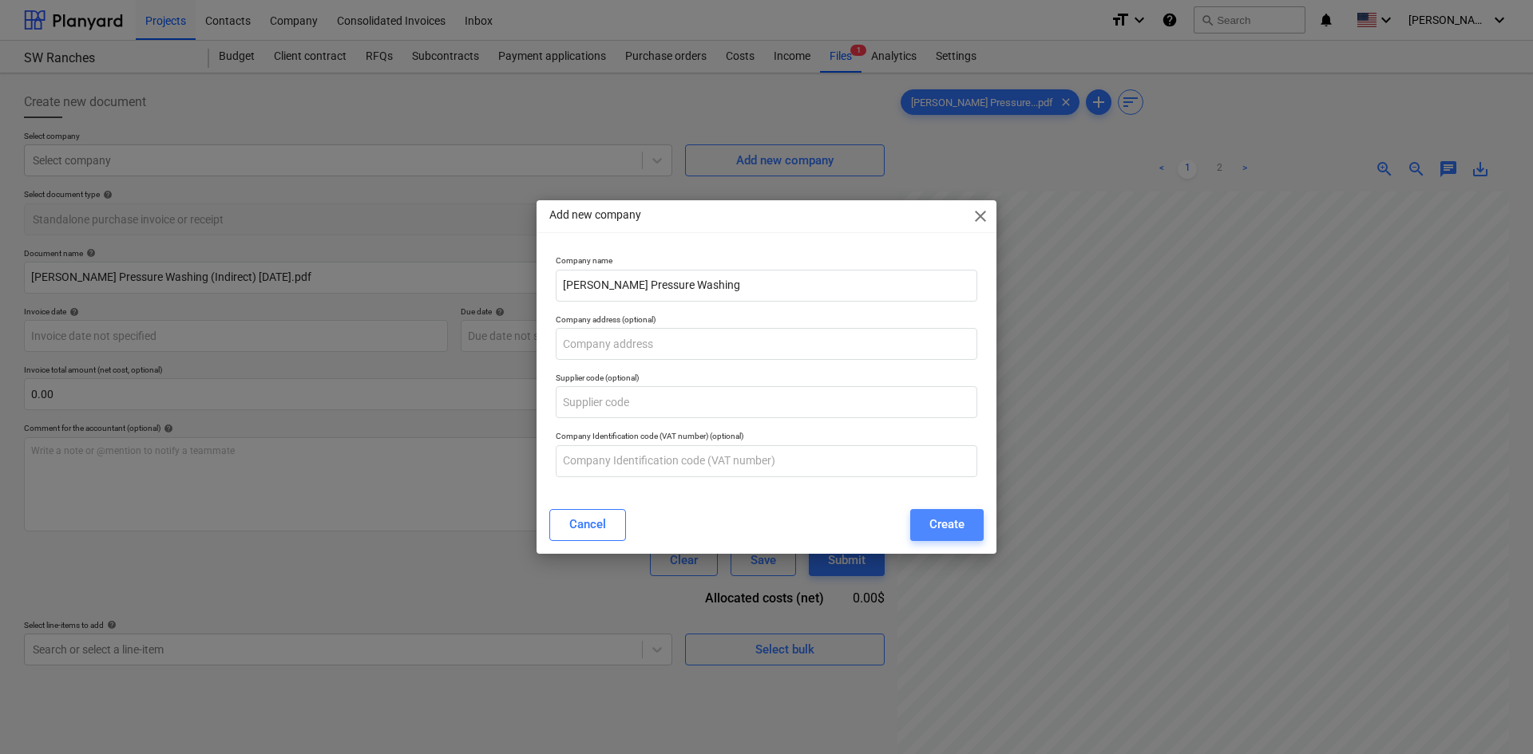
click at [964, 517] on button "Create" at bounding box center [946, 525] width 73 height 32
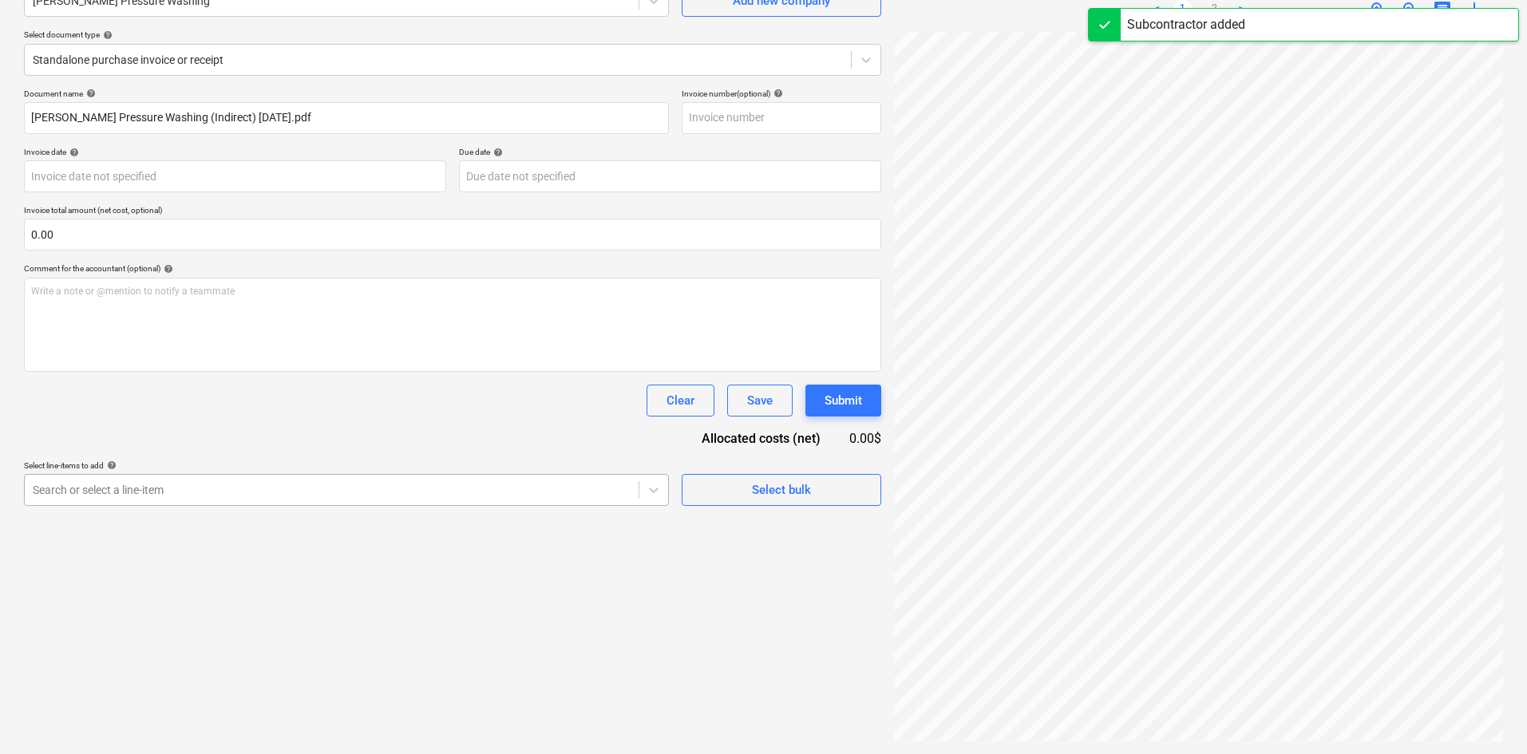
scroll to position [160, 0]
click at [261, 498] on div "Search or select a line-item" at bounding box center [332, 490] width 614 height 22
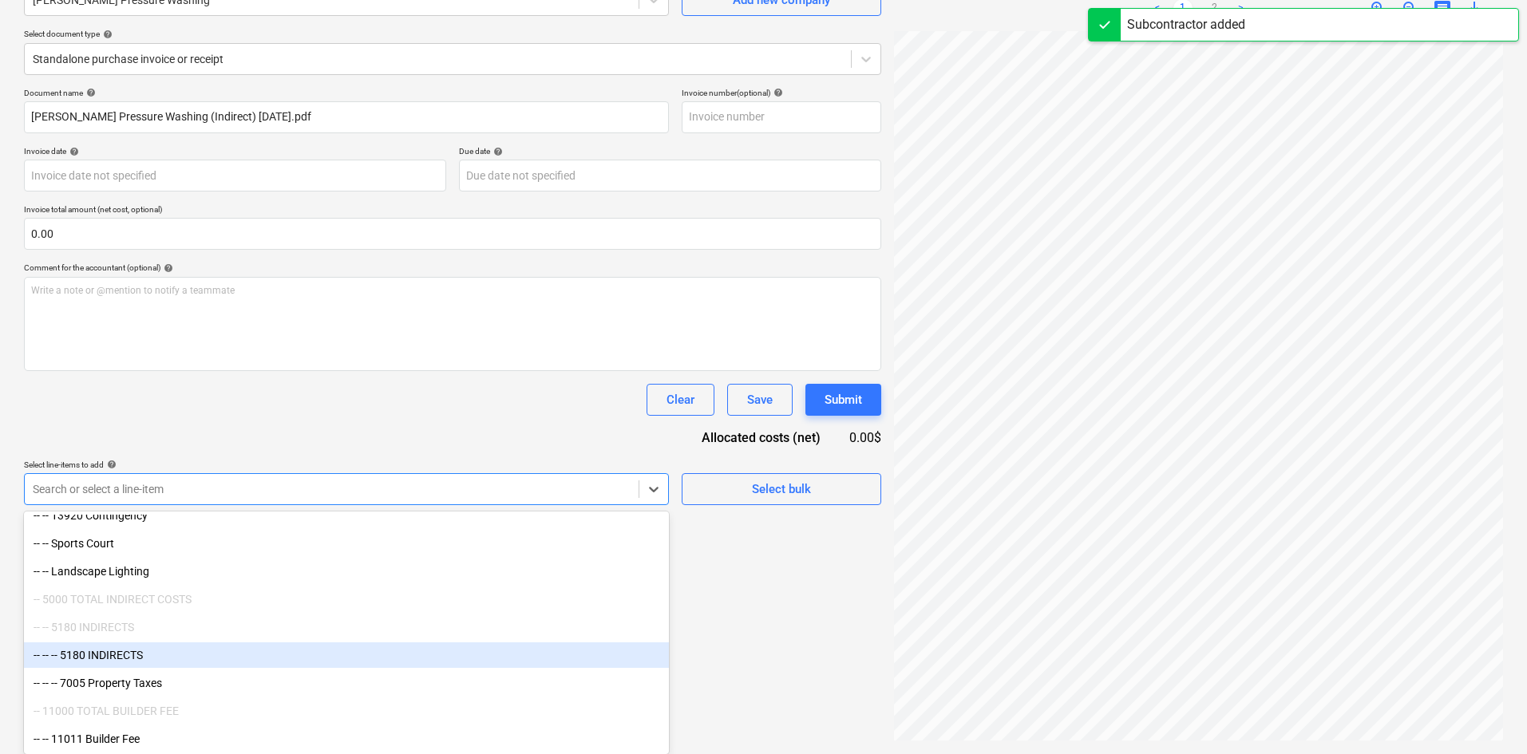
click at [185, 659] on div "-- -- -- 5180 INDIRECTS" at bounding box center [346, 656] width 645 height 26
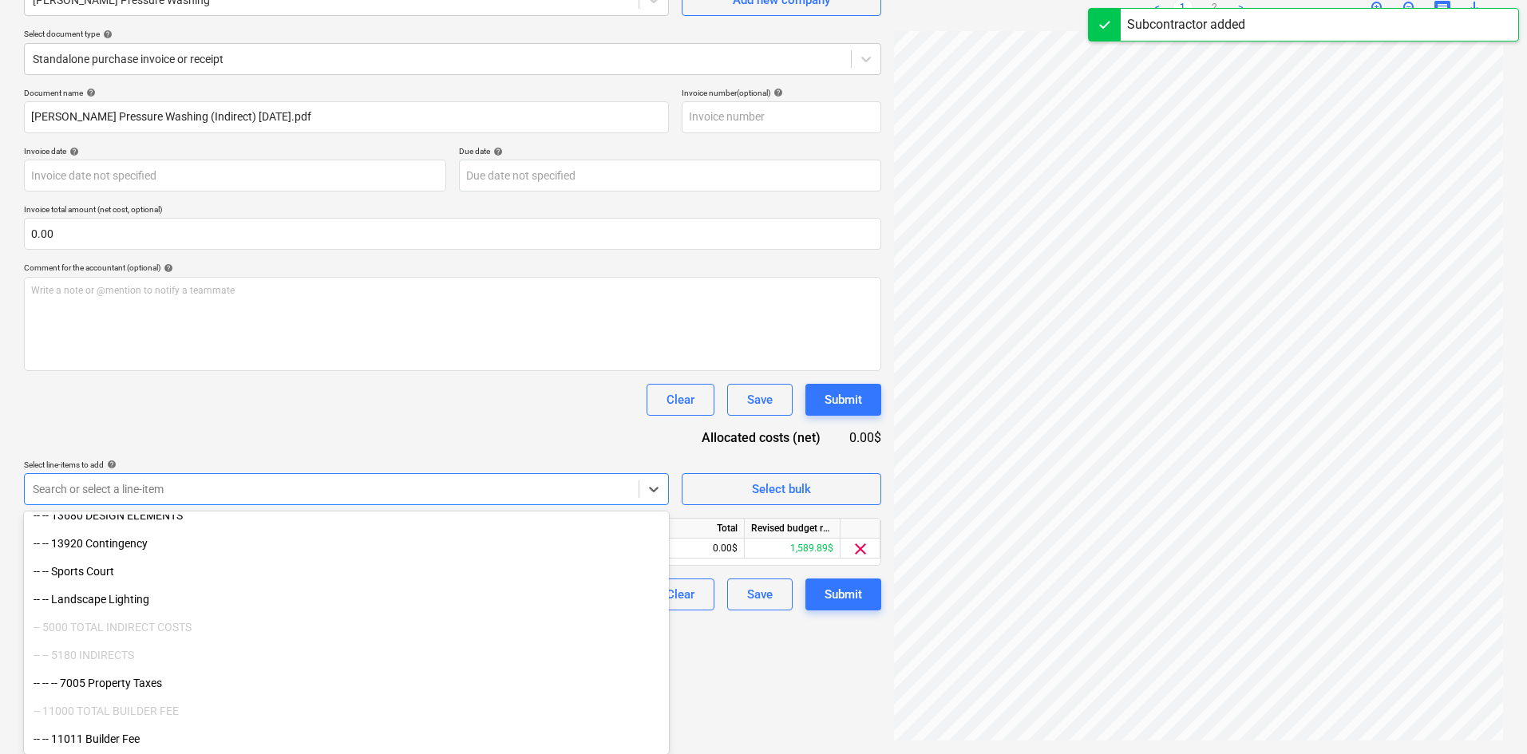
click at [393, 422] on div "Document name help [PERSON_NAME] Pressure Washing (Indirect) [DATE].pdf Invoice…" at bounding box center [452, 349] width 857 height 523
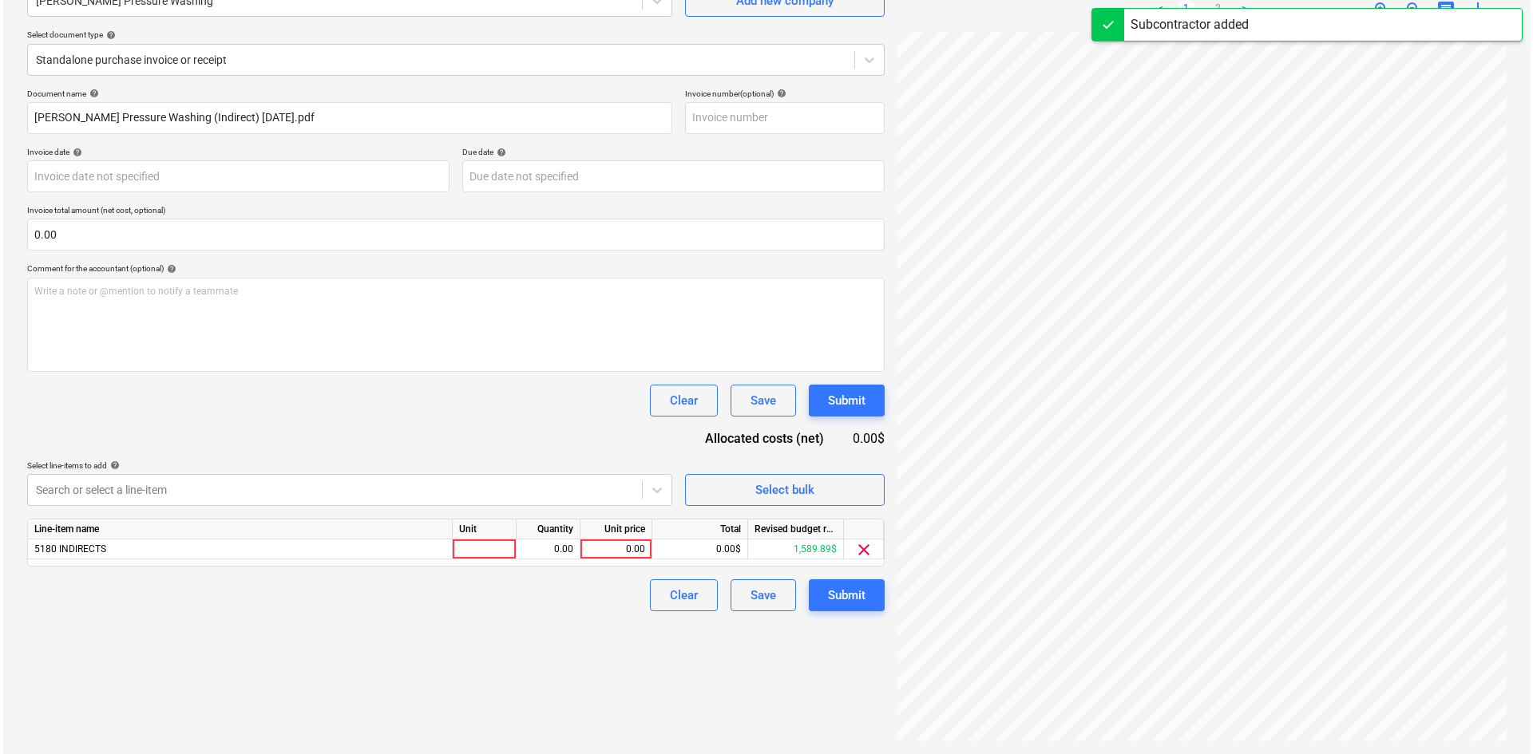
scroll to position [160, 0]
click at [605, 550] on div "0.00" at bounding box center [613, 550] width 58 height 20
type input "700"
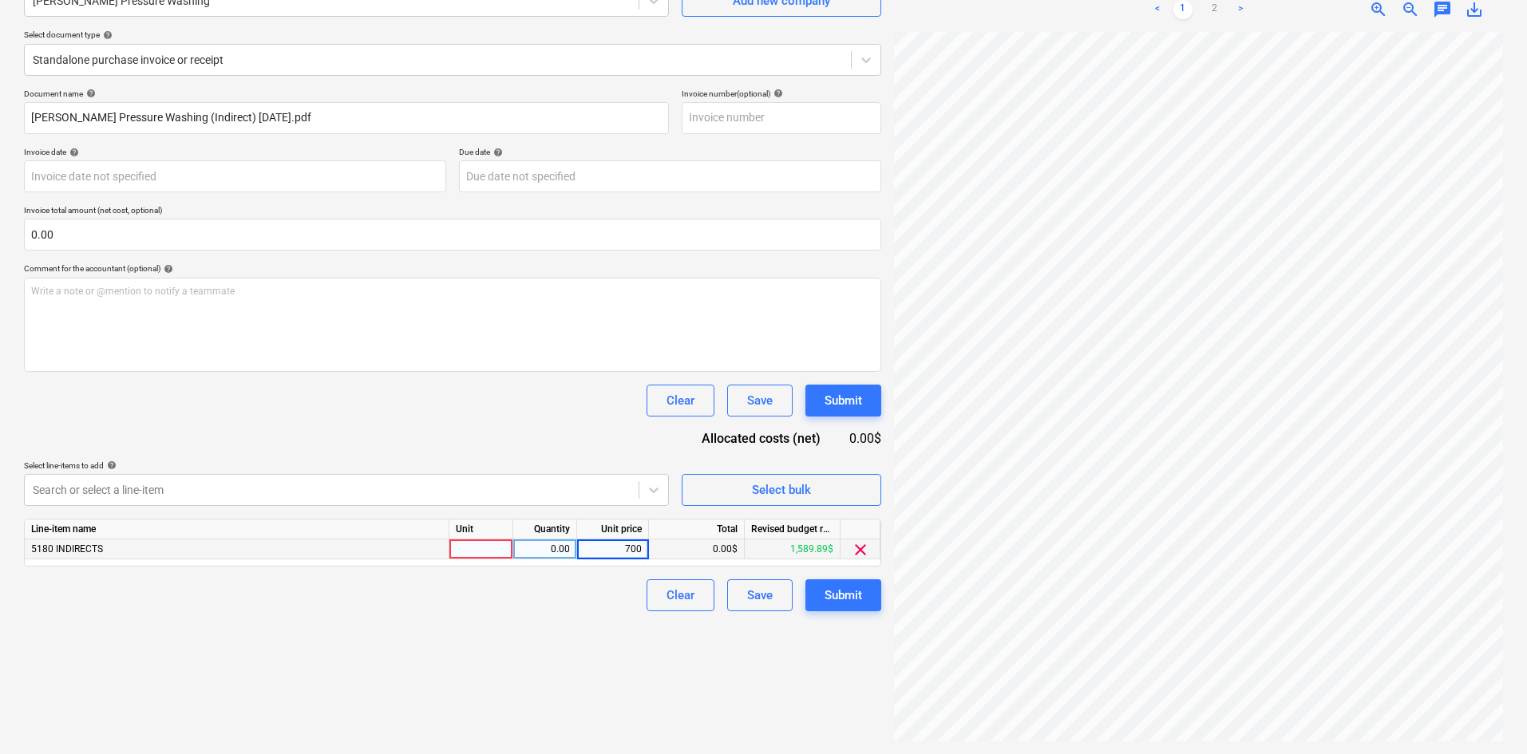
click at [581, 596] on div "Clear Save Submit" at bounding box center [452, 596] width 857 height 32
click at [869, 604] on button "Submit" at bounding box center [844, 596] width 76 height 32
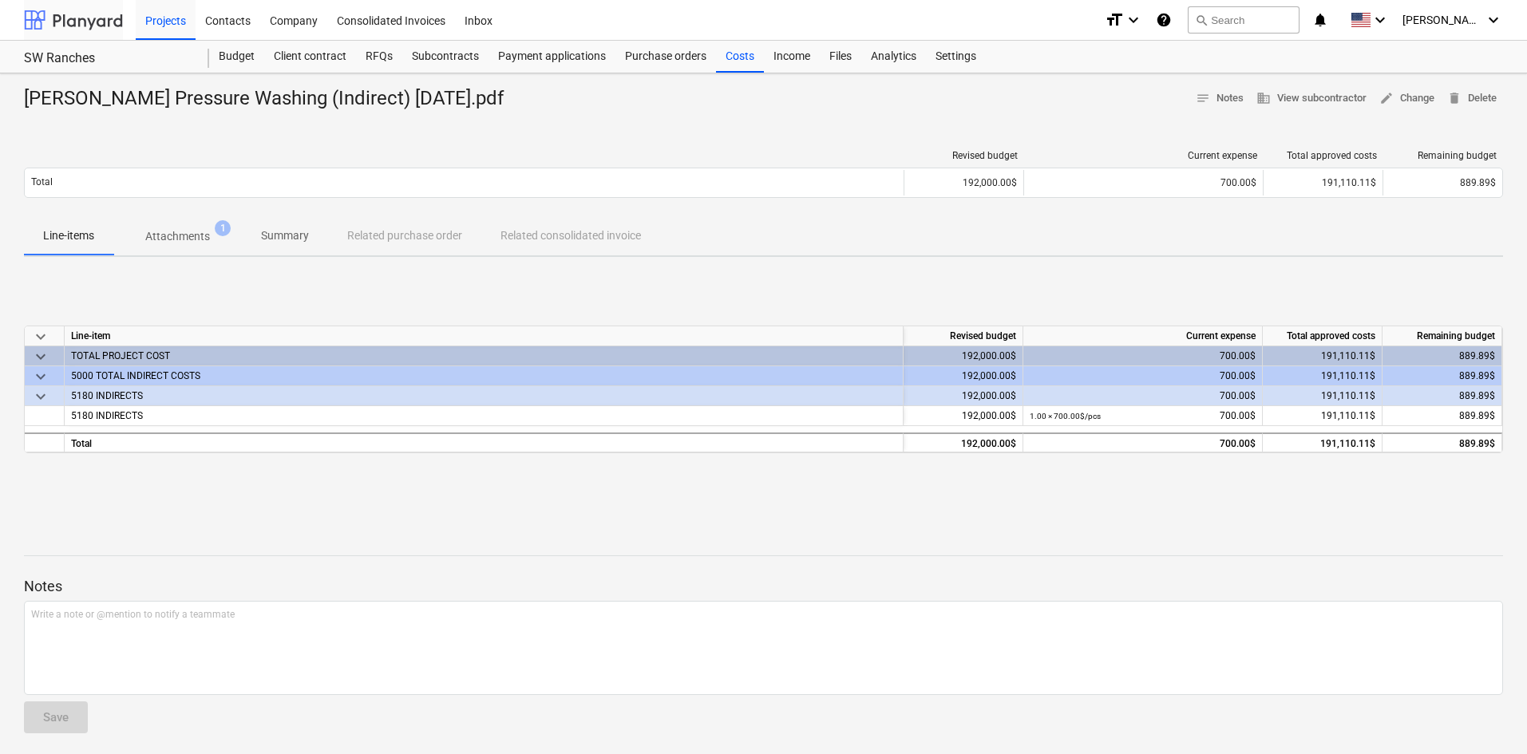
click at [61, 31] on div at bounding box center [73, 20] width 99 height 40
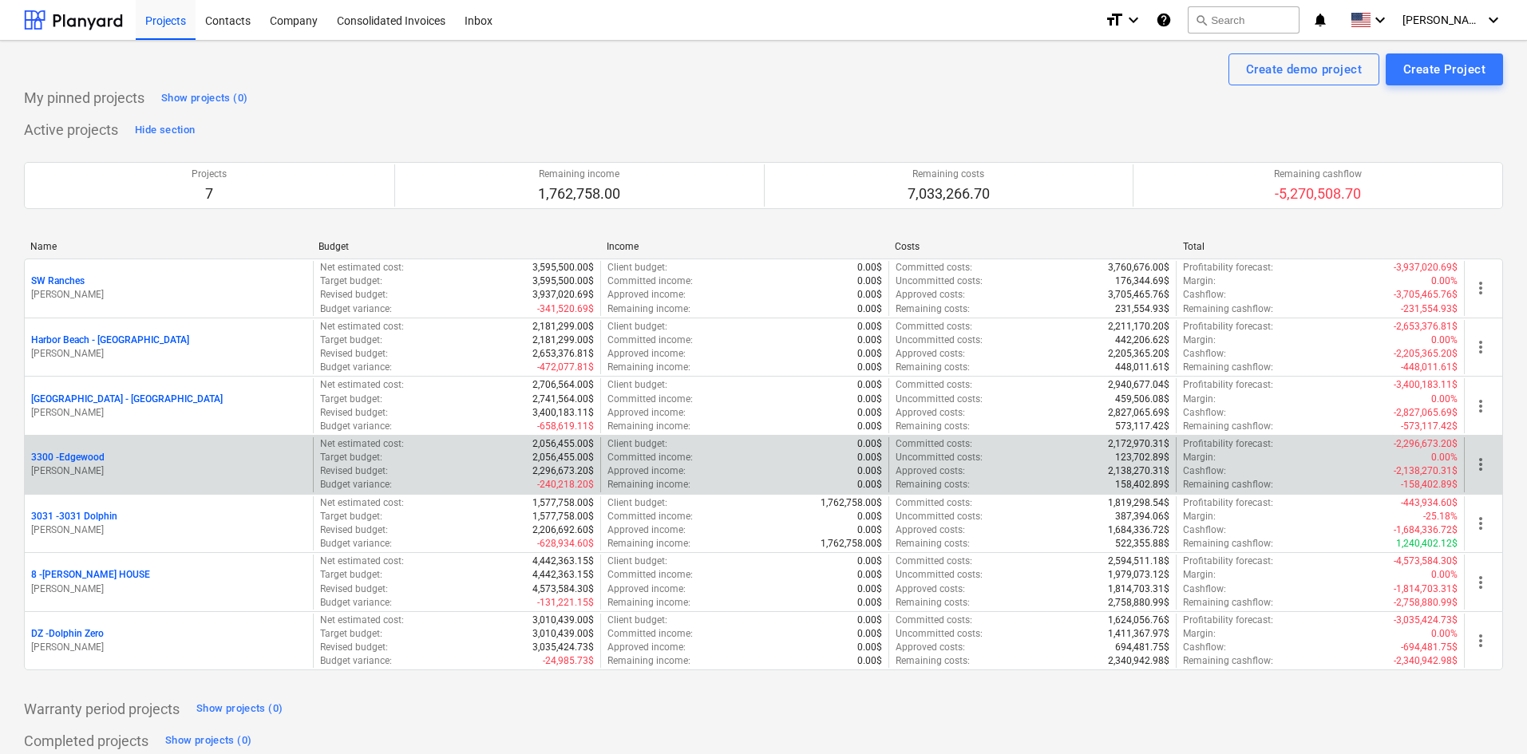
click at [94, 453] on p "3300 - [GEOGRAPHIC_DATA]" at bounding box center [67, 458] width 73 height 14
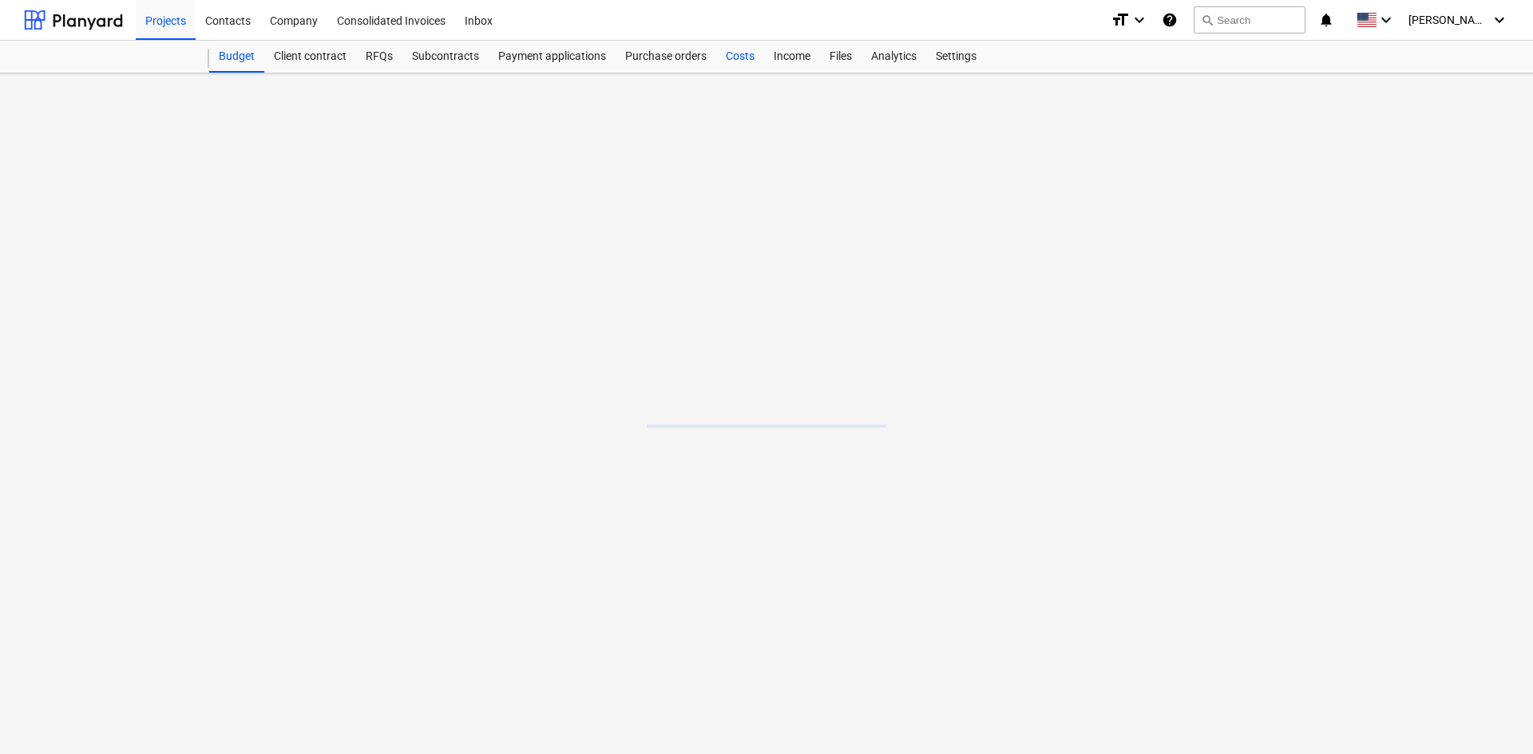
click at [743, 62] on div "Costs" at bounding box center [740, 57] width 48 height 32
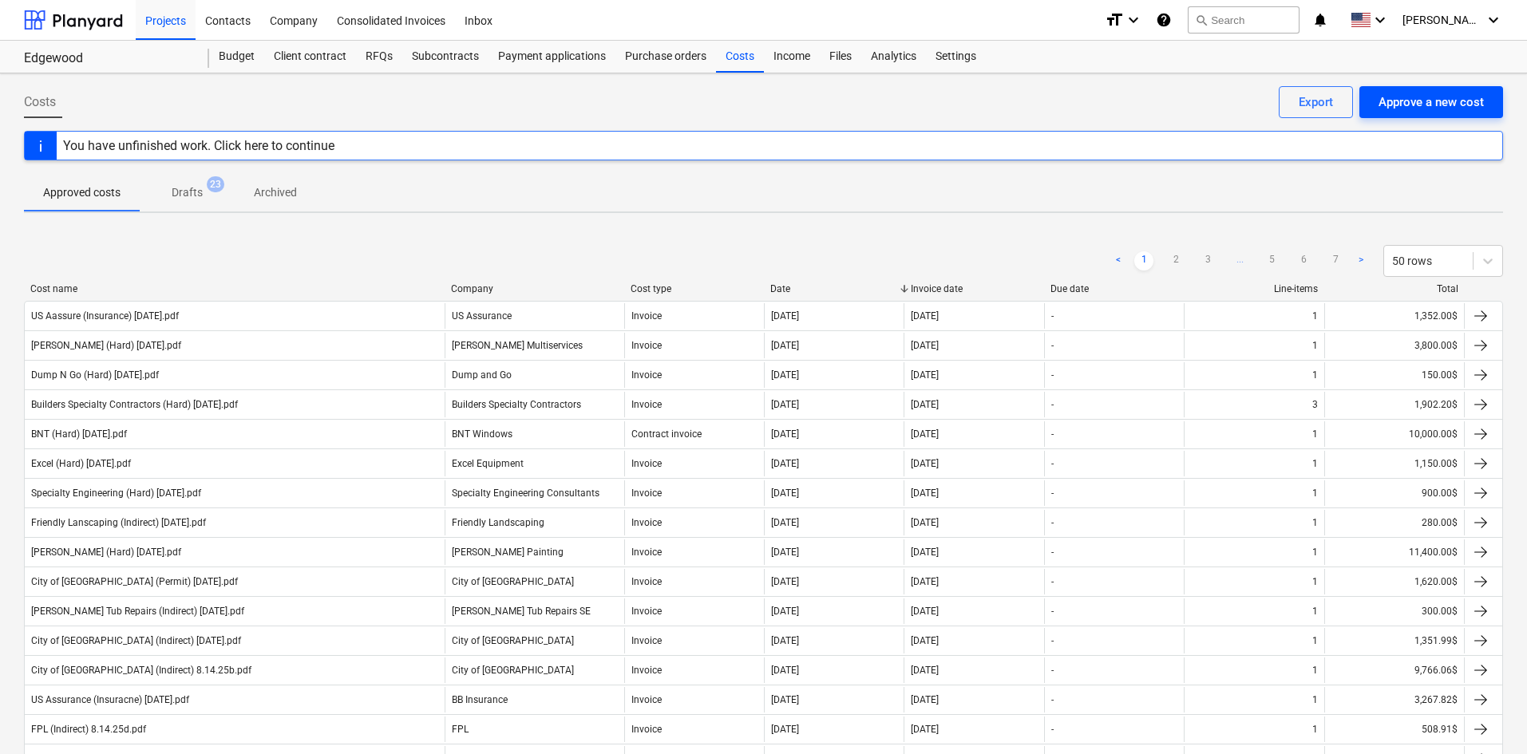
click at [1439, 109] on div "Approve a new cost" at bounding box center [1431, 102] width 105 height 21
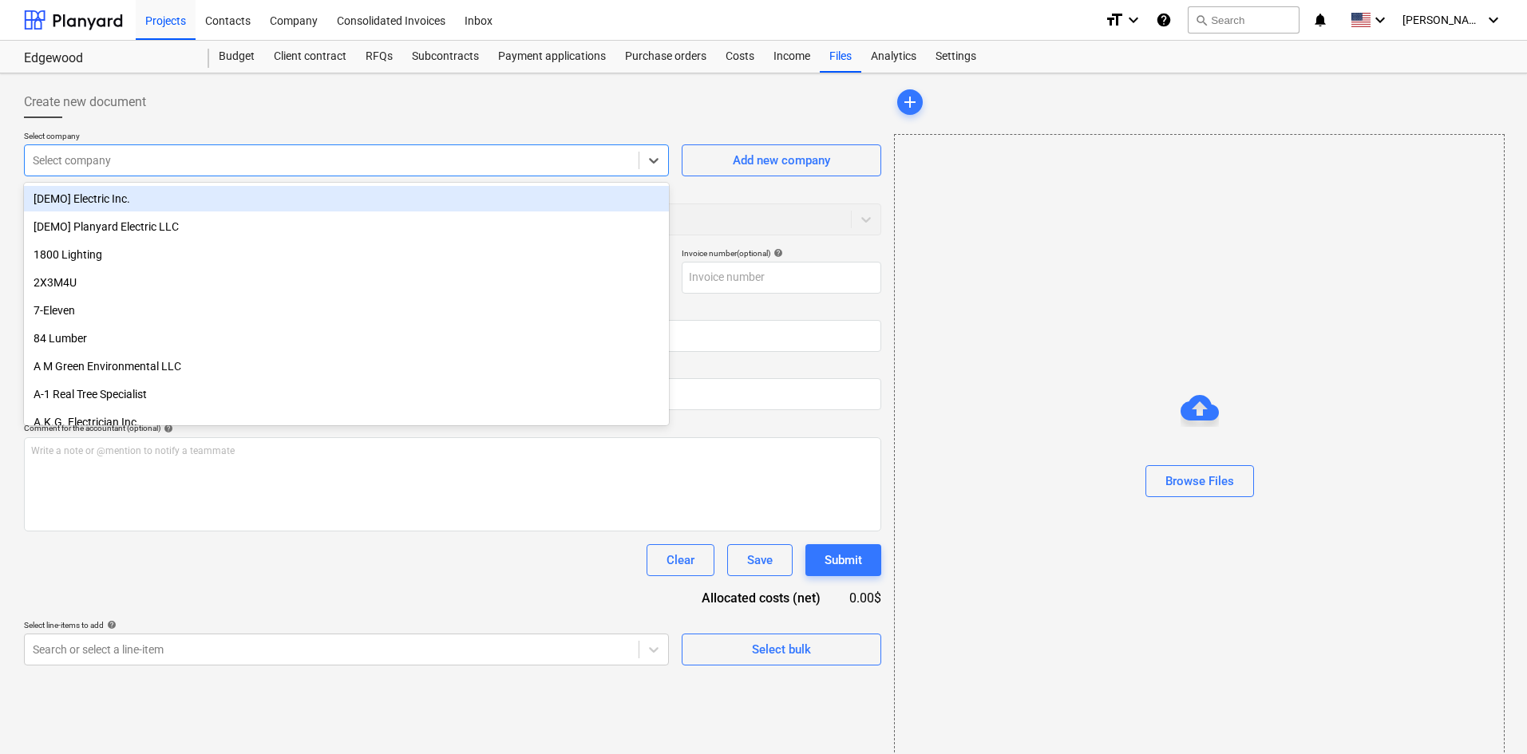
click at [465, 167] on div at bounding box center [332, 160] width 598 height 16
type input "fpl"
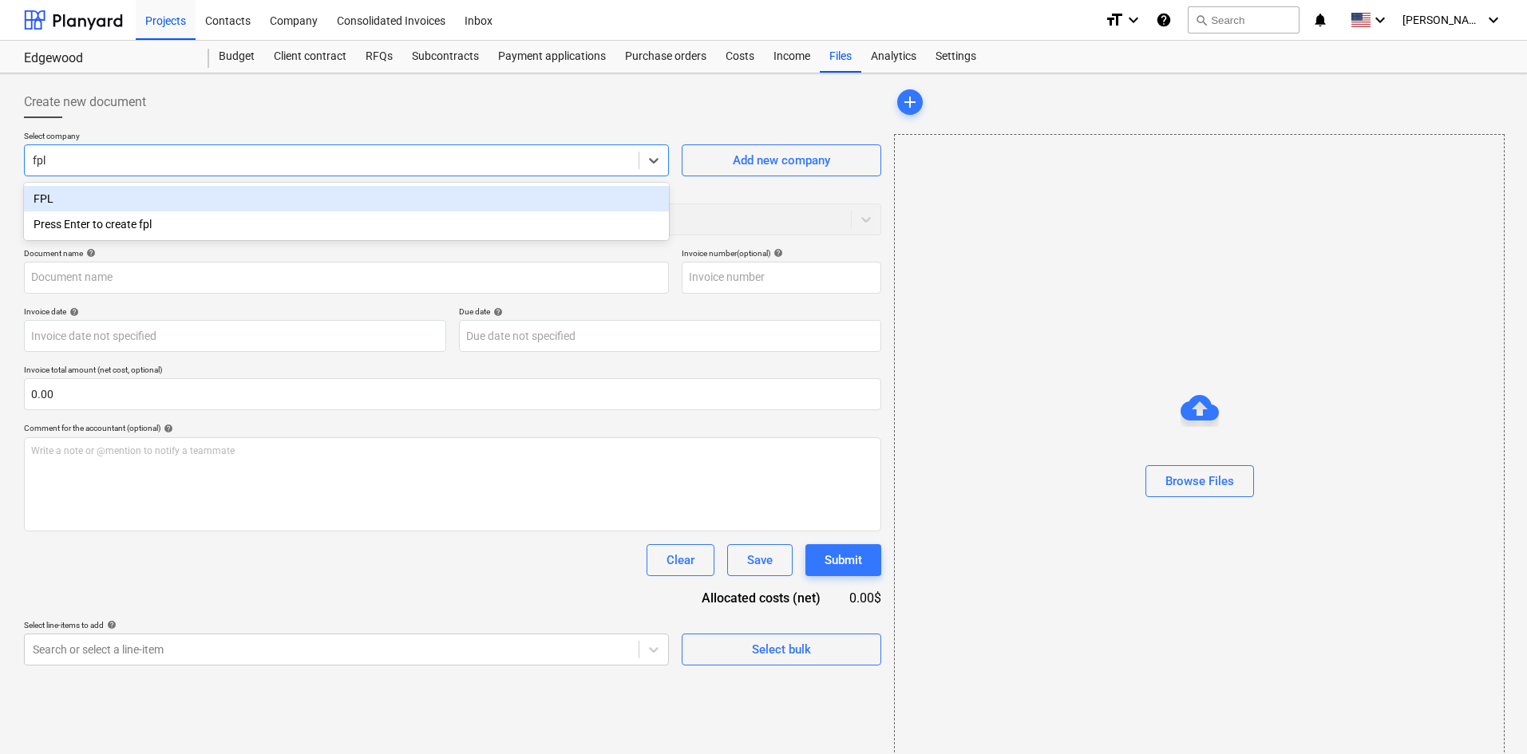
click at [196, 193] on div "FPL" at bounding box center [346, 199] width 645 height 26
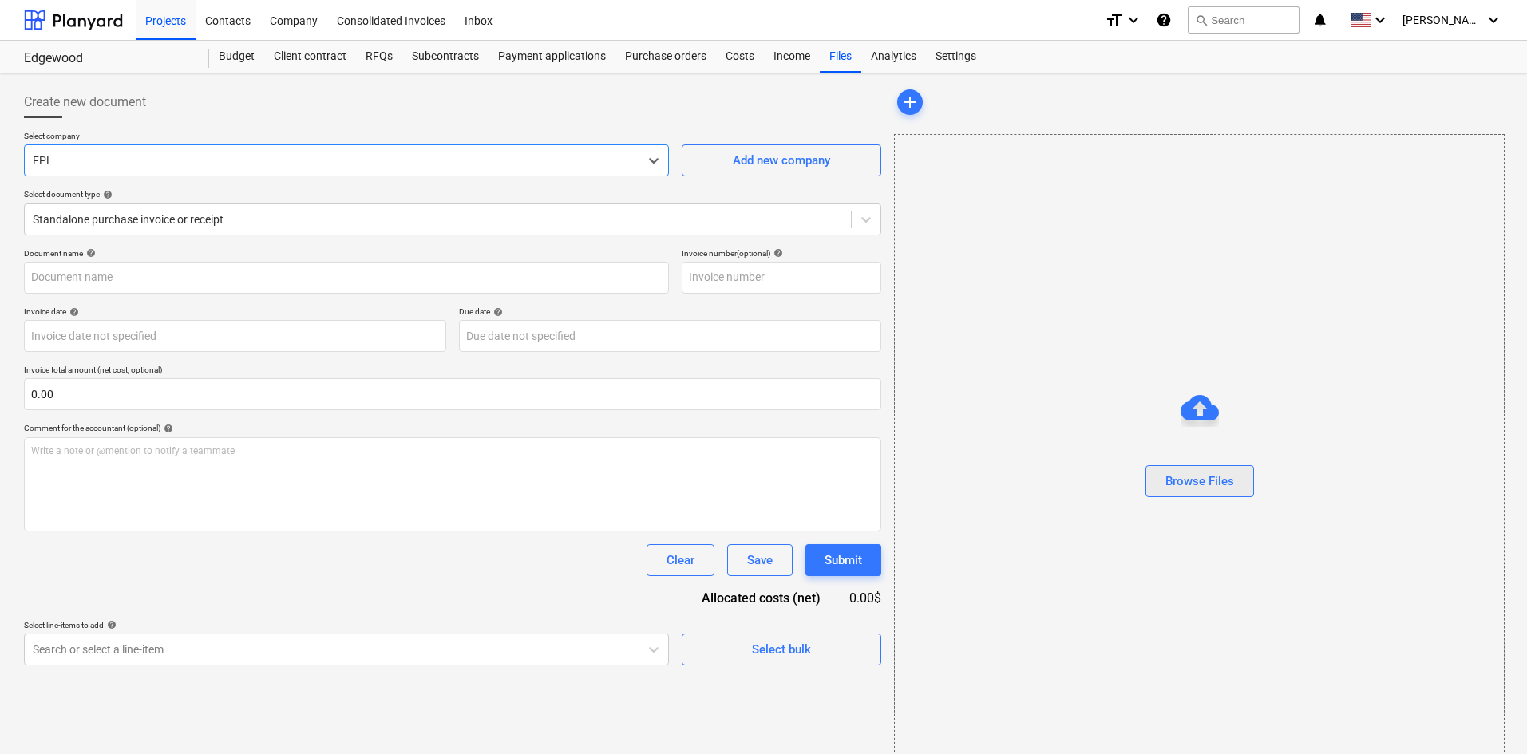
click at [1190, 493] on button "Browse Files" at bounding box center [1200, 481] width 109 height 32
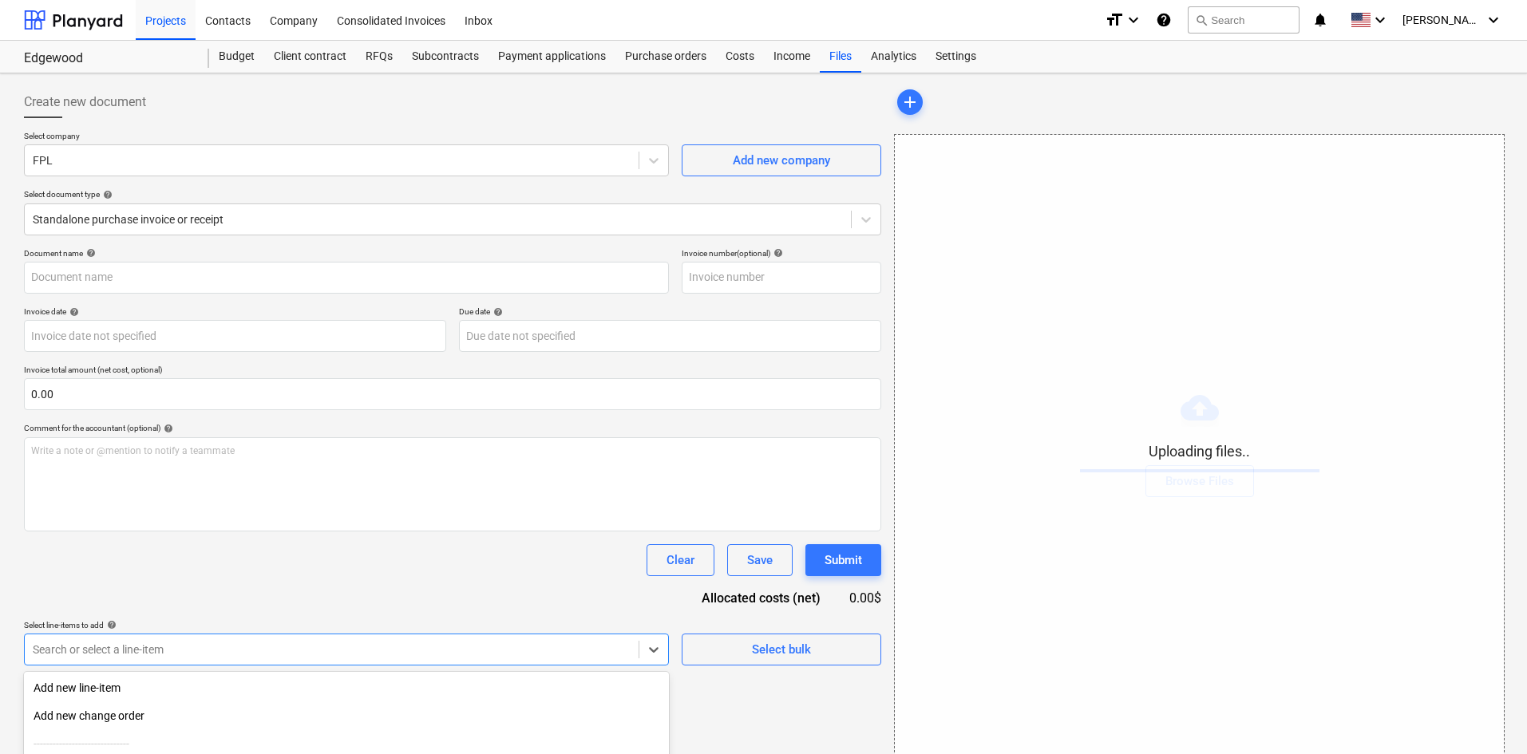
scroll to position [160, 0]
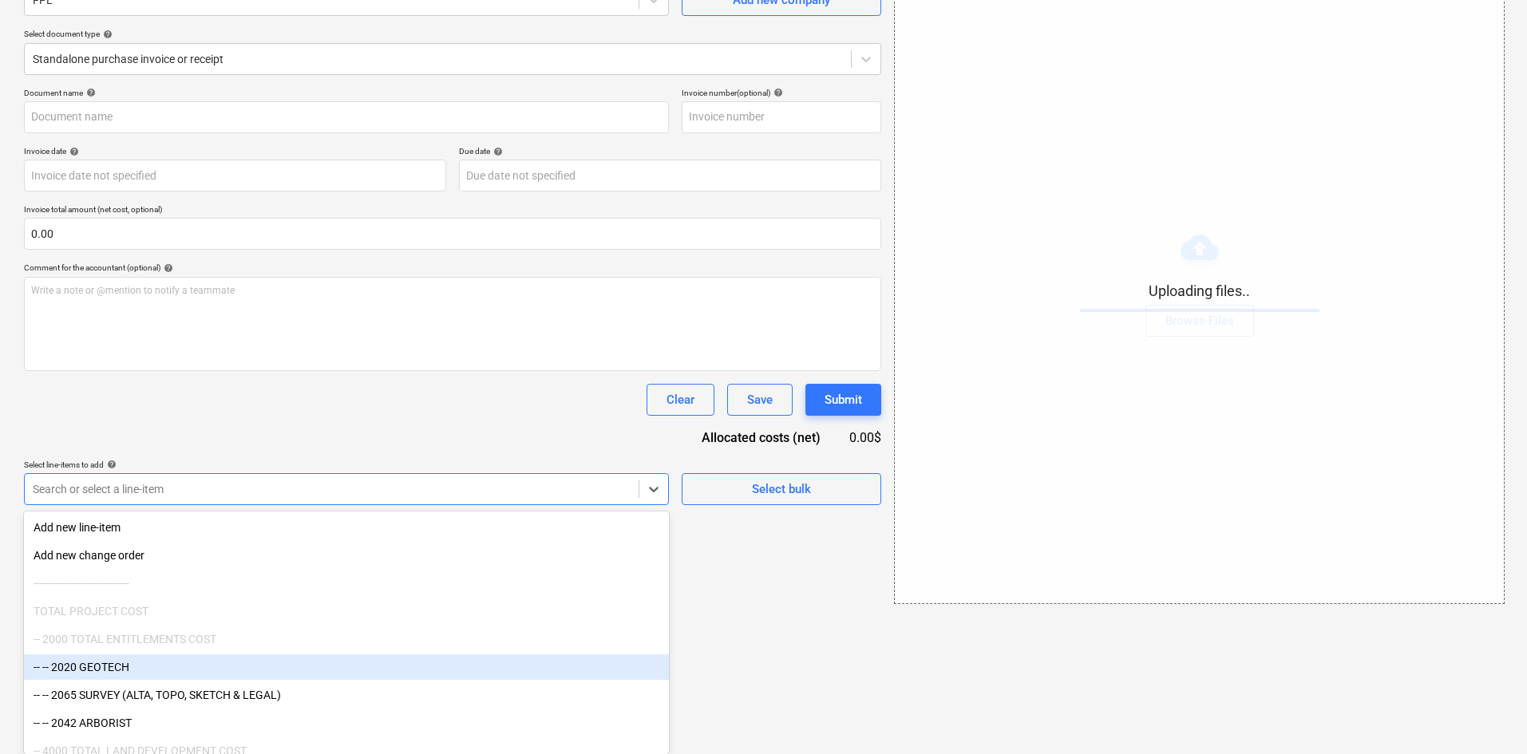
click at [325, 594] on body "Projects Contacts Company Consolidated Invoices Inbox format_size keyboard_arro…" at bounding box center [763, 217] width 1527 height 754
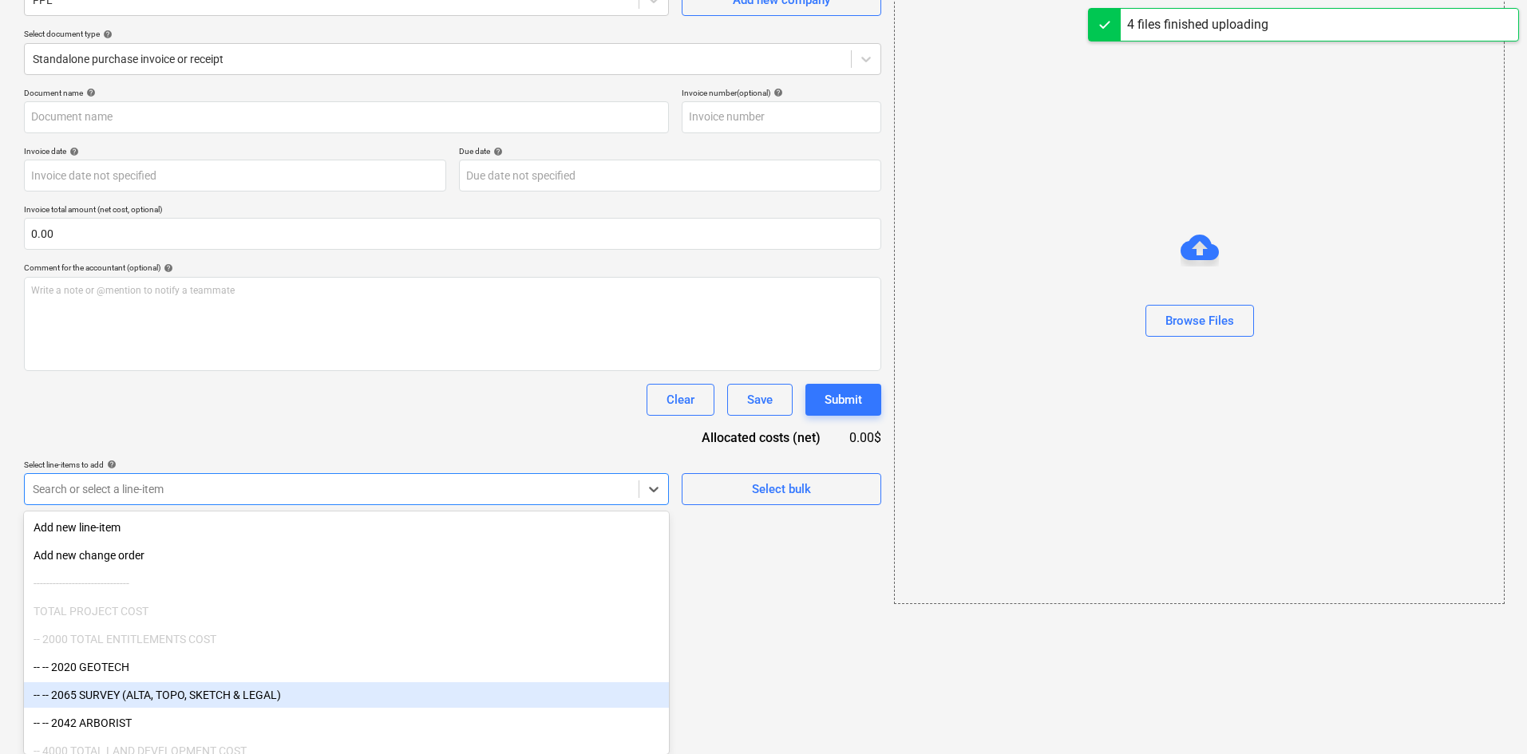
type input "FPL (Indirect) 9.15.25d.pdf"
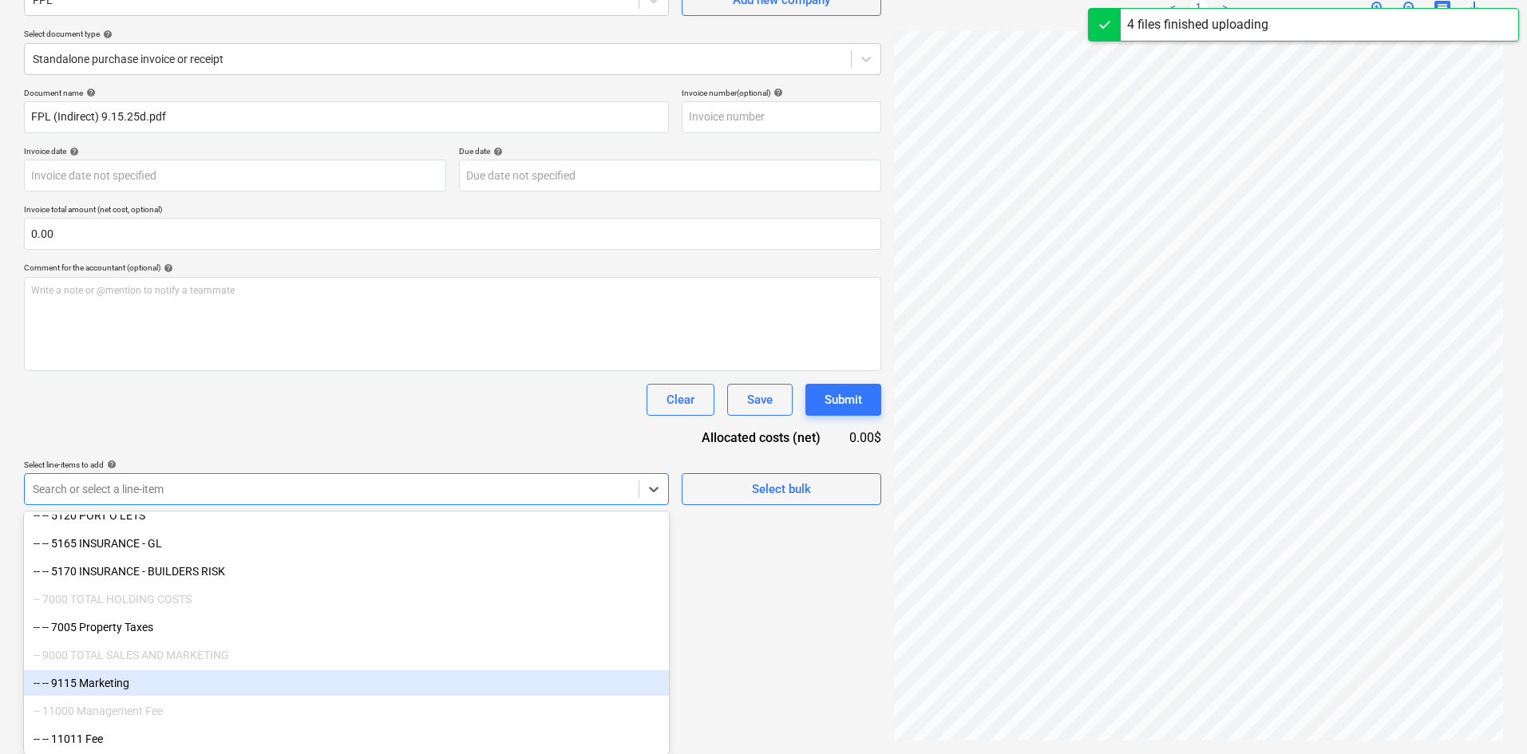
scroll to position [2004, 0]
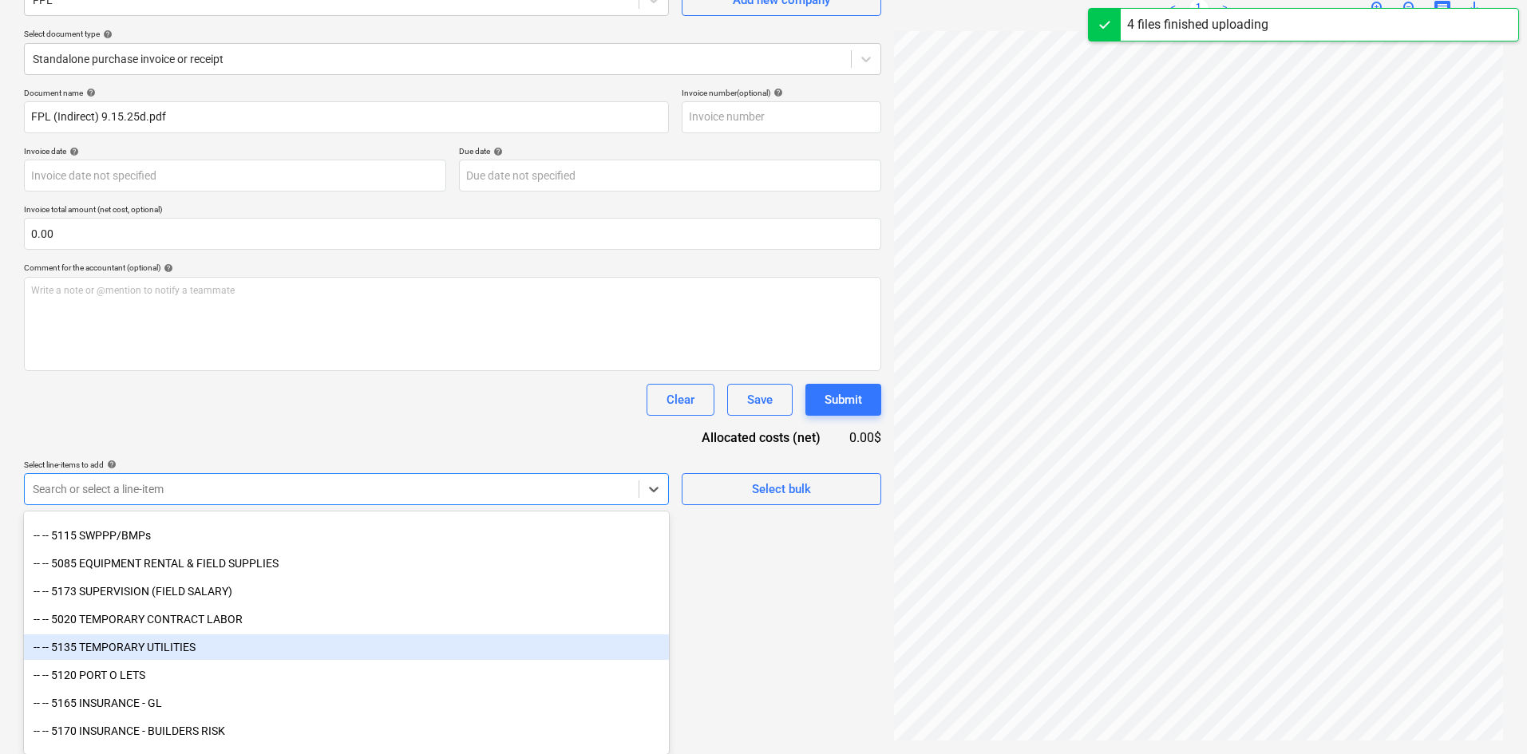
click at [219, 646] on div "-- -- 5135 TEMPORARY UTILITIES" at bounding box center [346, 648] width 645 height 26
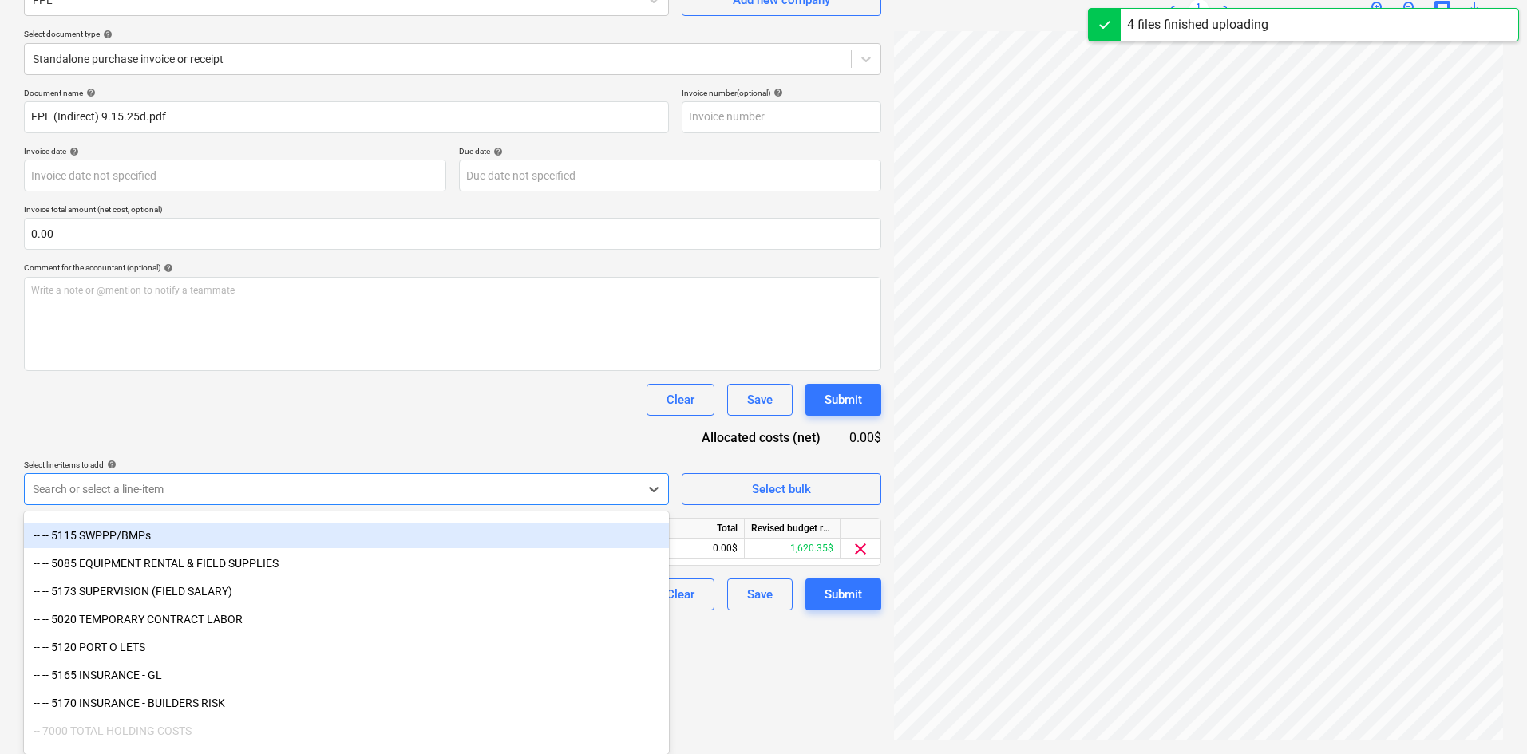
click at [415, 412] on div "Clear Save Submit" at bounding box center [452, 400] width 857 height 32
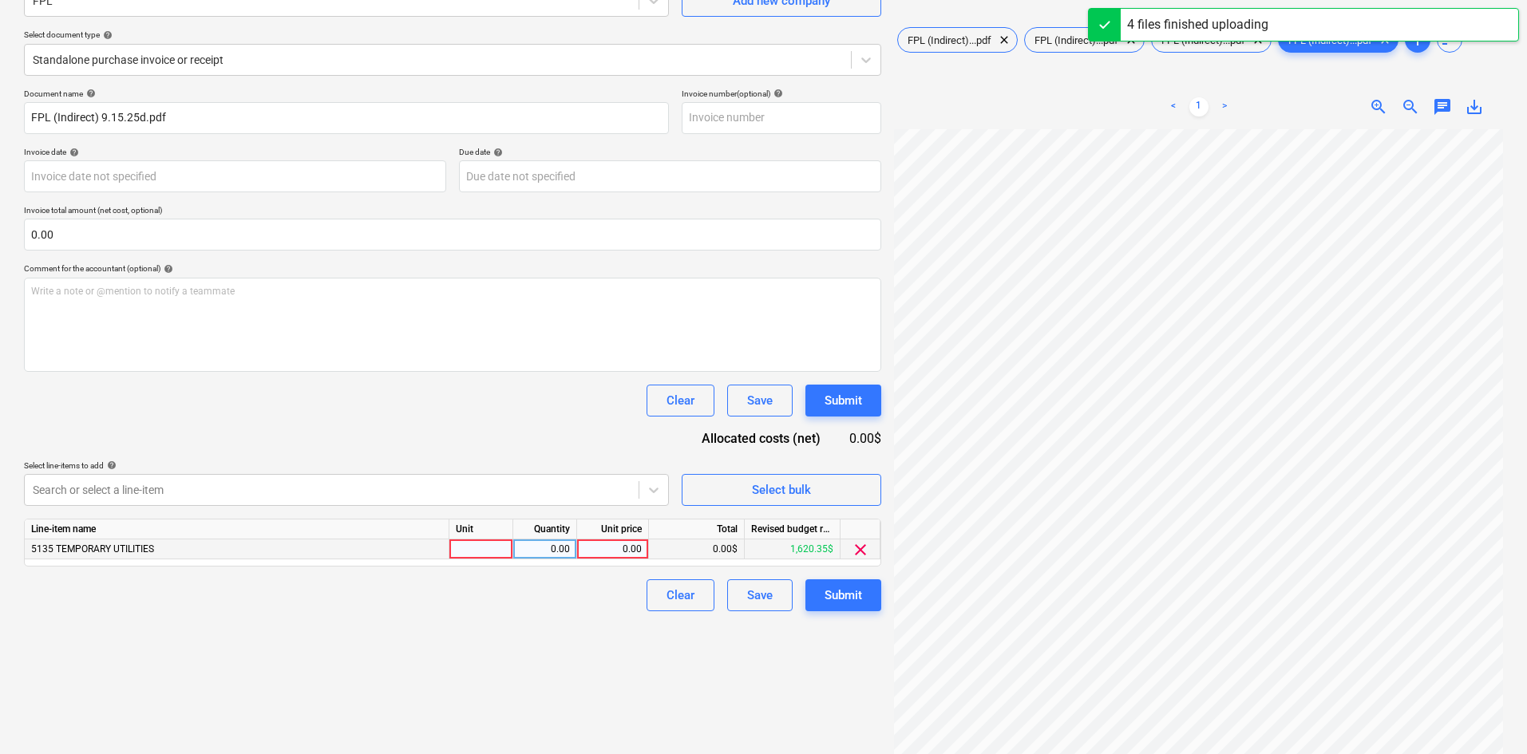
click at [591, 548] on div "0.00" at bounding box center [613, 550] width 58 height 20
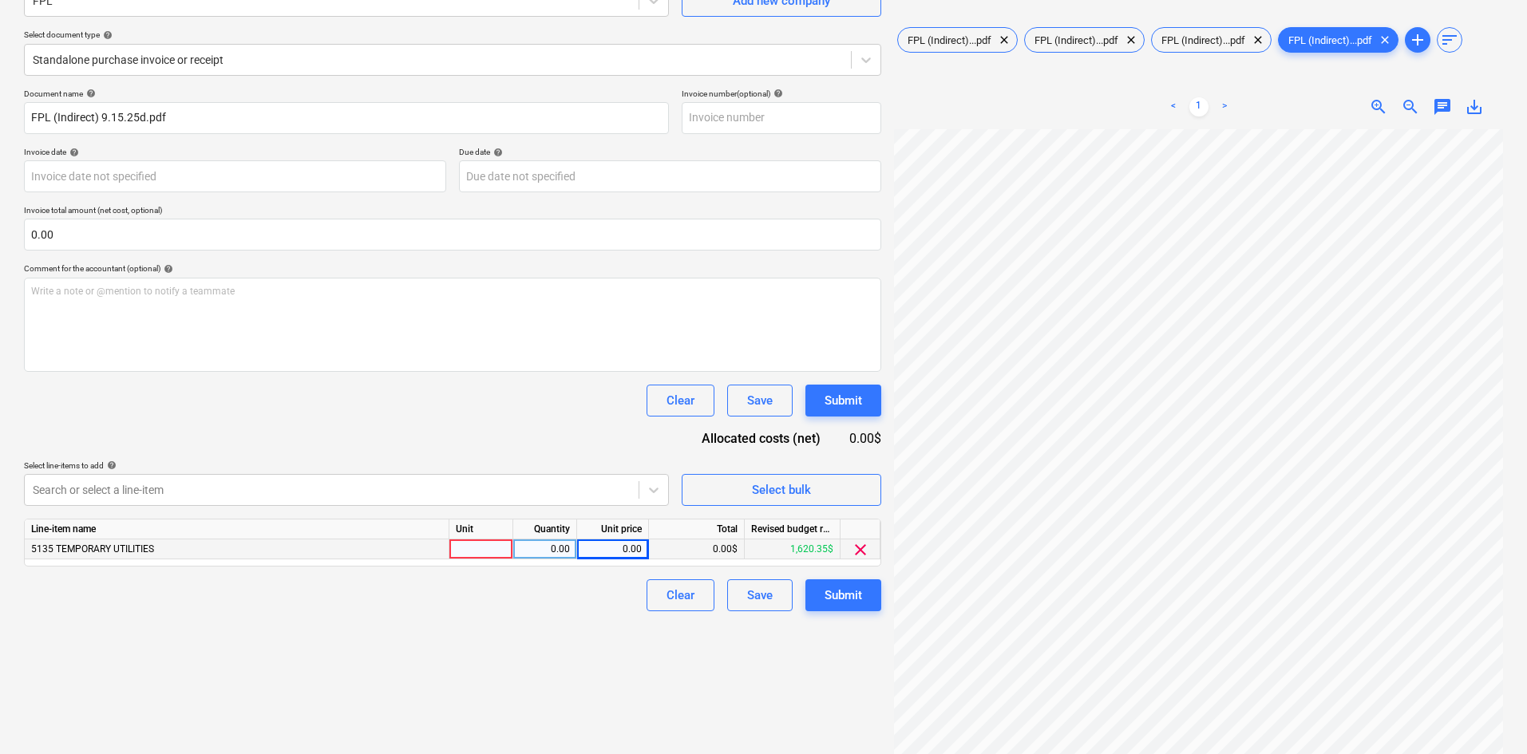
click at [619, 553] on div "0.00" at bounding box center [613, 550] width 58 height 20
type input "570.17"
click at [628, 600] on div "Clear Save Submit" at bounding box center [452, 596] width 857 height 32
click at [839, 598] on div "Submit" at bounding box center [844, 595] width 38 height 21
